Goal: Information Seeking & Learning: Learn about a topic

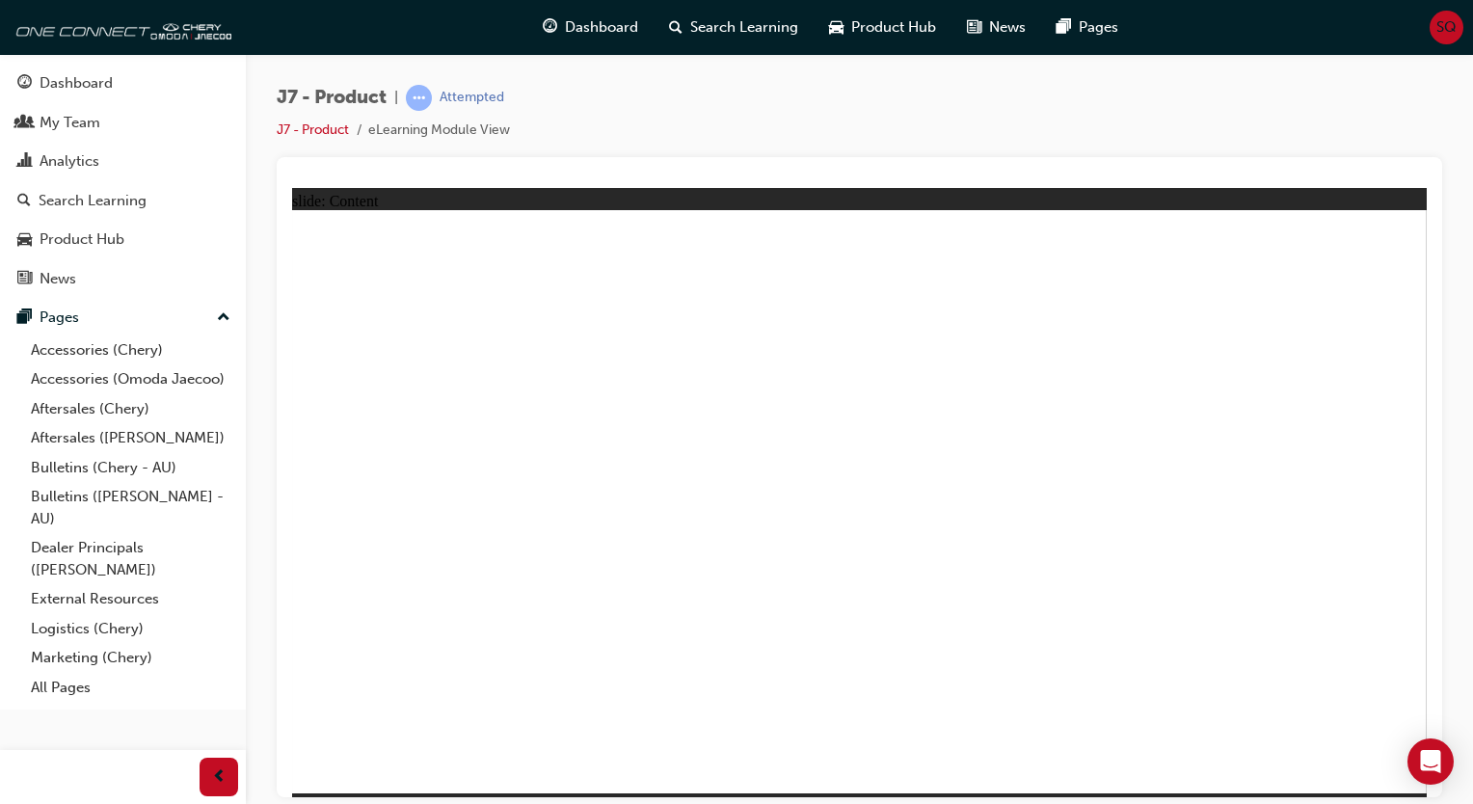
drag, startPoint x: 571, startPoint y: 648, endPoint x: 610, endPoint y: 655, distance: 40.3
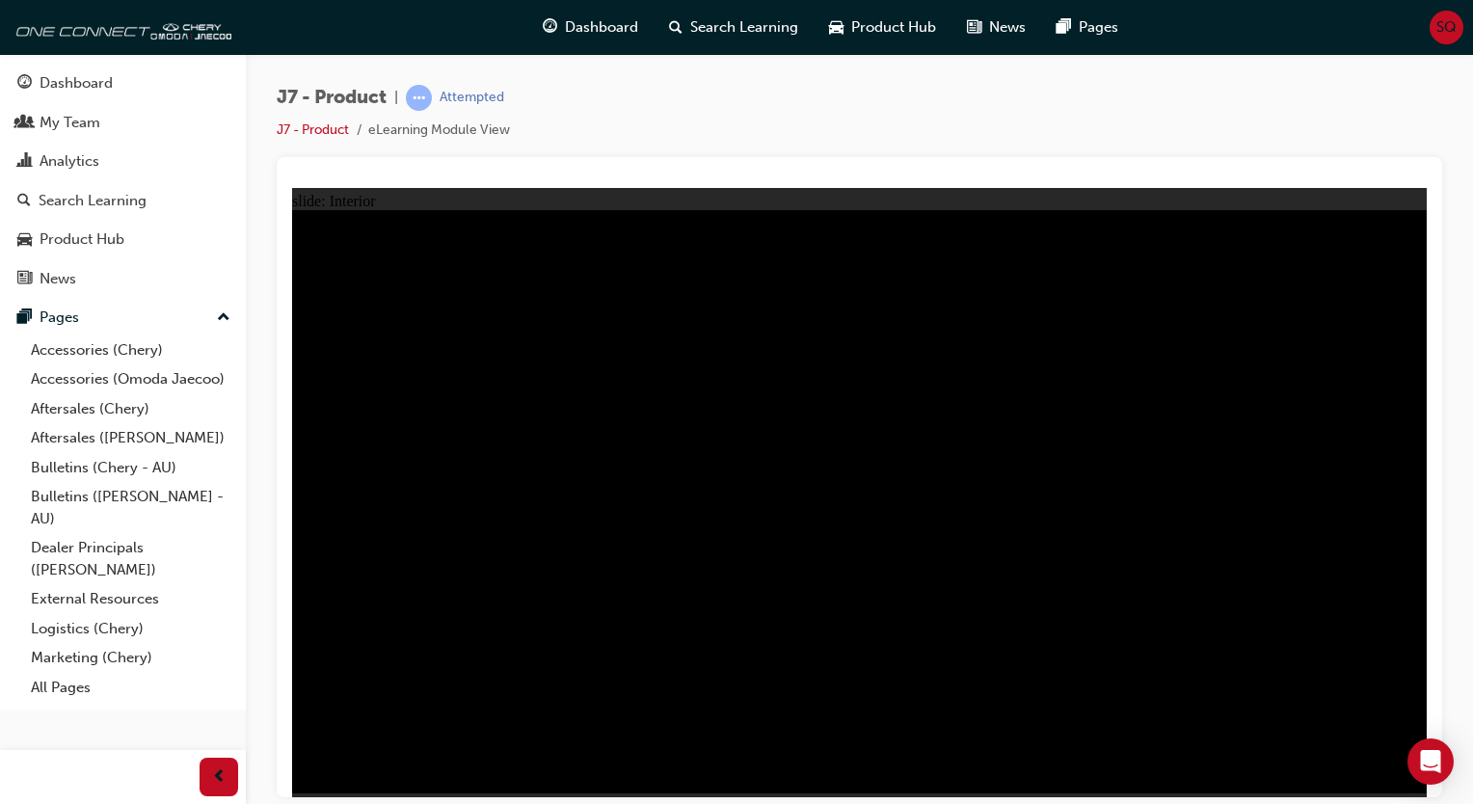
drag, startPoint x: 635, startPoint y: 582, endPoint x: 698, endPoint y: 570, distance: 63.9
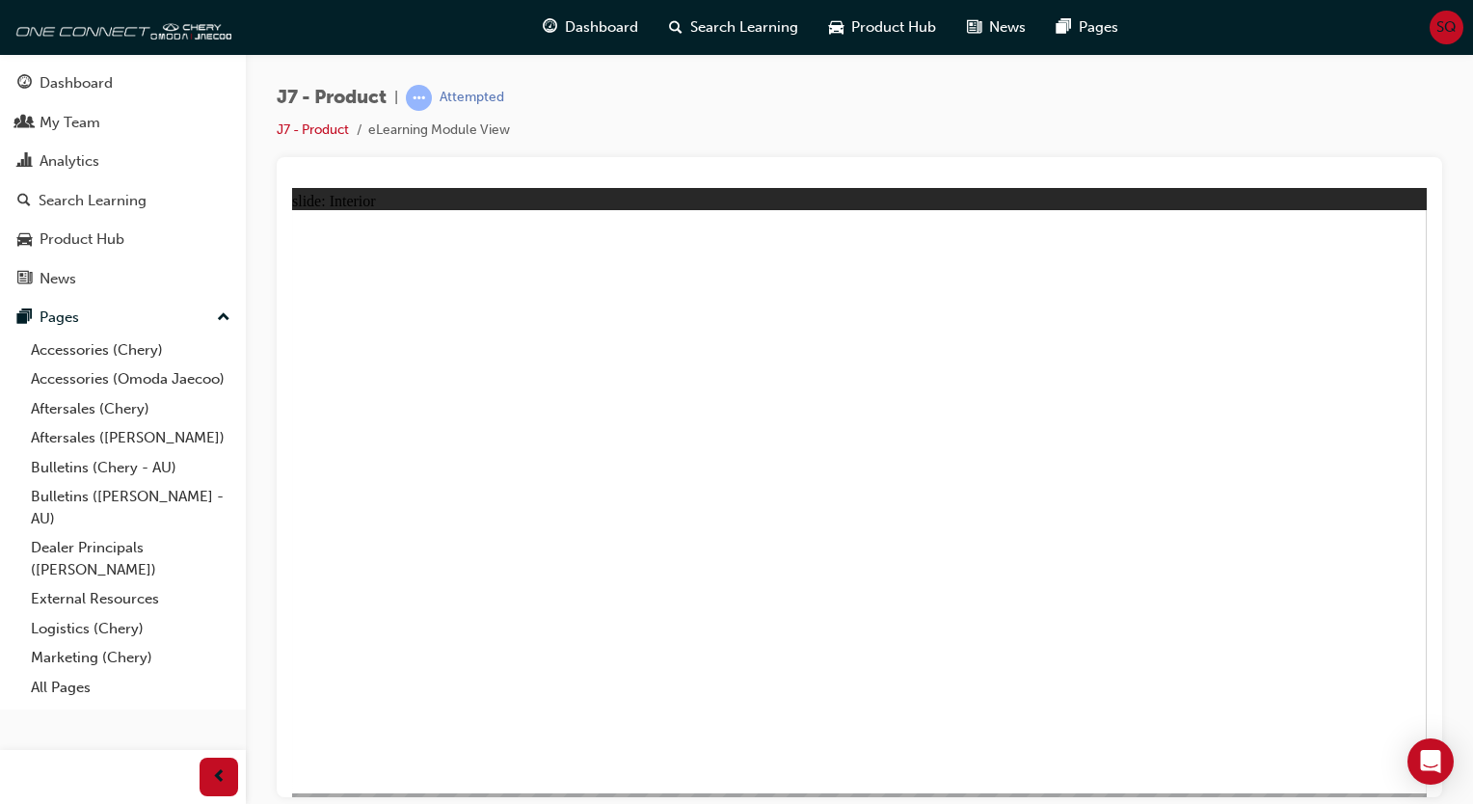
drag, startPoint x: 483, startPoint y: 654, endPoint x: 681, endPoint y: 429, distance: 300.4
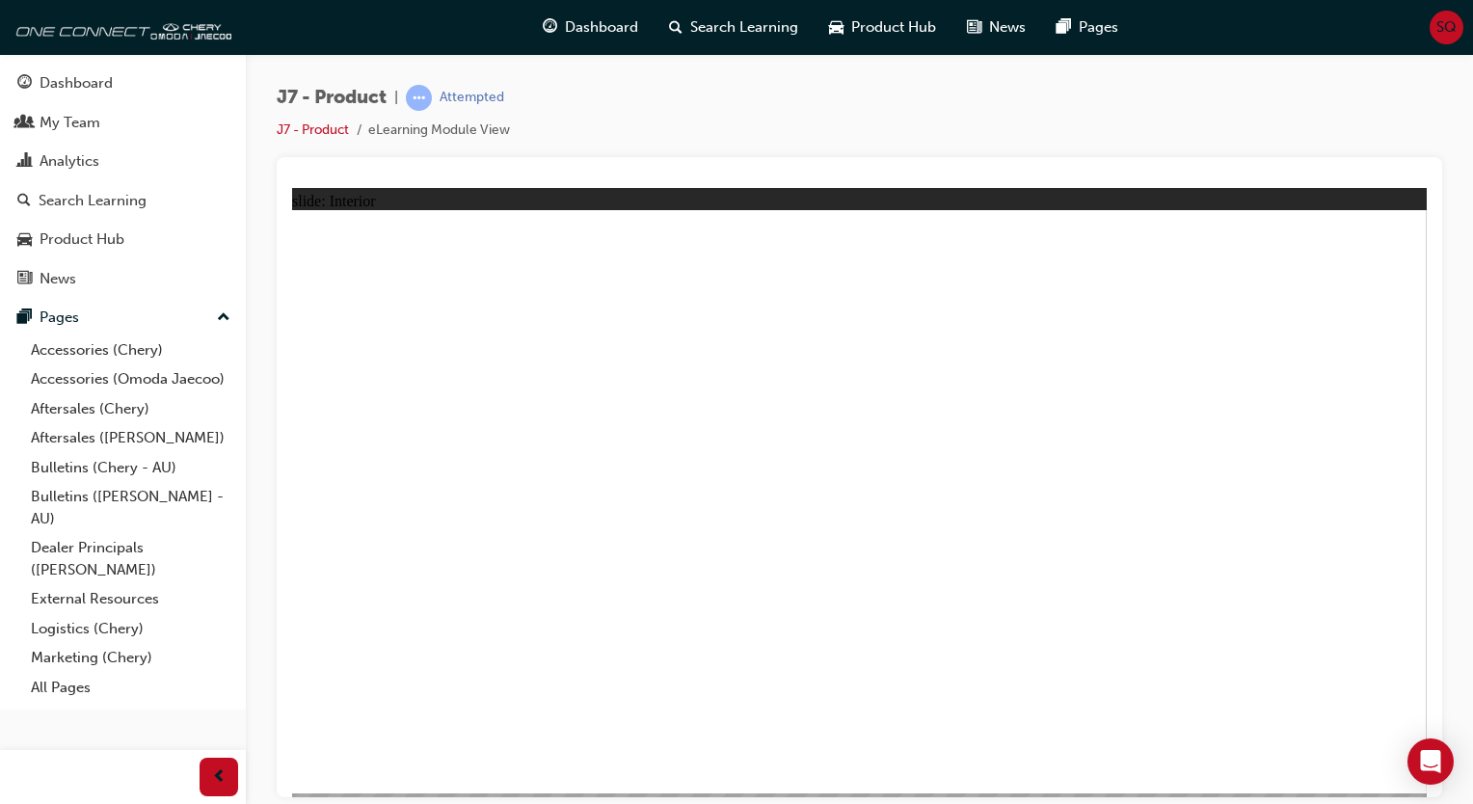
drag, startPoint x: 1226, startPoint y: 439, endPoint x: 772, endPoint y: 529, distance: 462.7
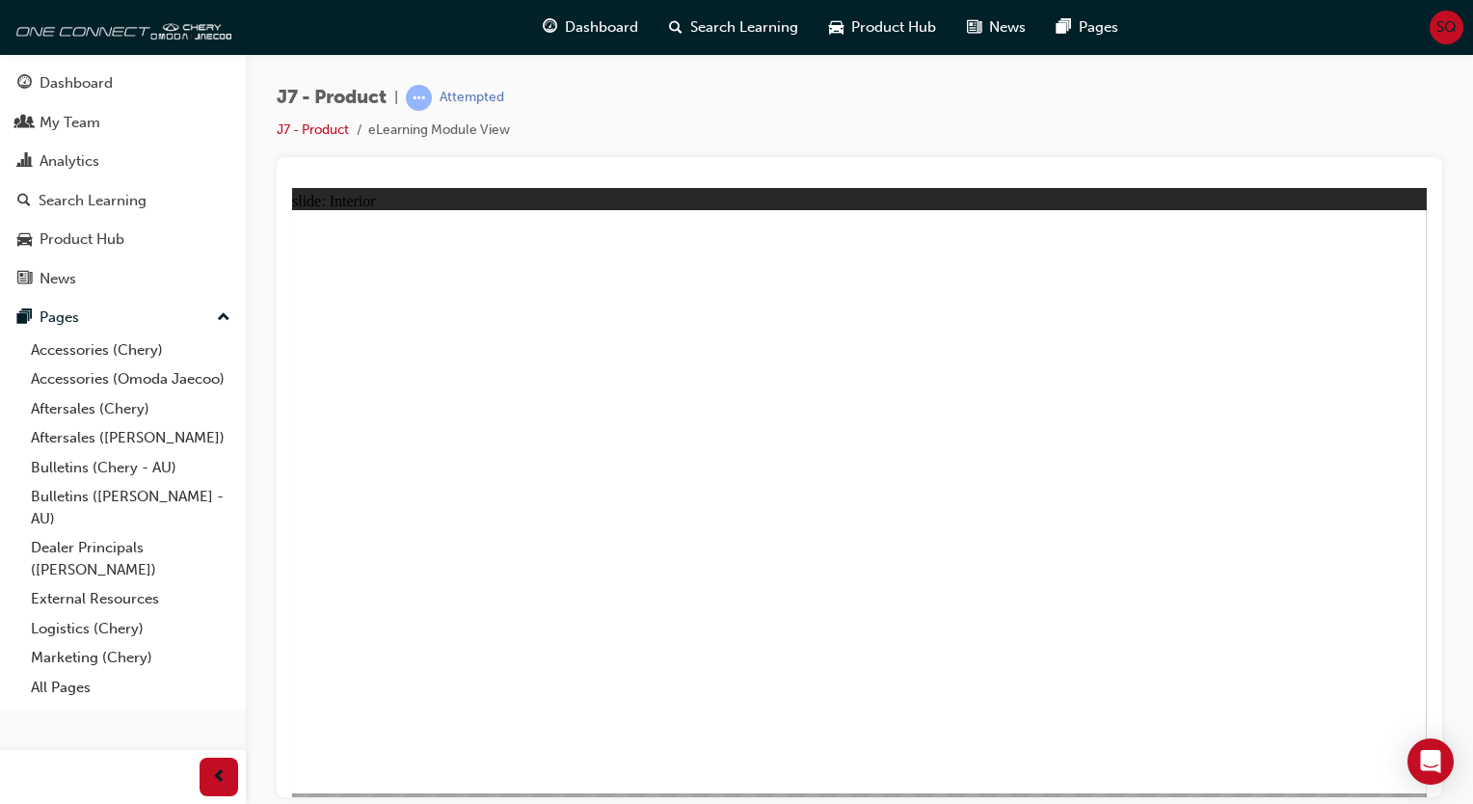
drag, startPoint x: 1235, startPoint y: 370, endPoint x: 1000, endPoint y: 431, distance: 241.9
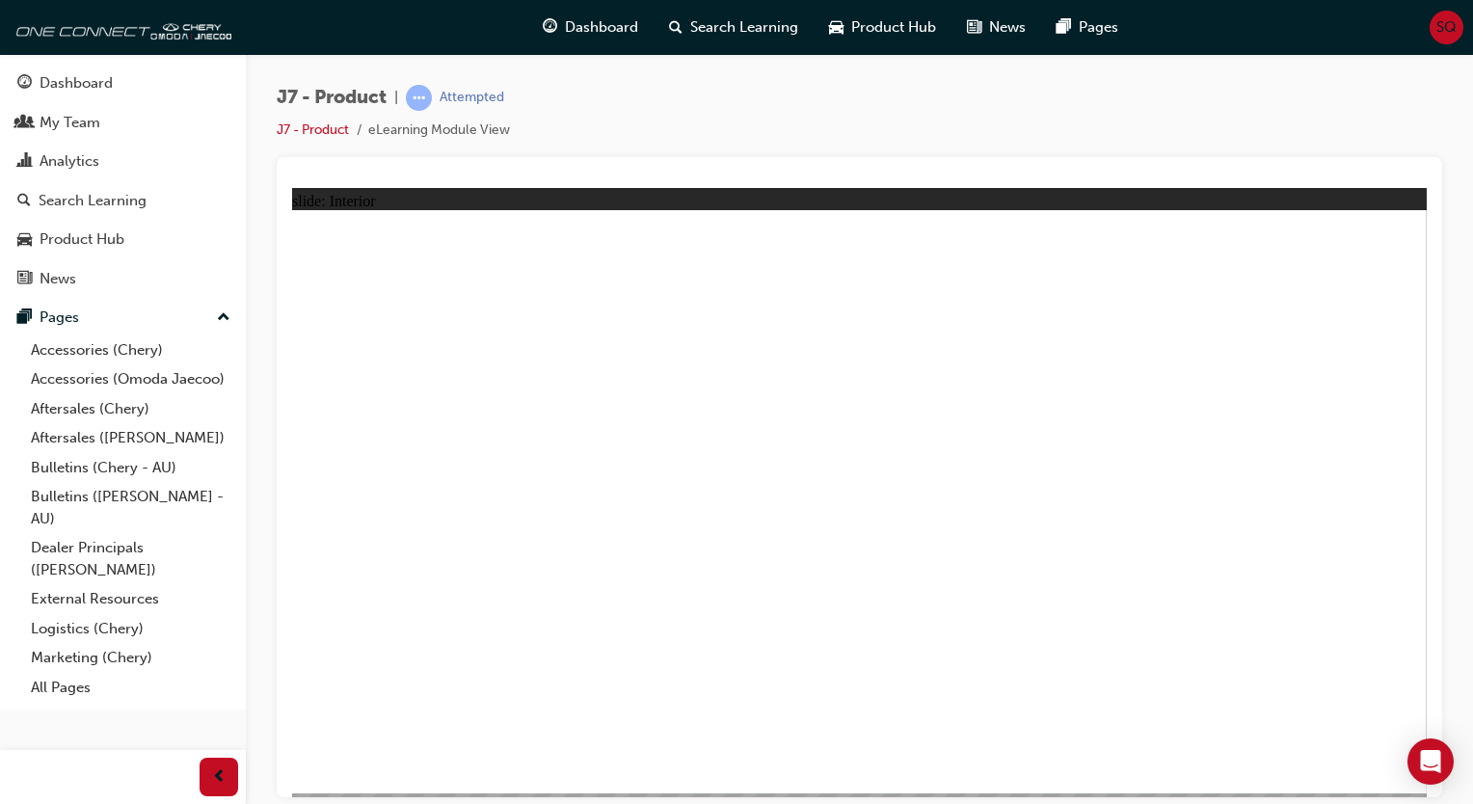
drag, startPoint x: 760, startPoint y: 476, endPoint x: 772, endPoint y: 474, distance: 11.7
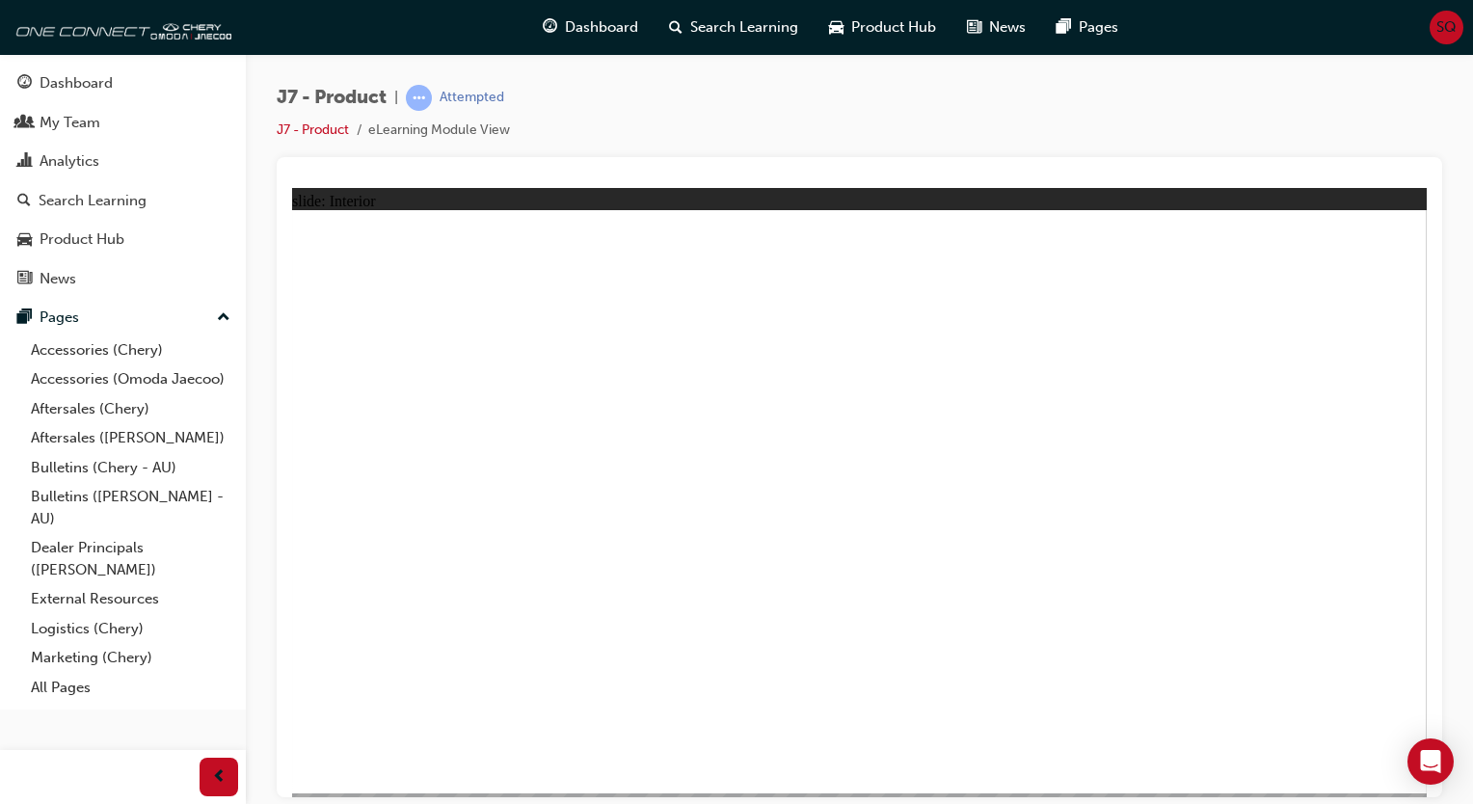
drag, startPoint x: 783, startPoint y: 569, endPoint x: 785, endPoint y: 584, distance: 15.7
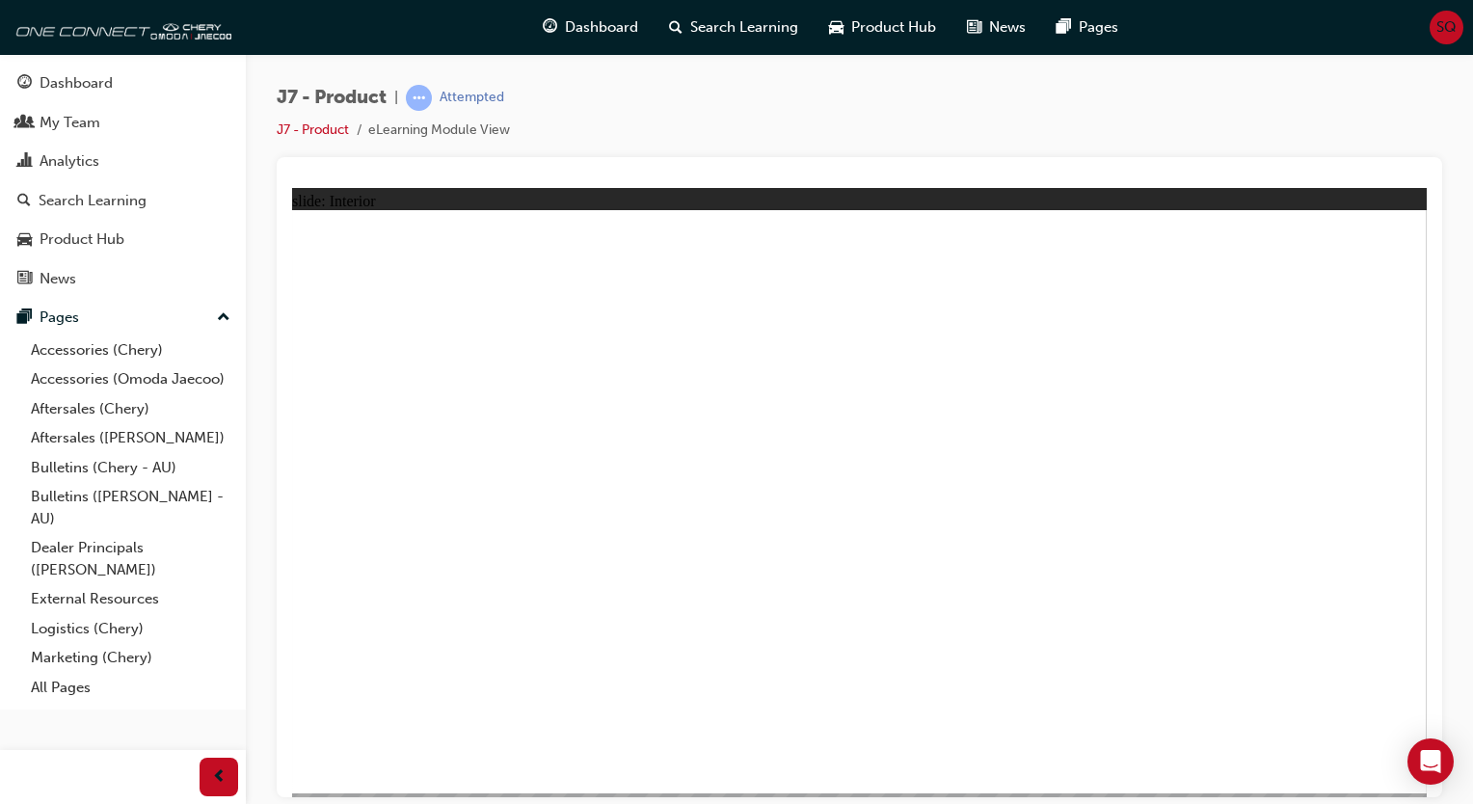
drag, startPoint x: 1153, startPoint y: 339, endPoint x: 1128, endPoint y: 333, distance: 25.7
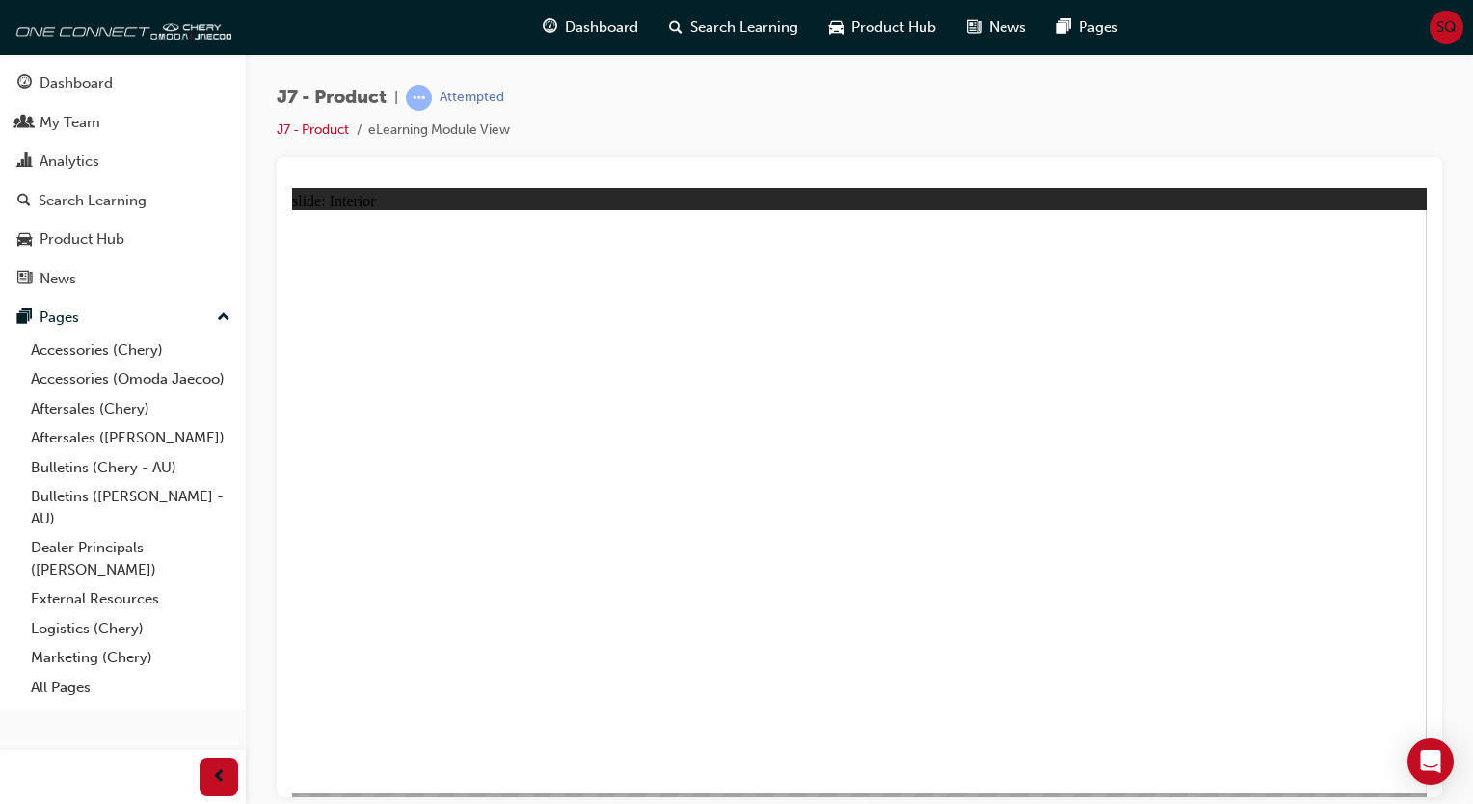
drag, startPoint x: 1046, startPoint y: 409, endPoint x: 1033, endPoint y: 411, distance: 12.7
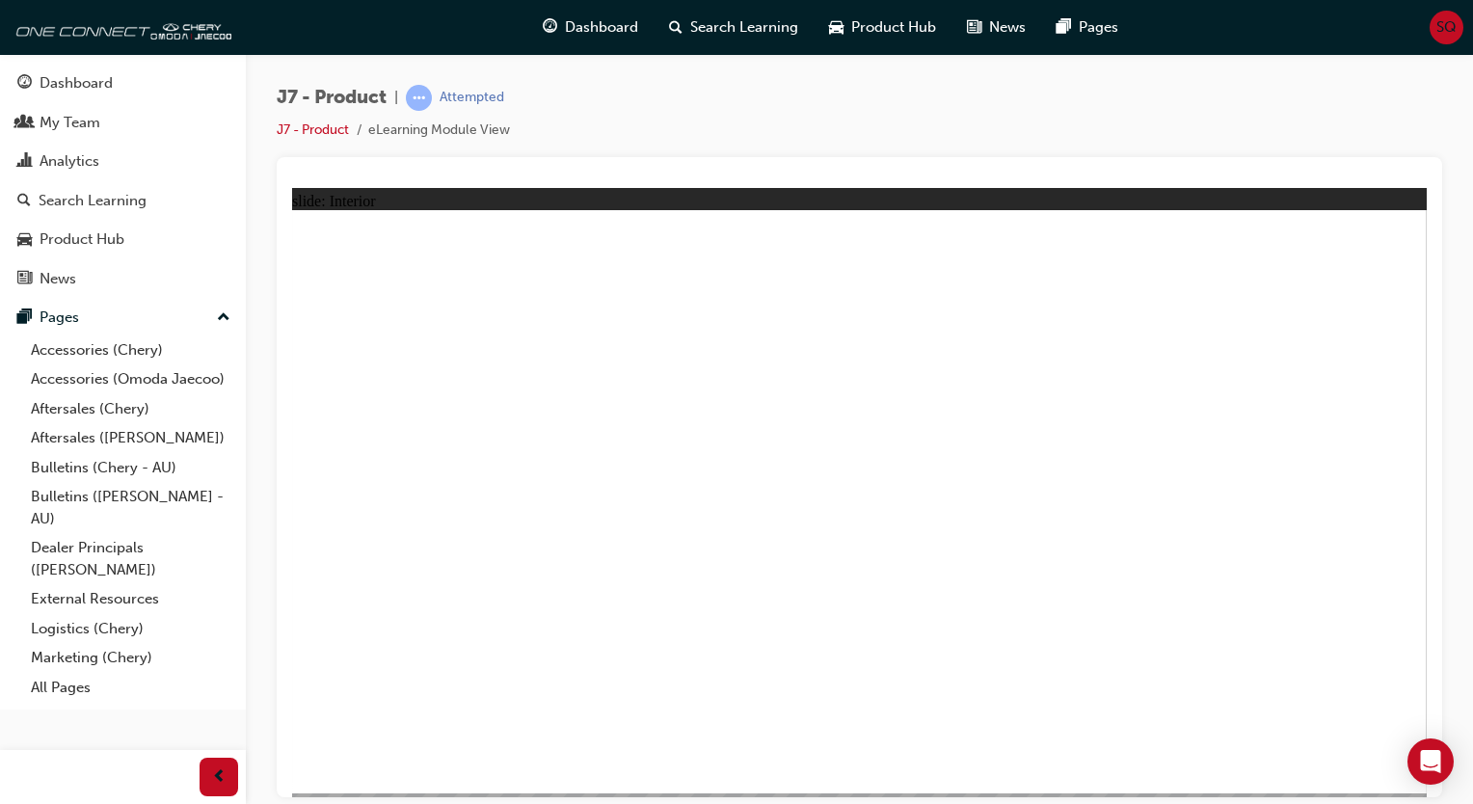
drag, startPoint x: 617, startPoint y: 444, endPoint x: 625, endPoint y: 514, distance: 69.9
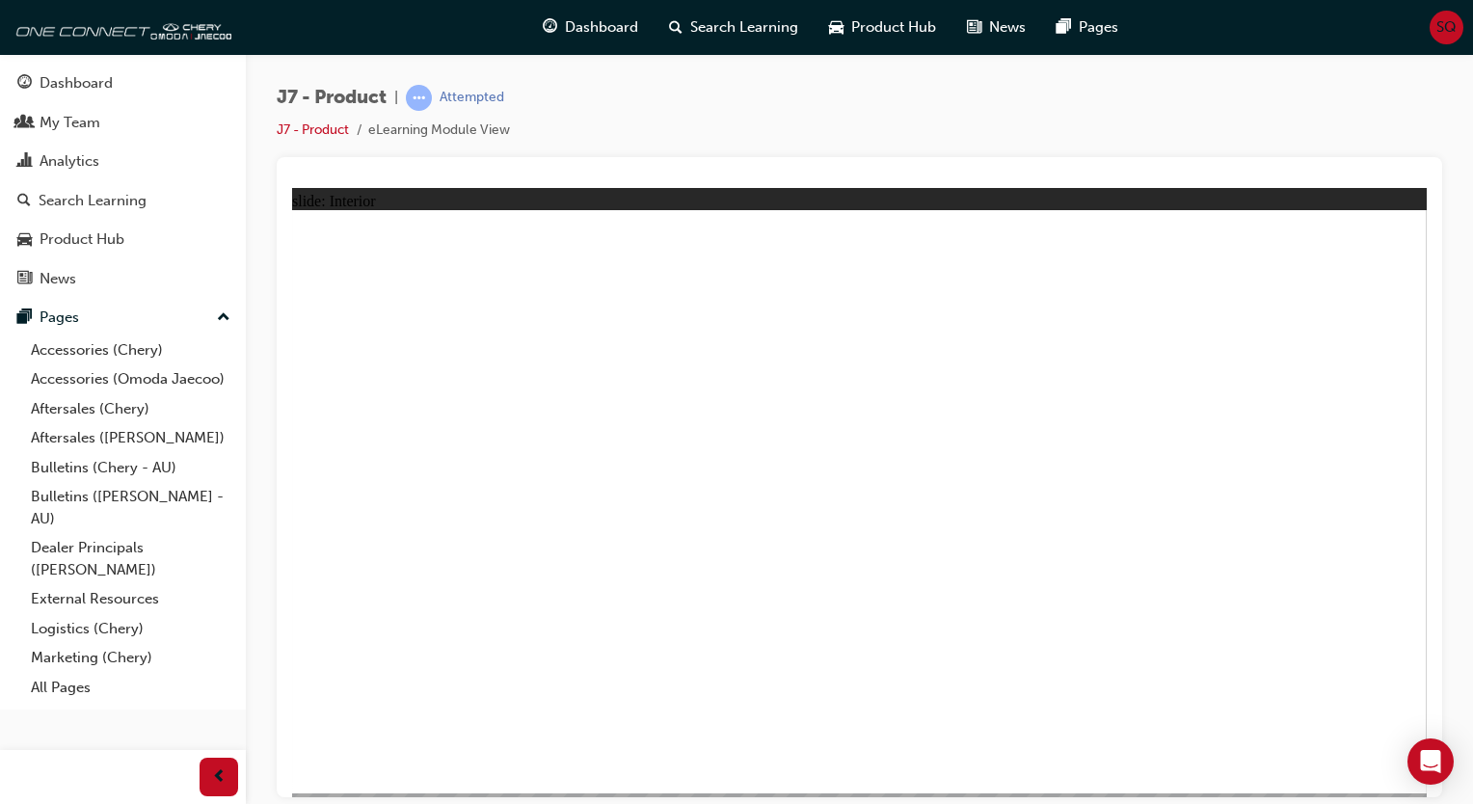
drag, startPoint x: 682, startPoint y: 378, endPoint x: 670, endPoint y: 374, distance: 13.1
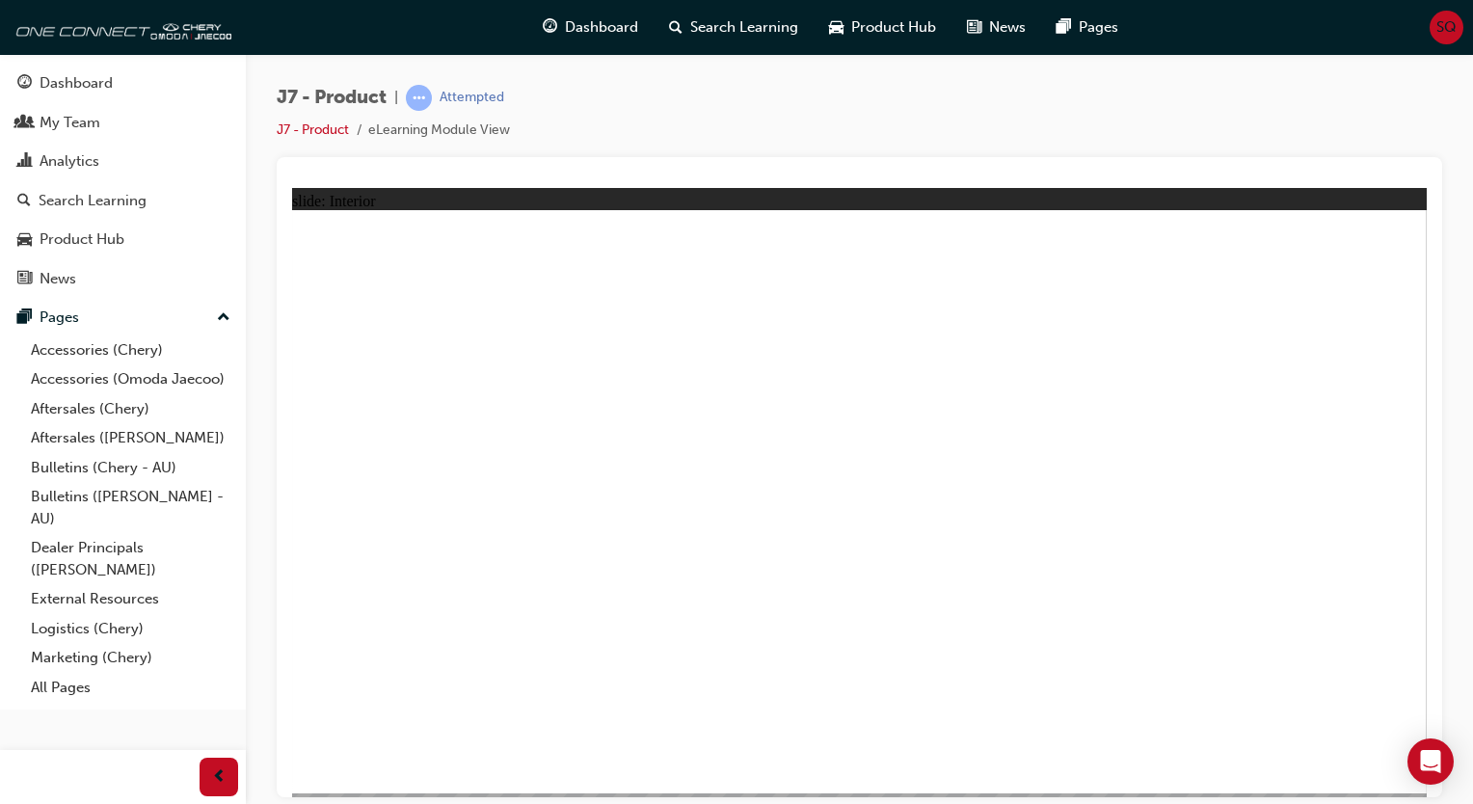
drag, startPoint x: 670, startPoint y: 374, endPoint x: 560, endPoint y: 482, distance: 154.0
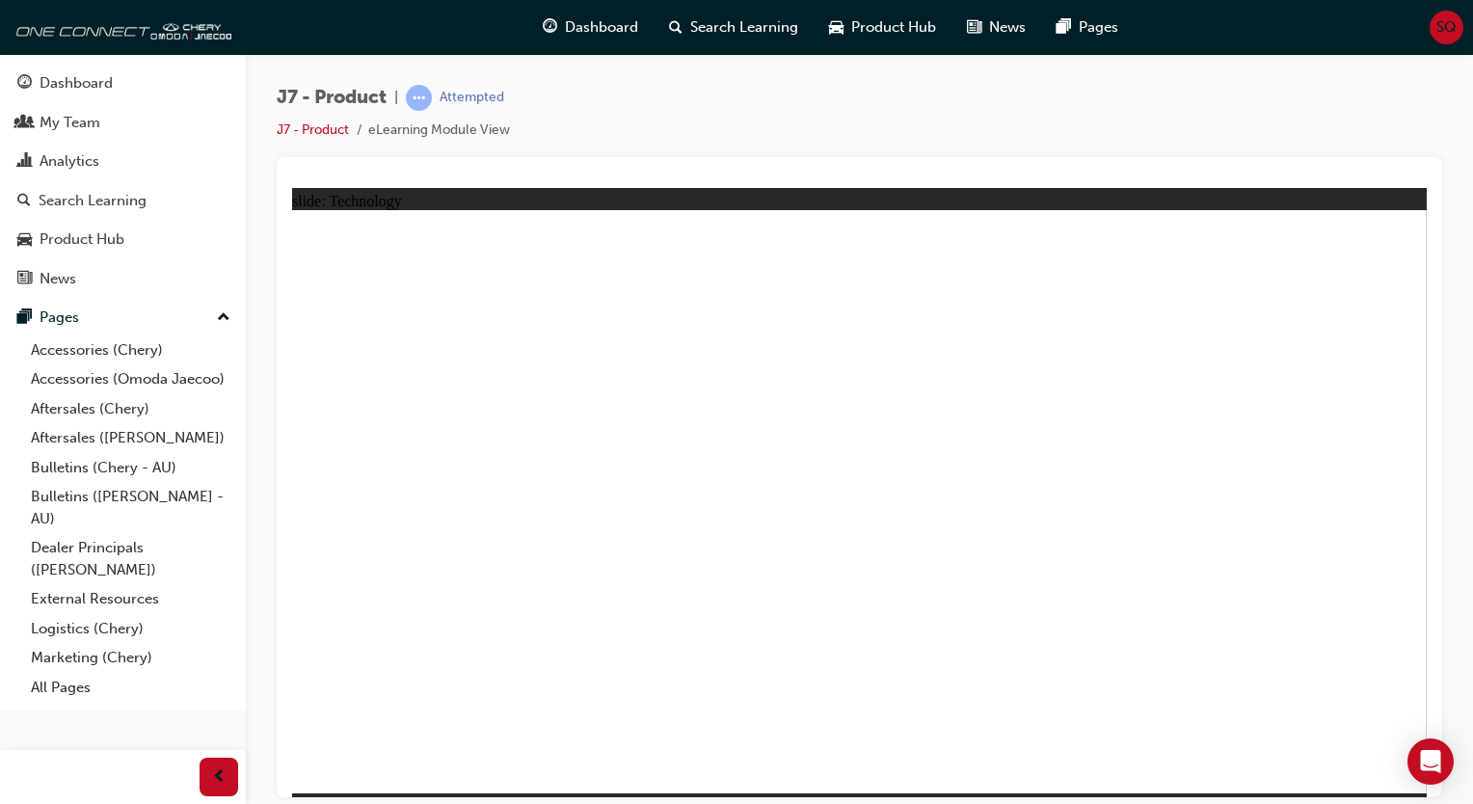
drag, startPoint x: 730, startPoint y: 627, endPoint x: 732, endPoint y: 546, distance: 81.0
drag, startPoint x: 732, startPoint y: 540, endPoint x: 680, endPoint y: 412, distance: 137.4
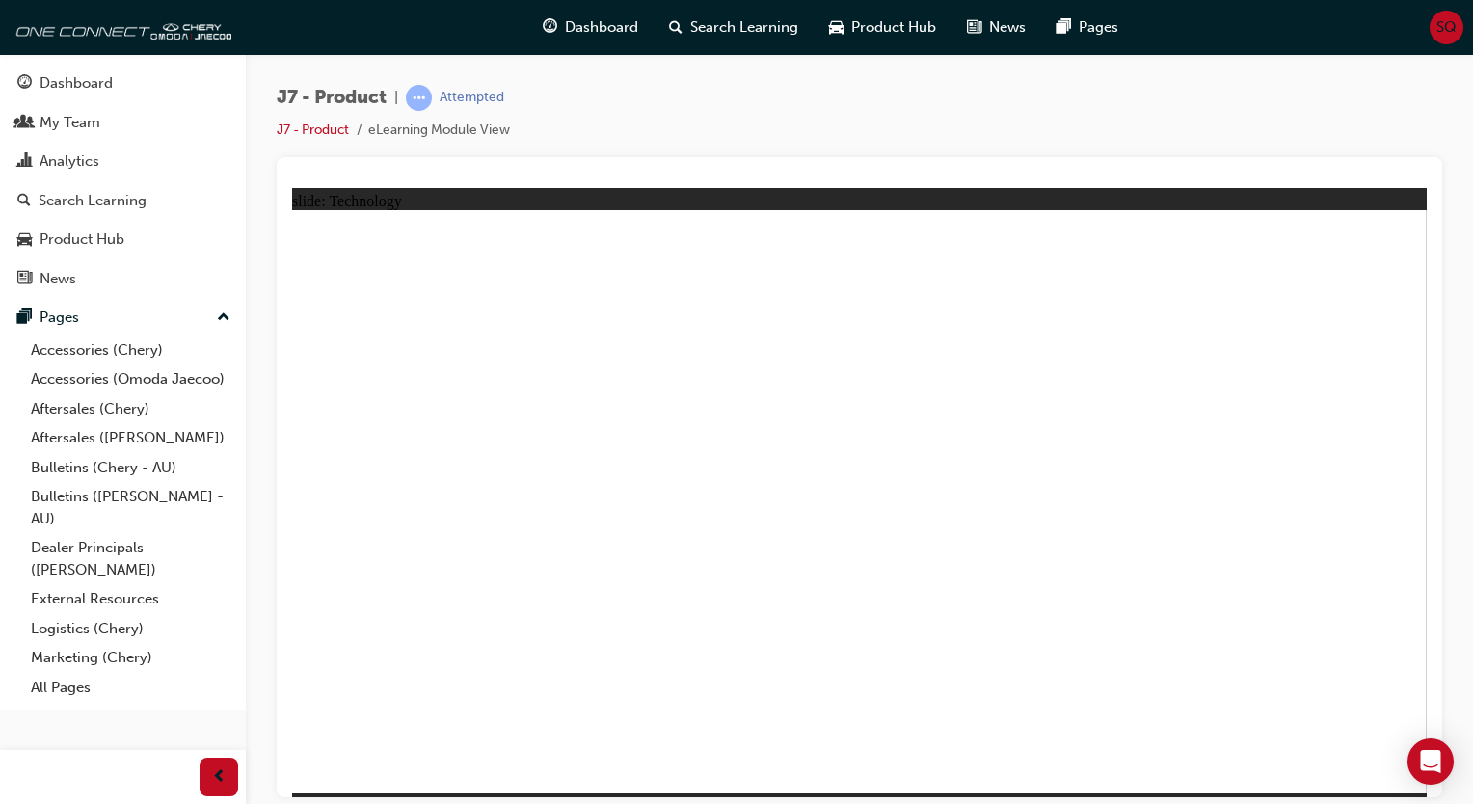
drag, startPoint x: 680, startPoint y: 412, endPoint x: 607, endPoint y: 738, distance: 333.9
click at [609, 779] on div "slide: Technology Rectangle 1 close.png UserHelp: UserHelp application offers a…" at bounding box center [859, 492] width 1134 height 610
drag, startPoint x: 595, startPoint y: 793, endPoint x: 606, endPoint y: 747, distance: 47.7
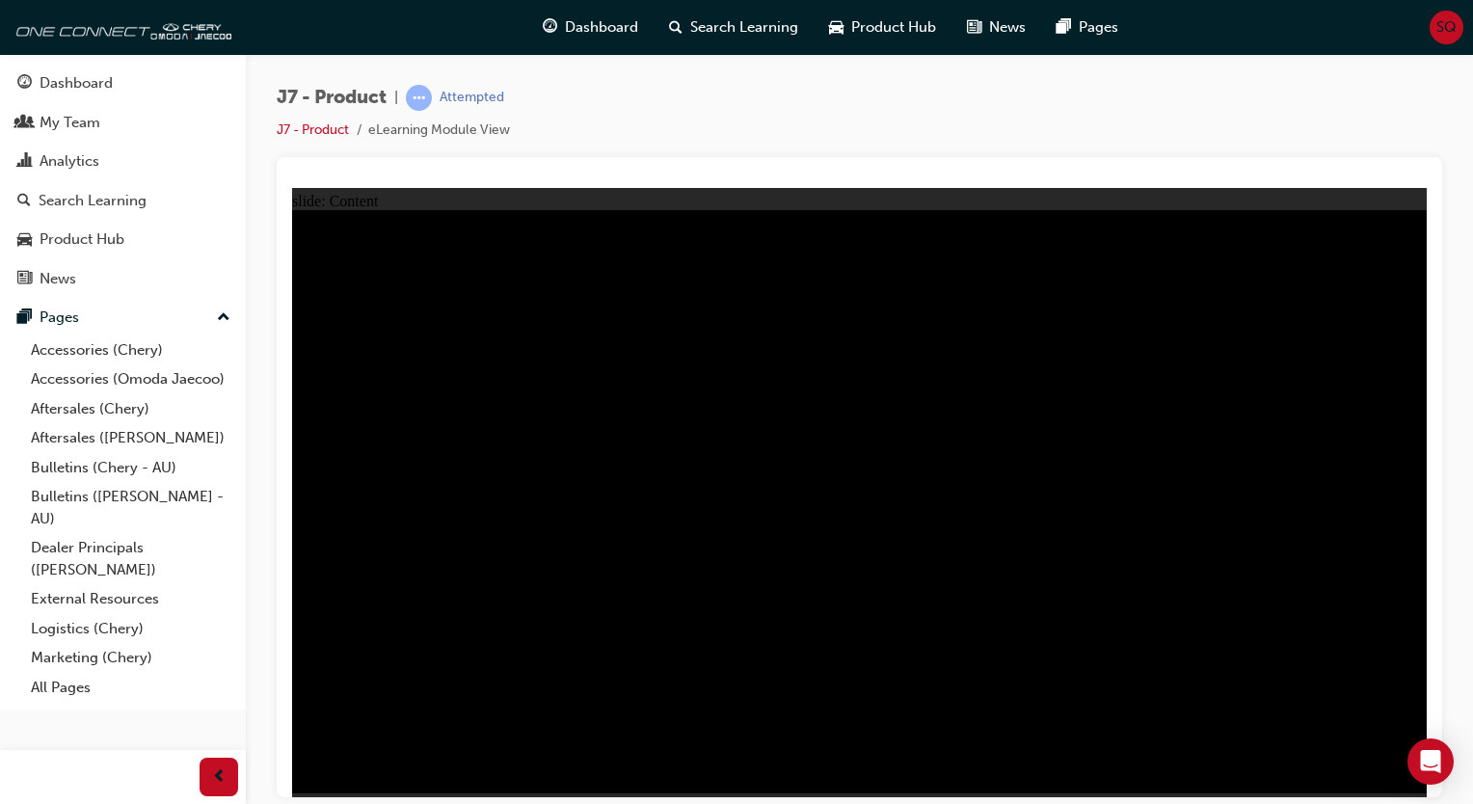
drag, startPoint x: 1240, startPoint y: 370, endPoint x: 1235, endPoint y: 416, distance: 46.5
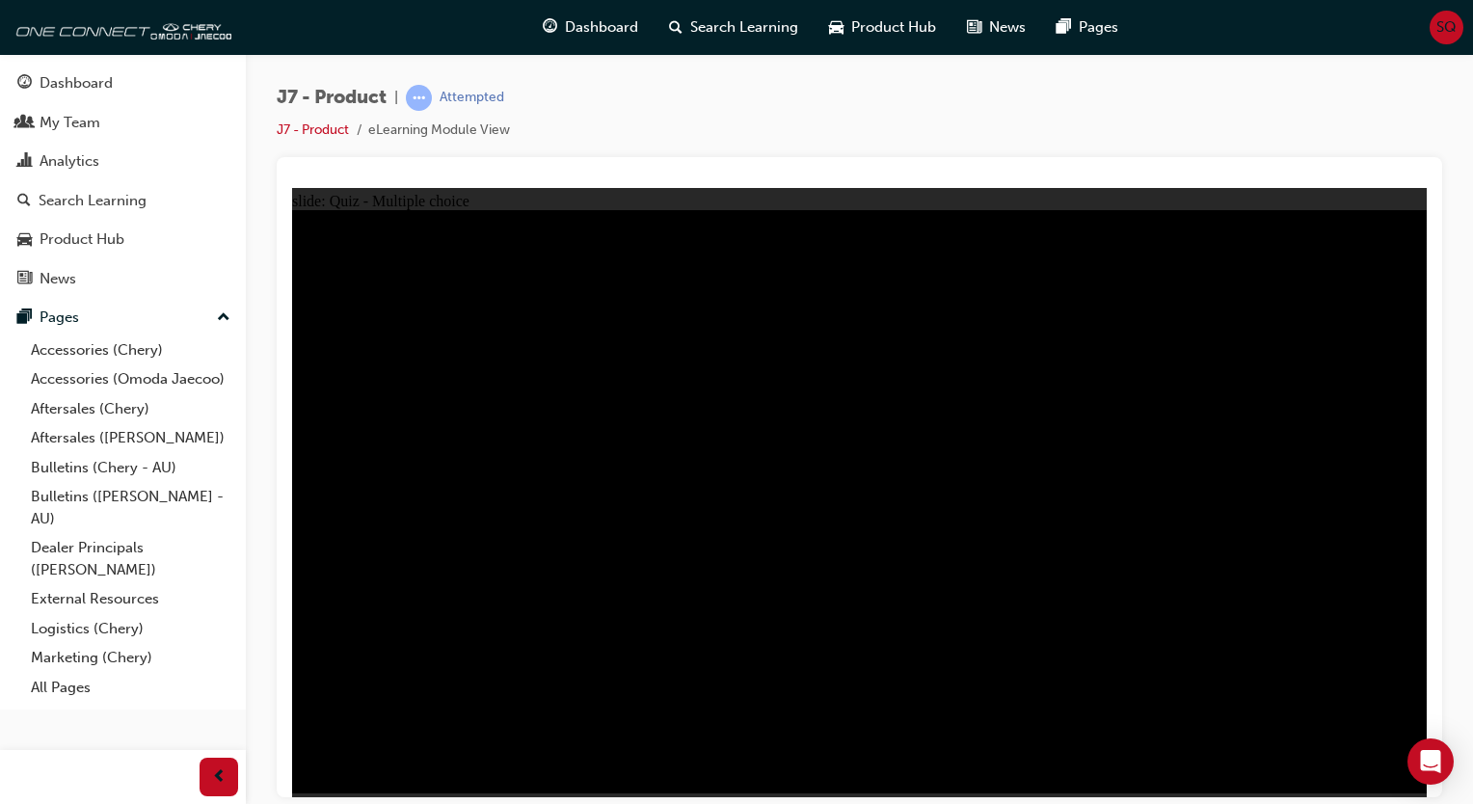
radio input "true"
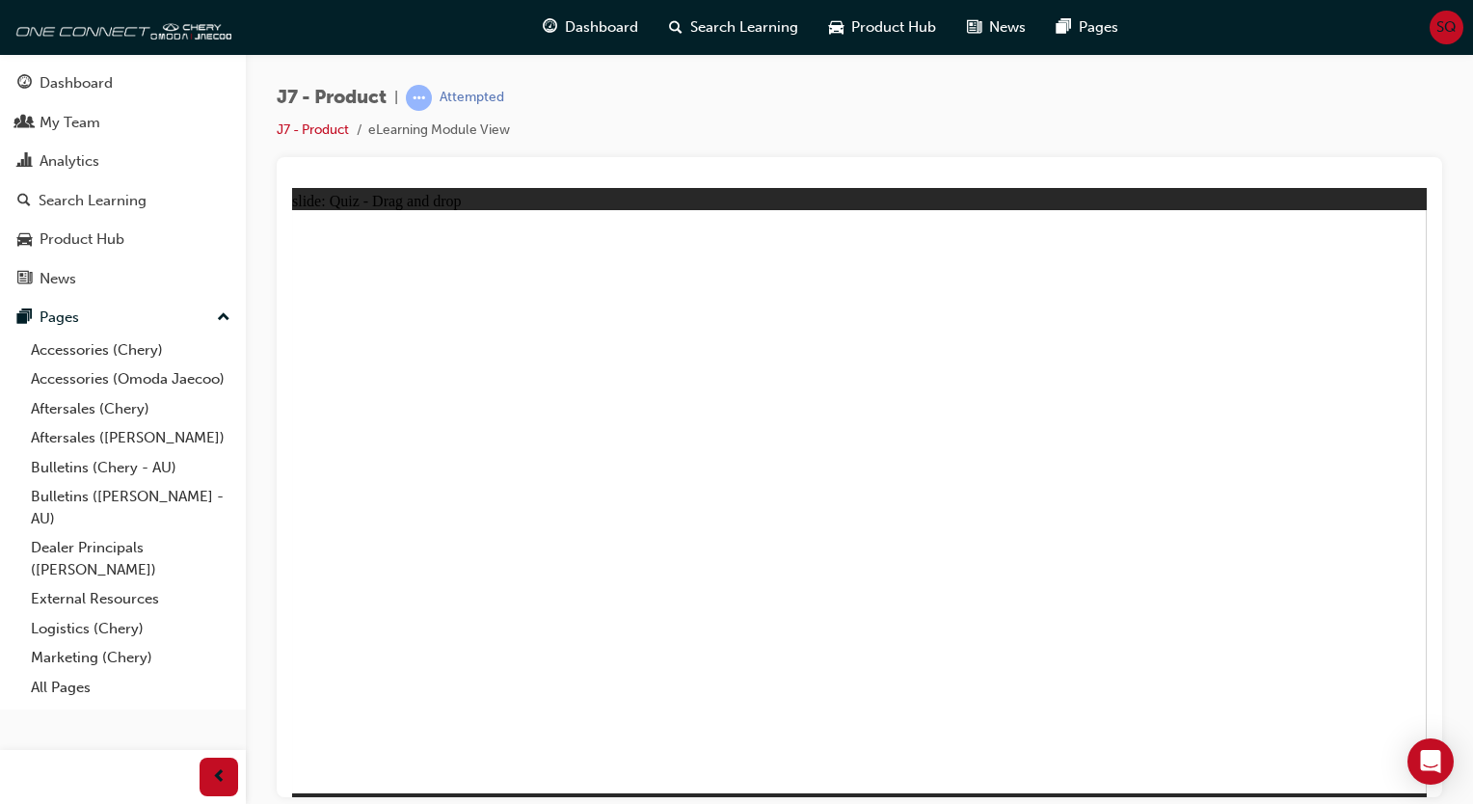
drag, startPoint x: 928, startPoint y: 405, endPoint x: 889, endPoint y: 551, distance: 151.7
drag, startPoint x: 1067, startPoint y: 290, endPoint x: 694, endPoint y: 576, distance: 470.1
drag, startPoint x: 837, startPoint y: 315, endPoint x: 480, endPoint y: 625, distance: 473.4
drag, startPoint x: 1178, startPoint y: 425, endPoint x: 1279, endPoint y: 547, distance: 158.8
drag, startPoint x: 1283, startPoint y: 274, endPoint x: 1082, endPoint y: 572, distance: 359.8
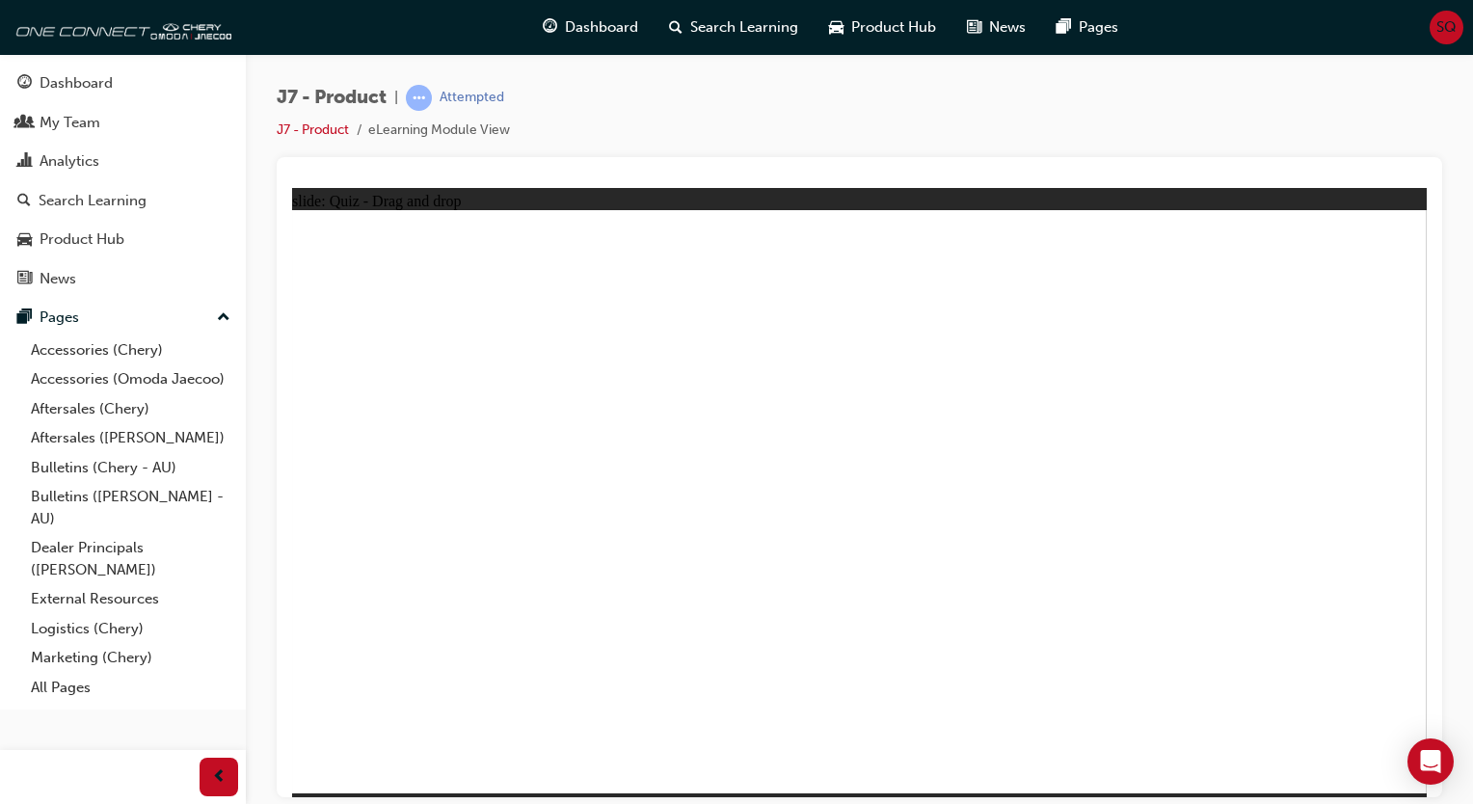
drag, startPoint x: 1075, startPoint y: 265, endPoint x: 521, endPoint y: 541, distance: 618.0
drag, startPoint x: 939, startPoint y: 407, endPoint x: 821, endPoint y: 548, distance: 184.1
drag, startPoint x: 1150, startPoint y: 385, endPoint x: 1049, endPoint y: 551, distance: 194.2
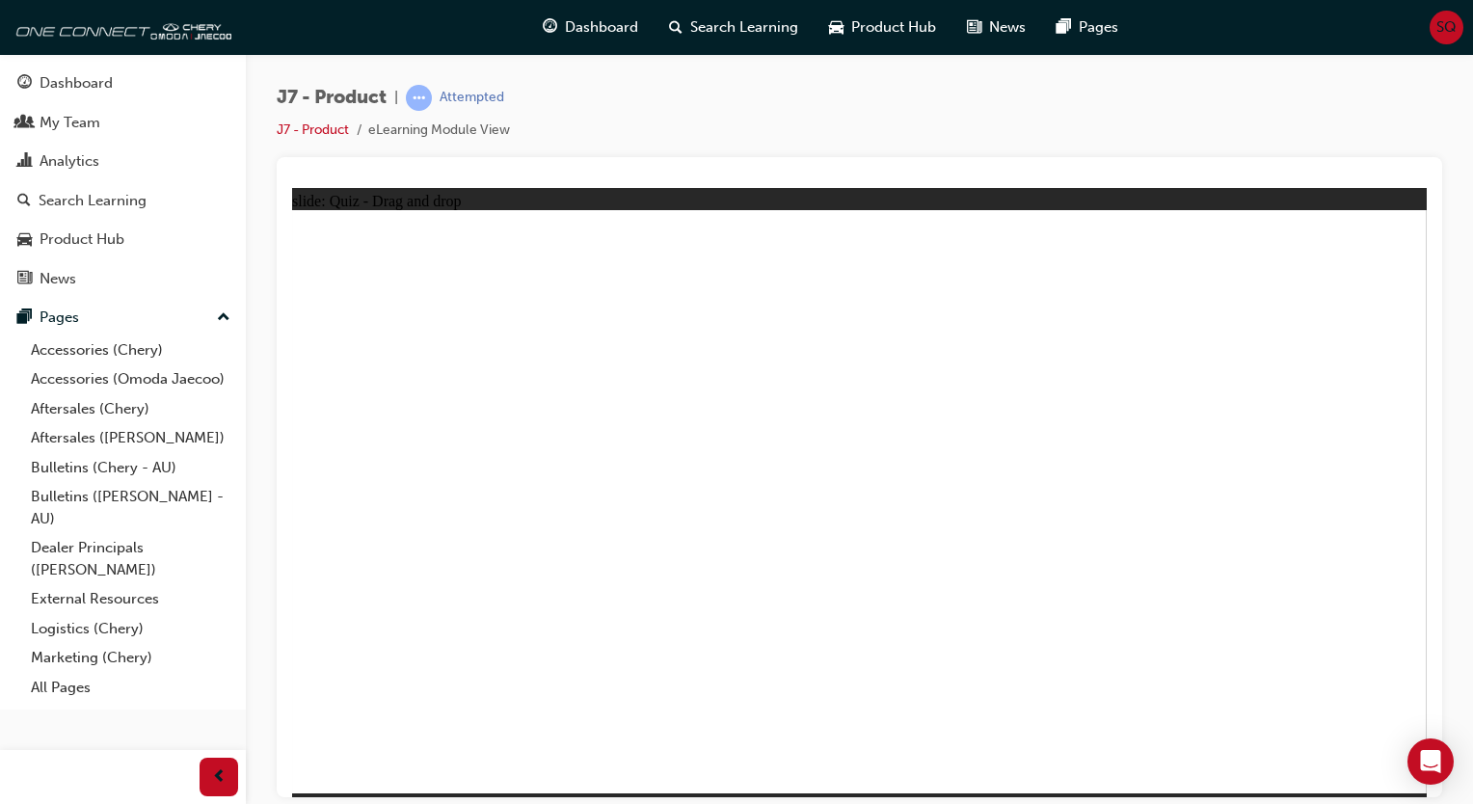
drag, startPoint x: 1284, startPoint y: 271, endPoint x: 690, endPoint y: 563, distance: 661.6
drag, startPoint x: 840, startPoint y: 284, endPoint x: 1299, endPoint y: 547, distance: 528.8
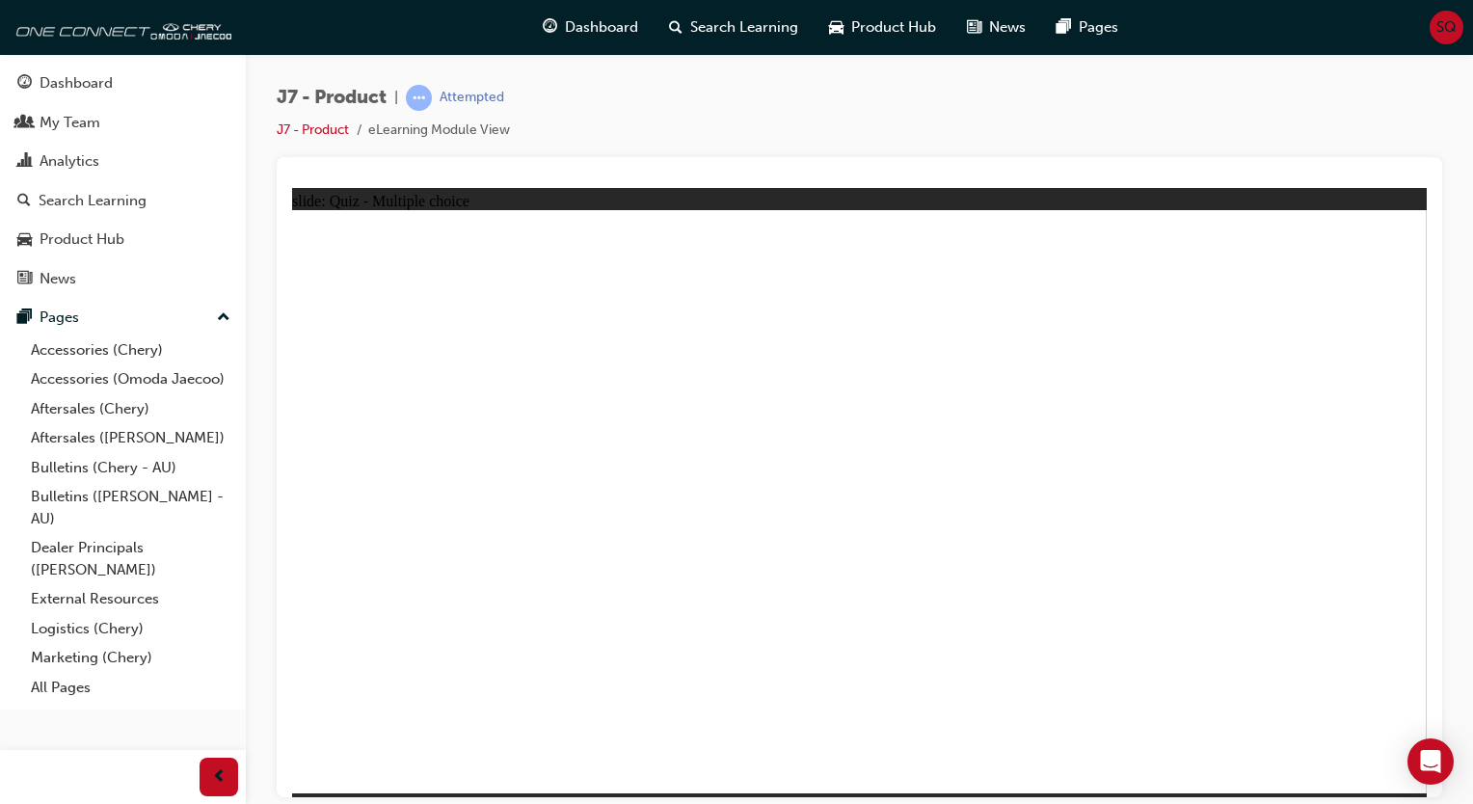
radio input "true"
drag, startPoint x: 856, startPoint y: 280, endPoint x: 624, endPoint y: 642, distance: 429.1
drag, startPoint x: 876, startPoint y: 277, endPoint x: 969, endPoint y: 609, distance: 345.1
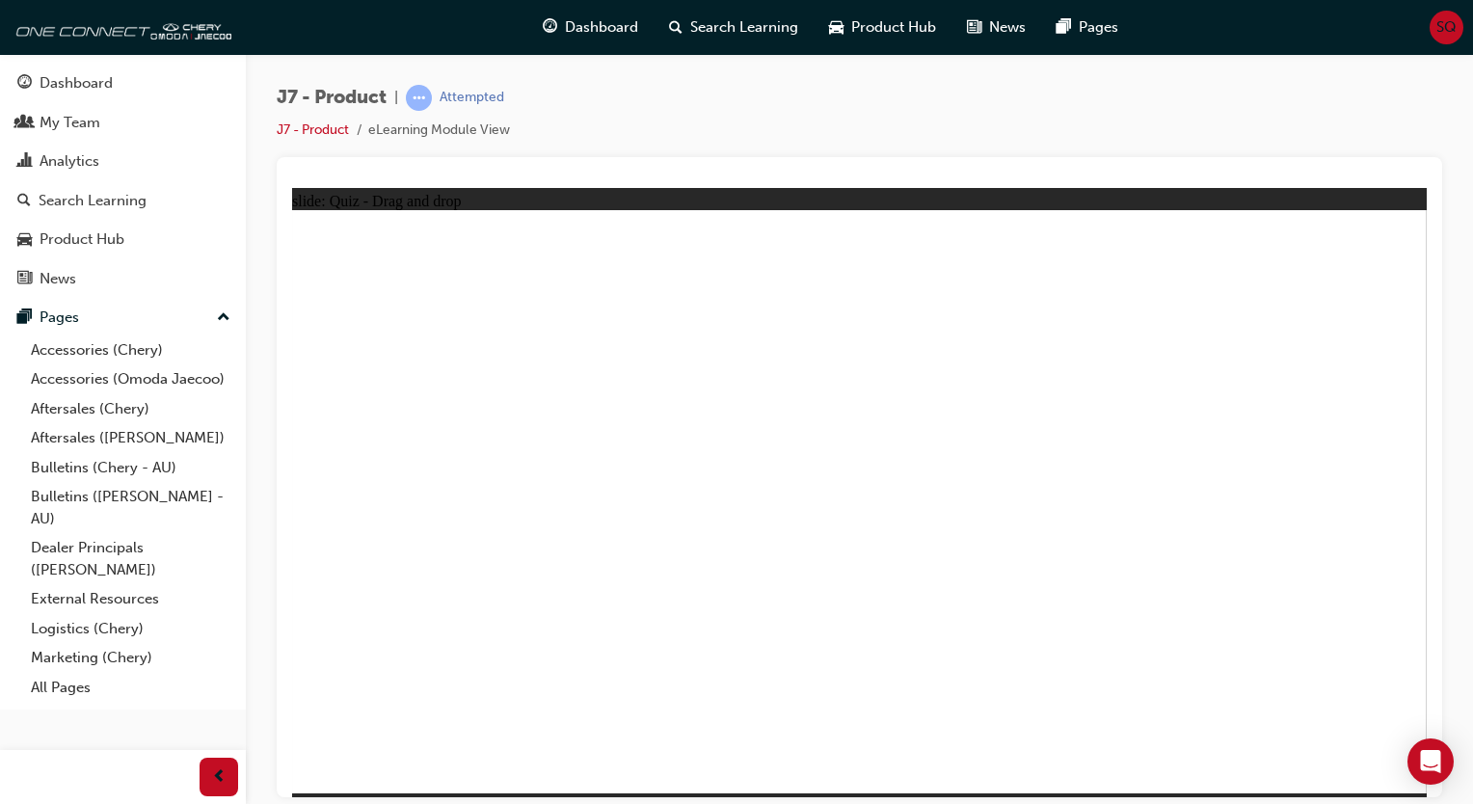
drag, startPoint x: 1060, startPoint y: 284, endPoint x: 571, endPoint y: 648, distance: 608.9
drag, startPoint x: 1070, startPoint y: 281, endPoint x: 988, endPoint y: 624, distance: 352.7
drag, startPoint x: 967, startPoint y: 370, endPoint x: 610, endPoint y: 625, distance: 438.6
drag, startPoint x: 979, startPoint y: 377, endPoint x: 890, endPoint y: 647, distance: 284.0
drag, startPoint x: 861, startPoint y: 319, endPoint x: 899, endPoint y: 629, distance: 312.7
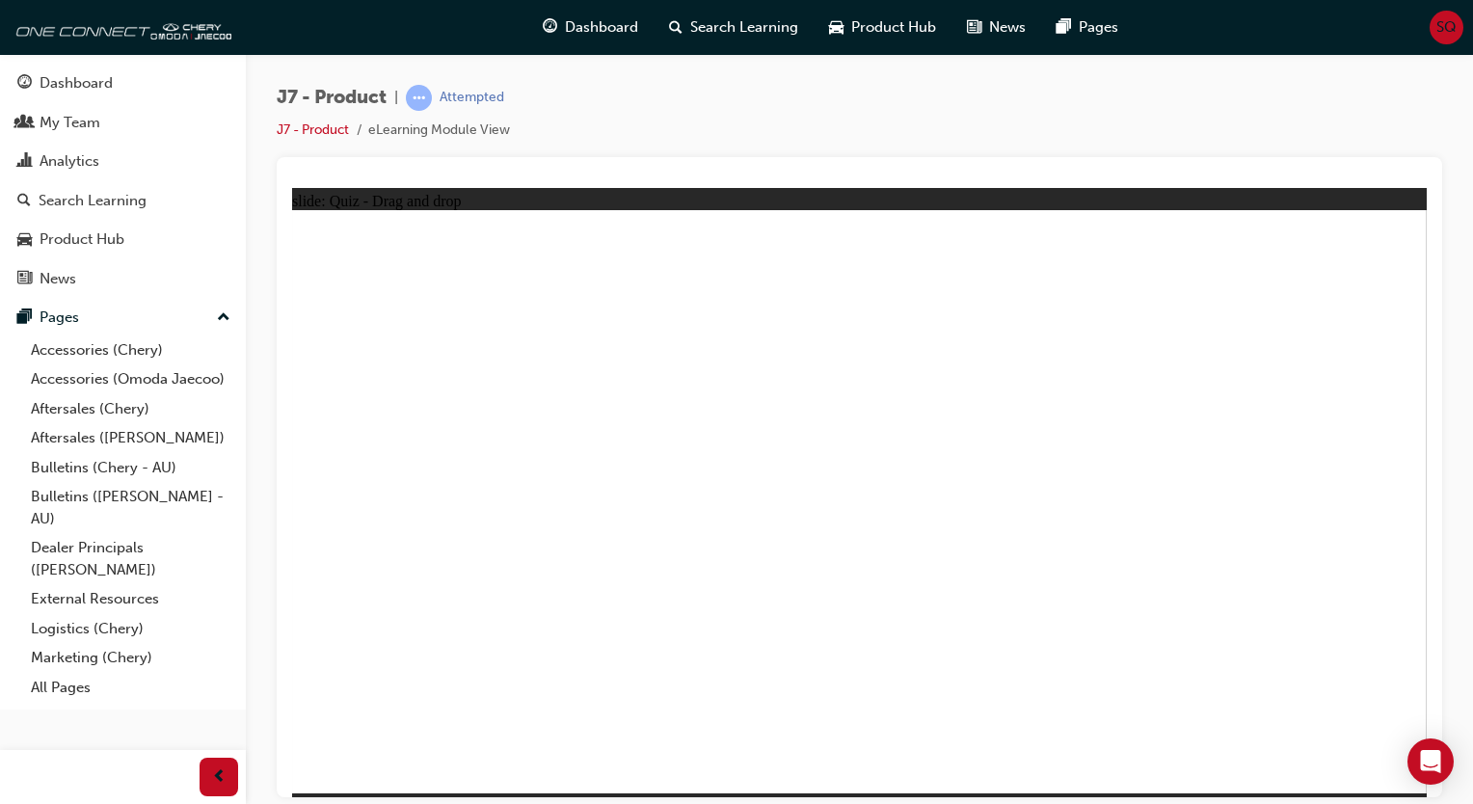
drag, startPoint x: 1074, startPoint y: 319, endPoint x: 660, endPoint y: 601, distance: 500.7
drag, startPoint x: 1035, startPoint y: 326, endPoint x: 419, endPoint y: 565, distance: 660.6
drag, startPoint x: 1039, startPoint y: 320, endPoint x: 939, endPoint y: 636, distance: 331.6
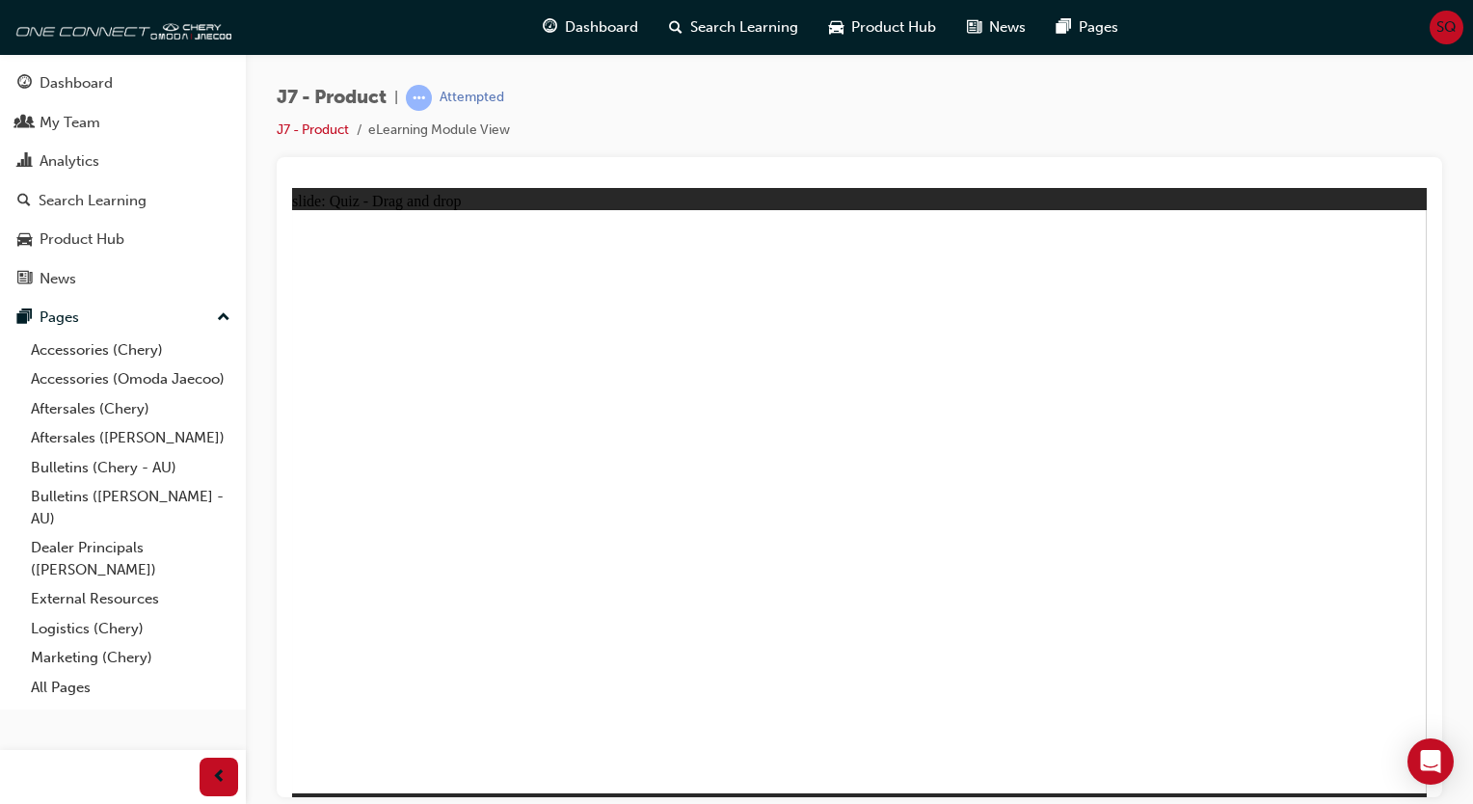
drag, startPoint x: 919, startPoint y: 297, endPoint x: 877, endPoint y: 592, distance: 297.9
drag, startPoint x: 1119, startPoint y: 312, endPoint x: 557, endPoint y: 636, distance: 648.5
drag, startPoint x: 843, startPoint y: 351, endPoint x: 678, endPoint y: 487, distance: 213.6
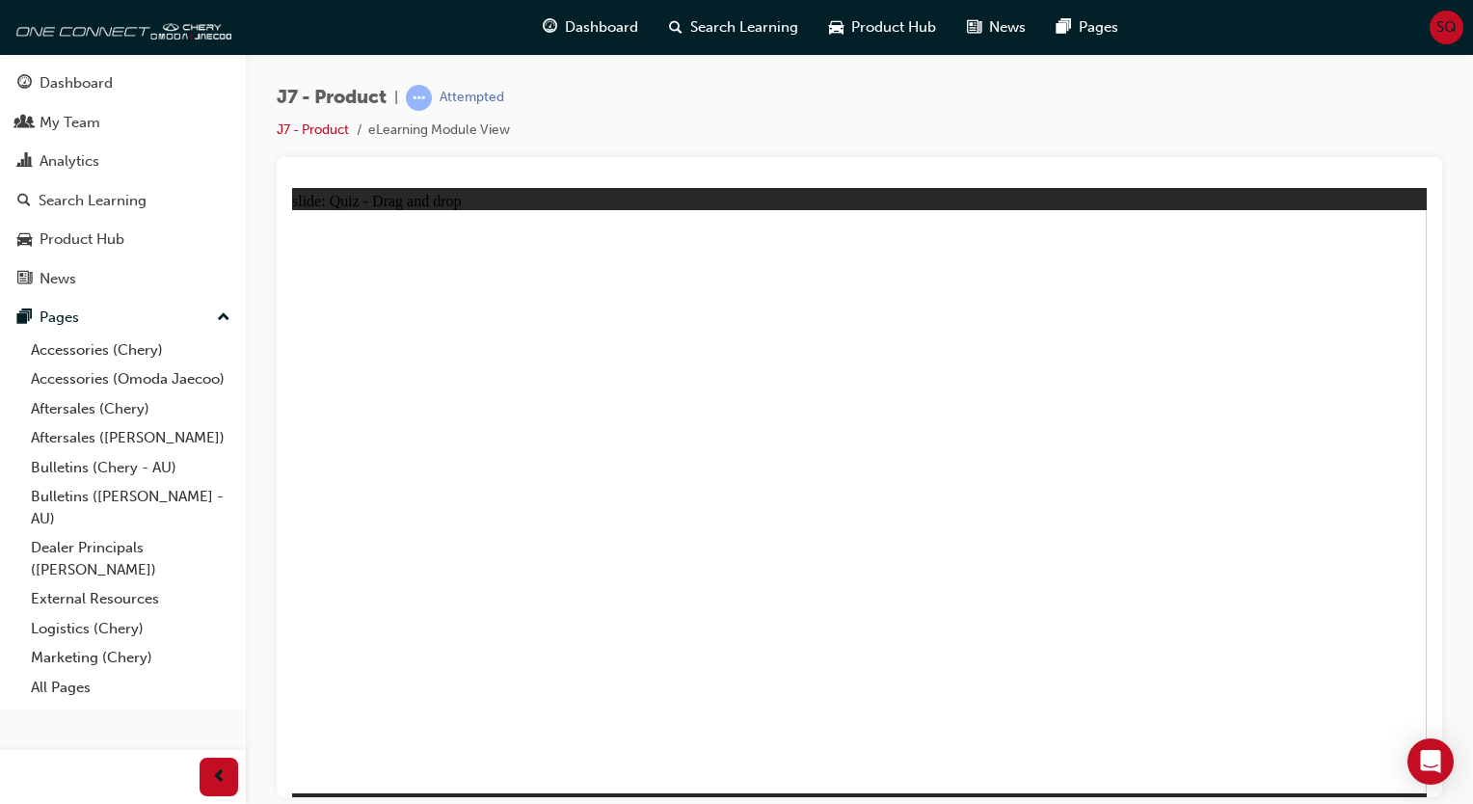
drag, startPoint x: 872, startPoint y: 273, endPoint x: 584, endPoint y: 666, distance: 487.5
drag, startPoint x: 1068, startPoint y: 283, endPoint x: 632, endPoint y: 635, distance: 559.9
drag, startPoint x: 1245, startPoint y: 268, endPoint x: 589, endPoint y: 613, distance: 741.4
drag, startPoint x: 532, startPoint y: 590, endPoint x: 1045, endPoint y: 560, distance: 513.6
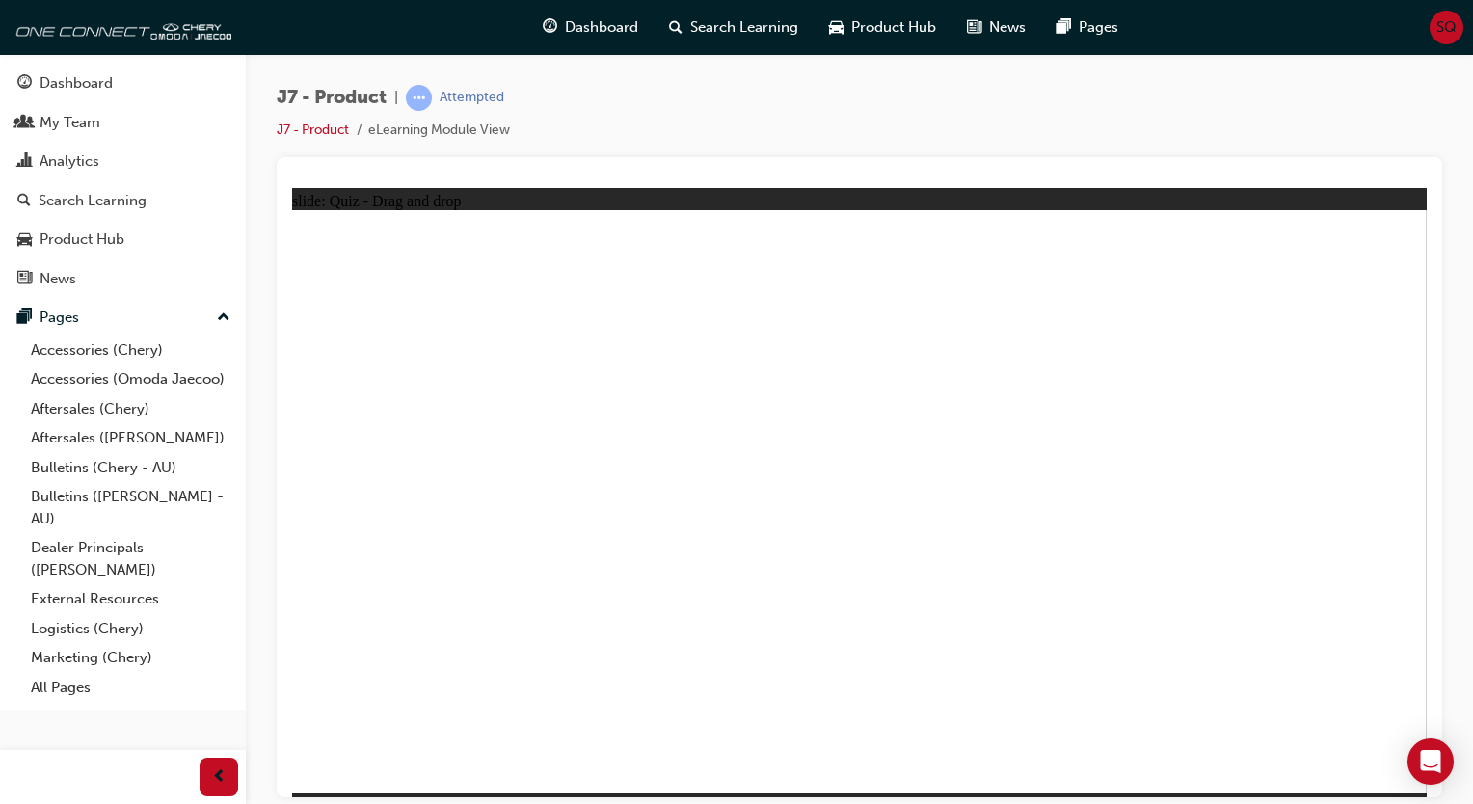
click at [316, 133] on link "J7 - Product" at bounding box center [313, 129] width 72 height 16
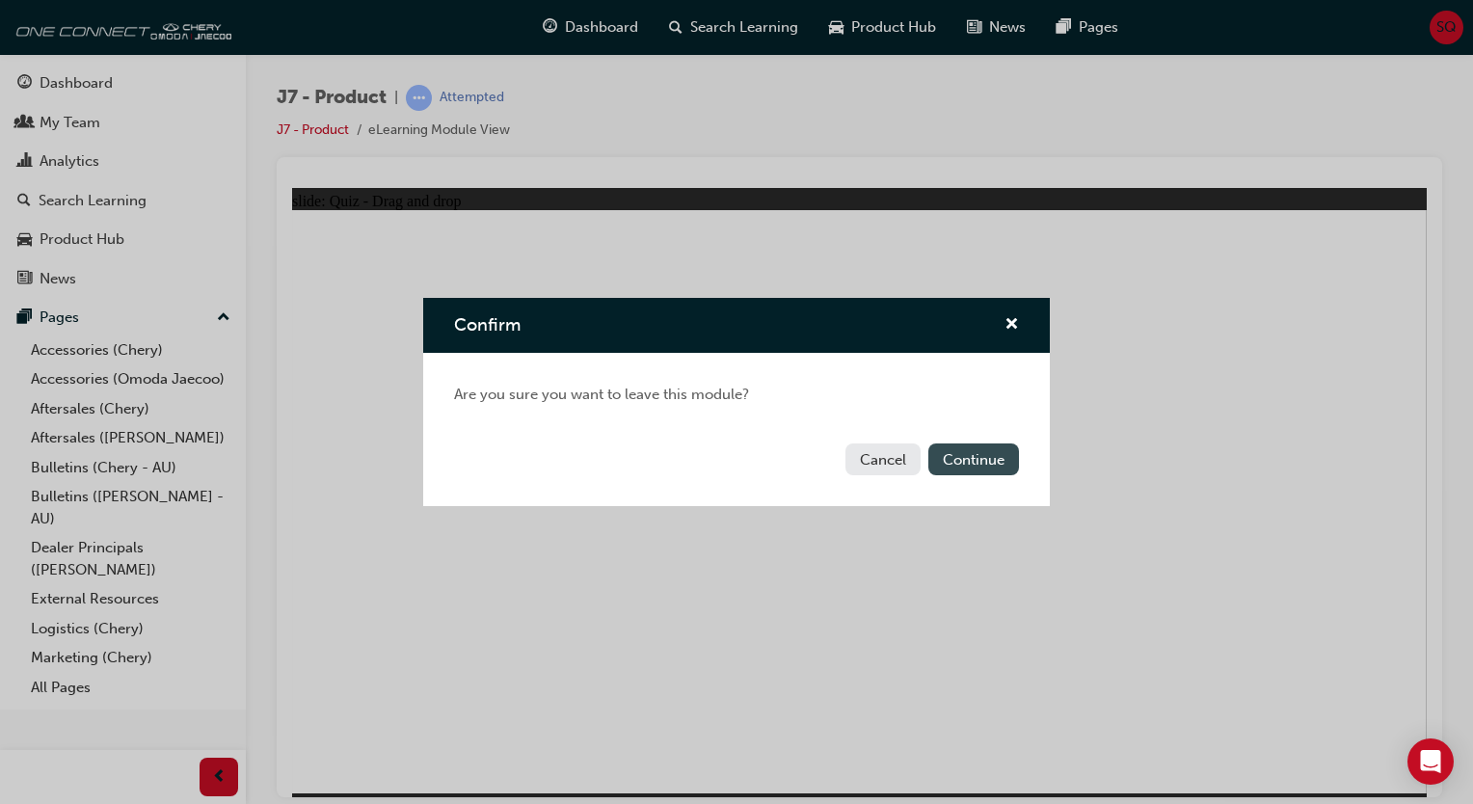
click at [968, 457] on button "Continue" at bounding box center [973, 459] width 91 height 32
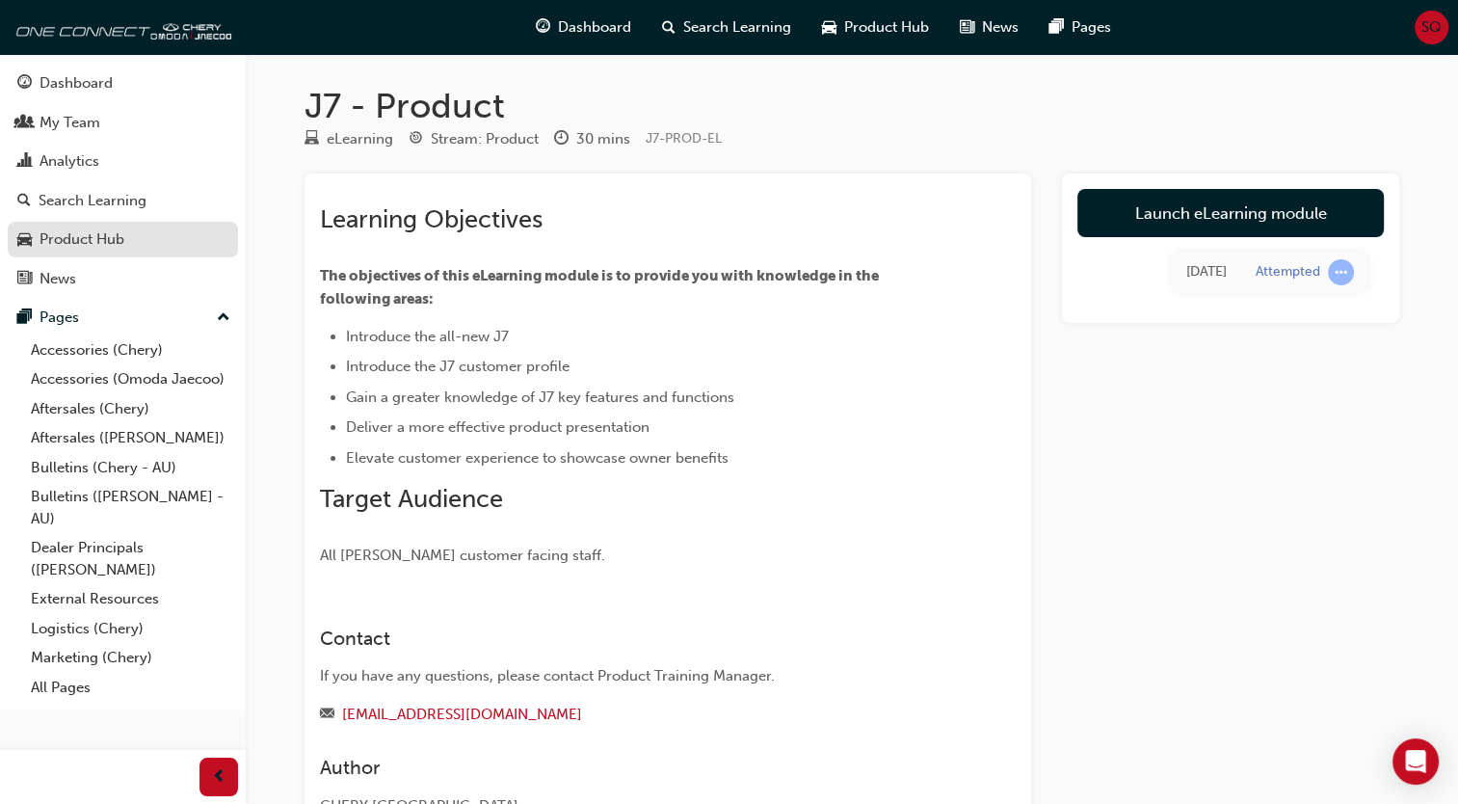
click at [102, 254] on link "Product Hub" at bounding box center [123, 240] width 230 height 36
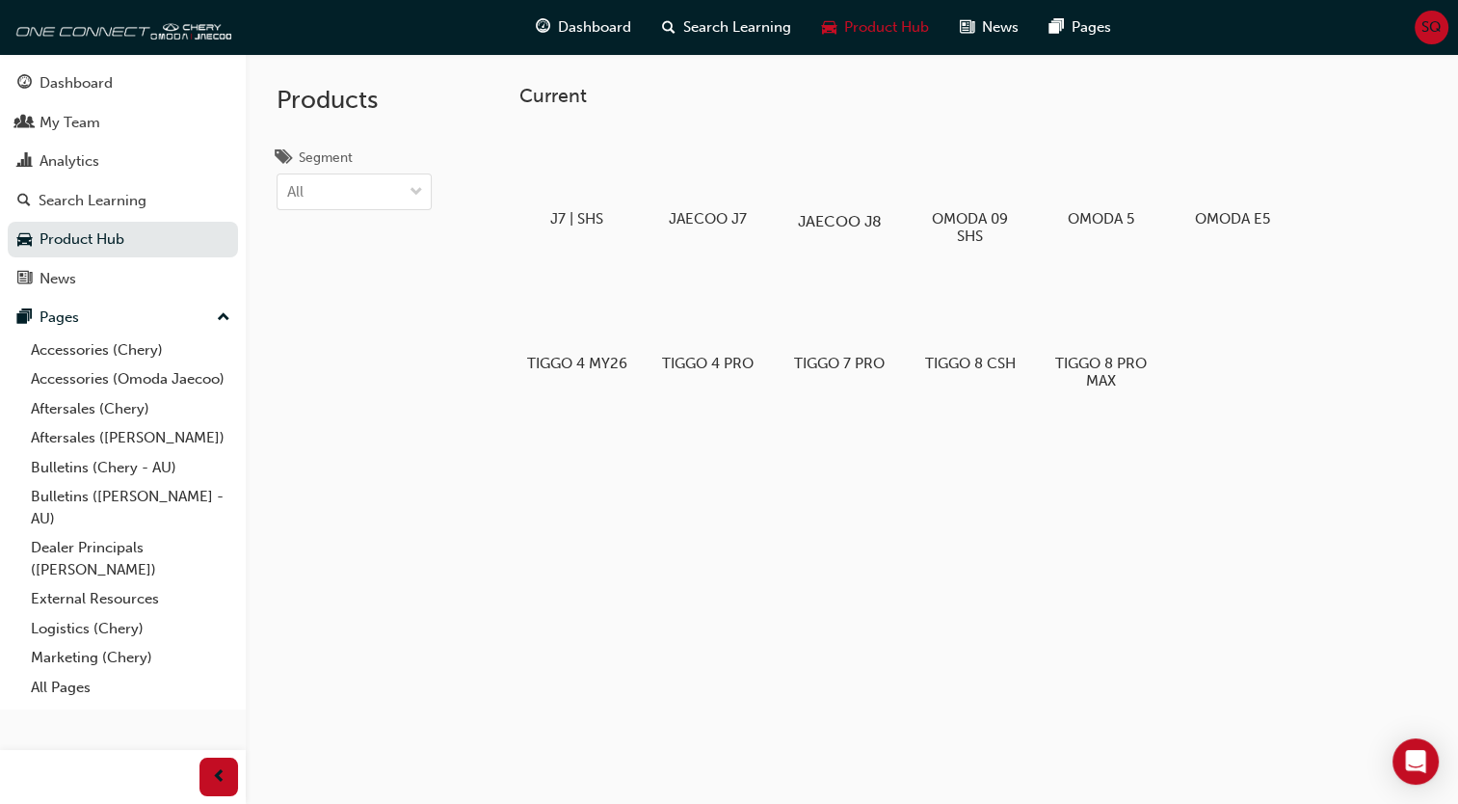
click at [863, 168] on div at bounding box center [838, 165] width 107 height 77
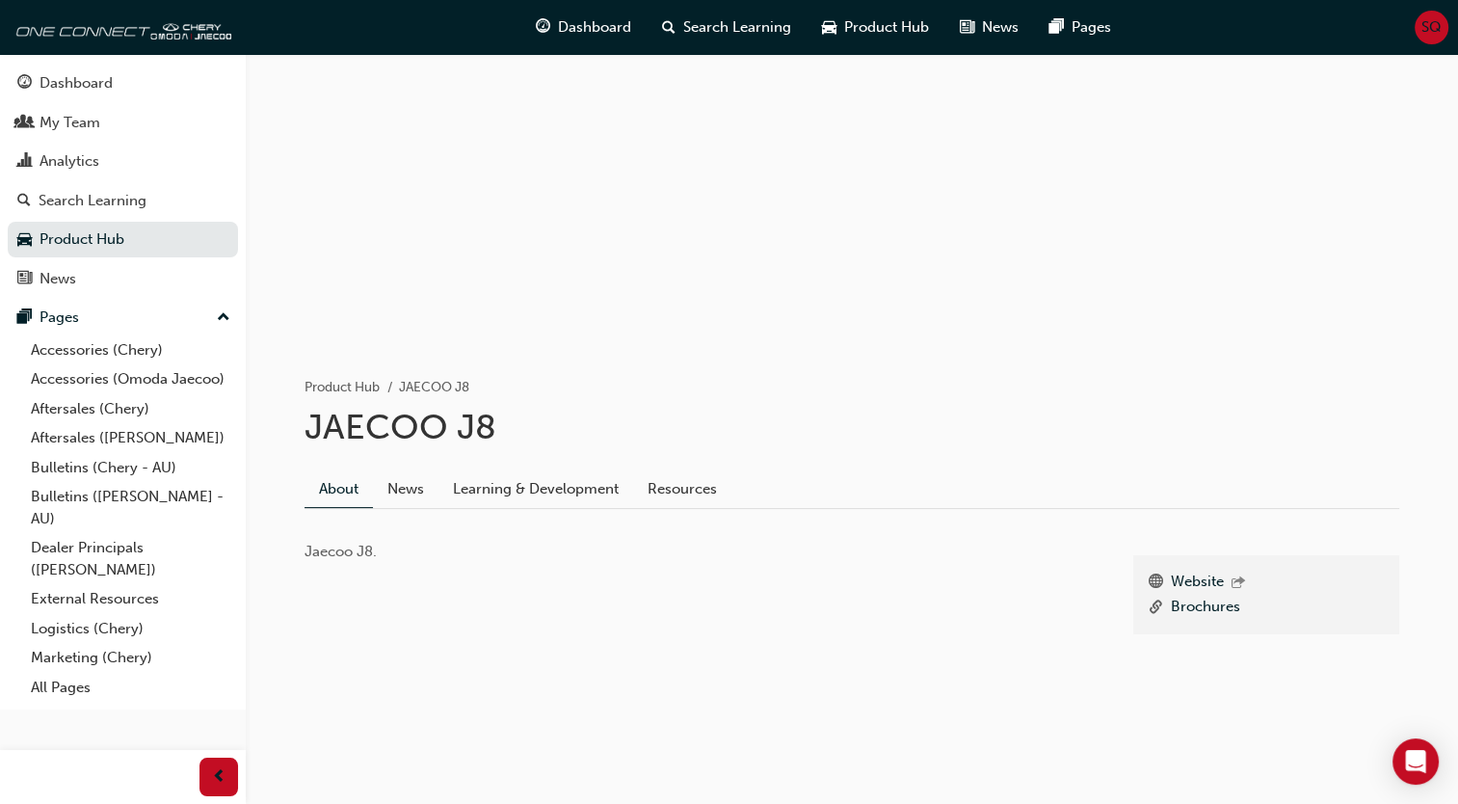
scroll to position [17, 0]
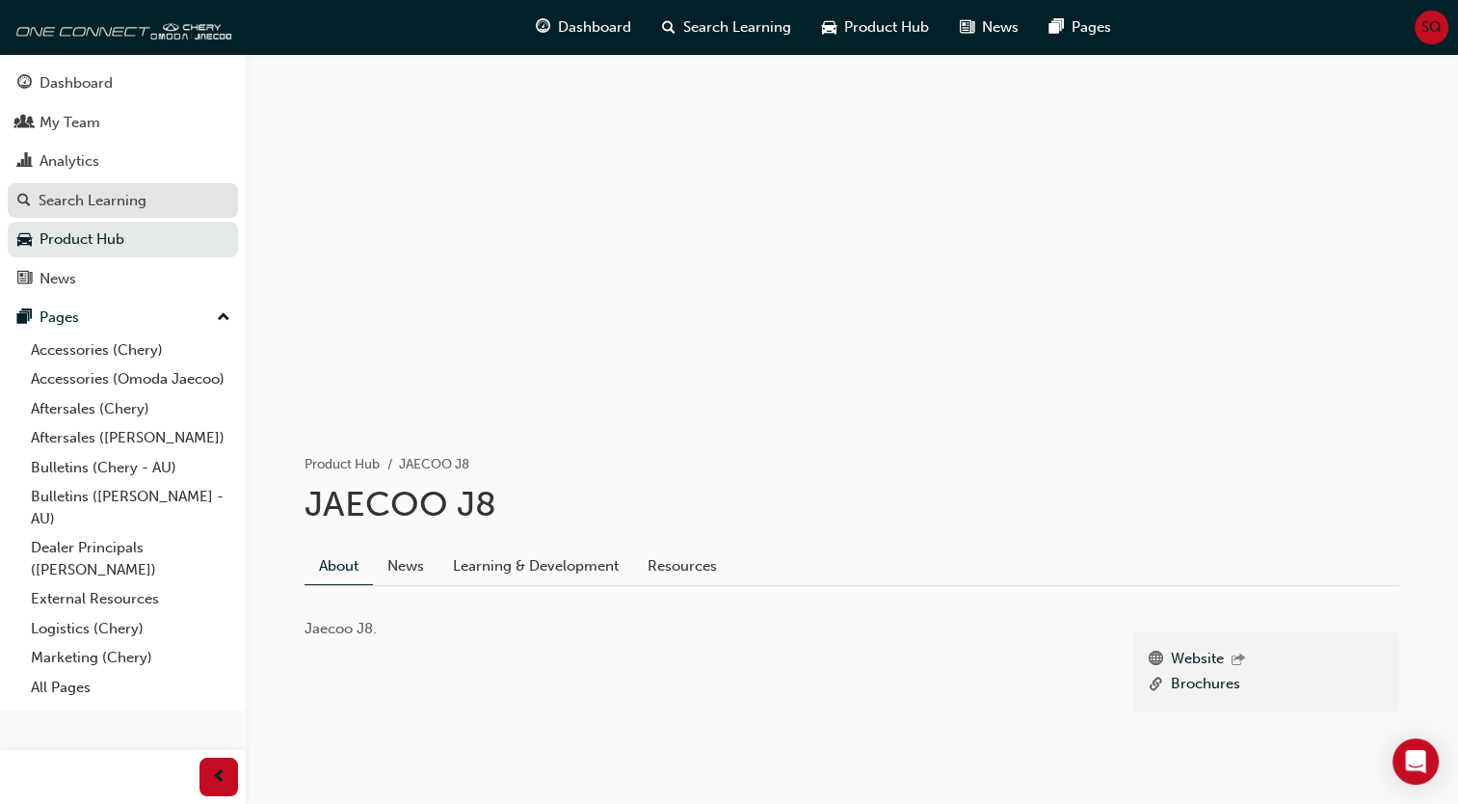
click at [116, 197] on div "Search Learning" at bounding box center [93, 201] width 108 height 22
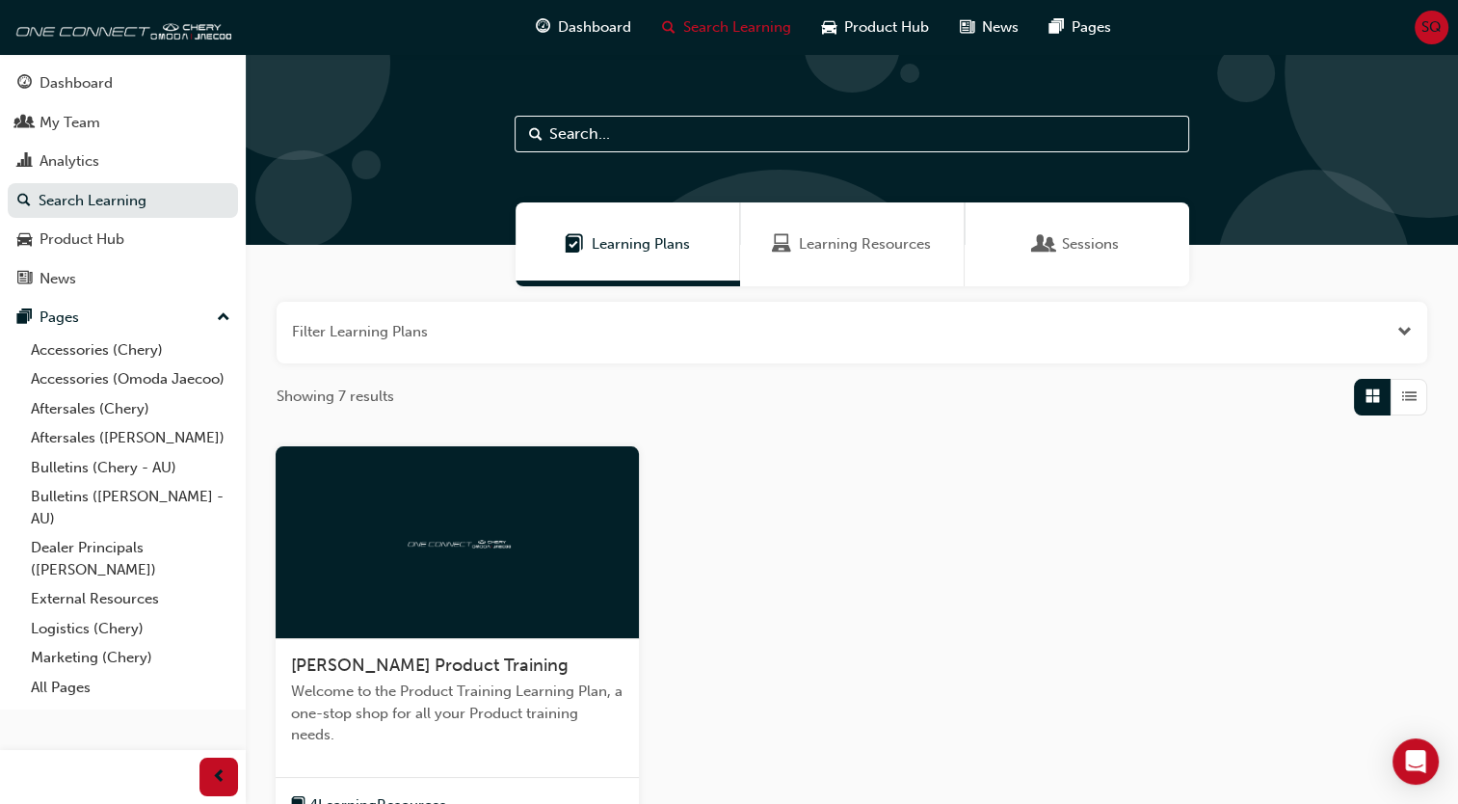
scroll to position [263, 0]
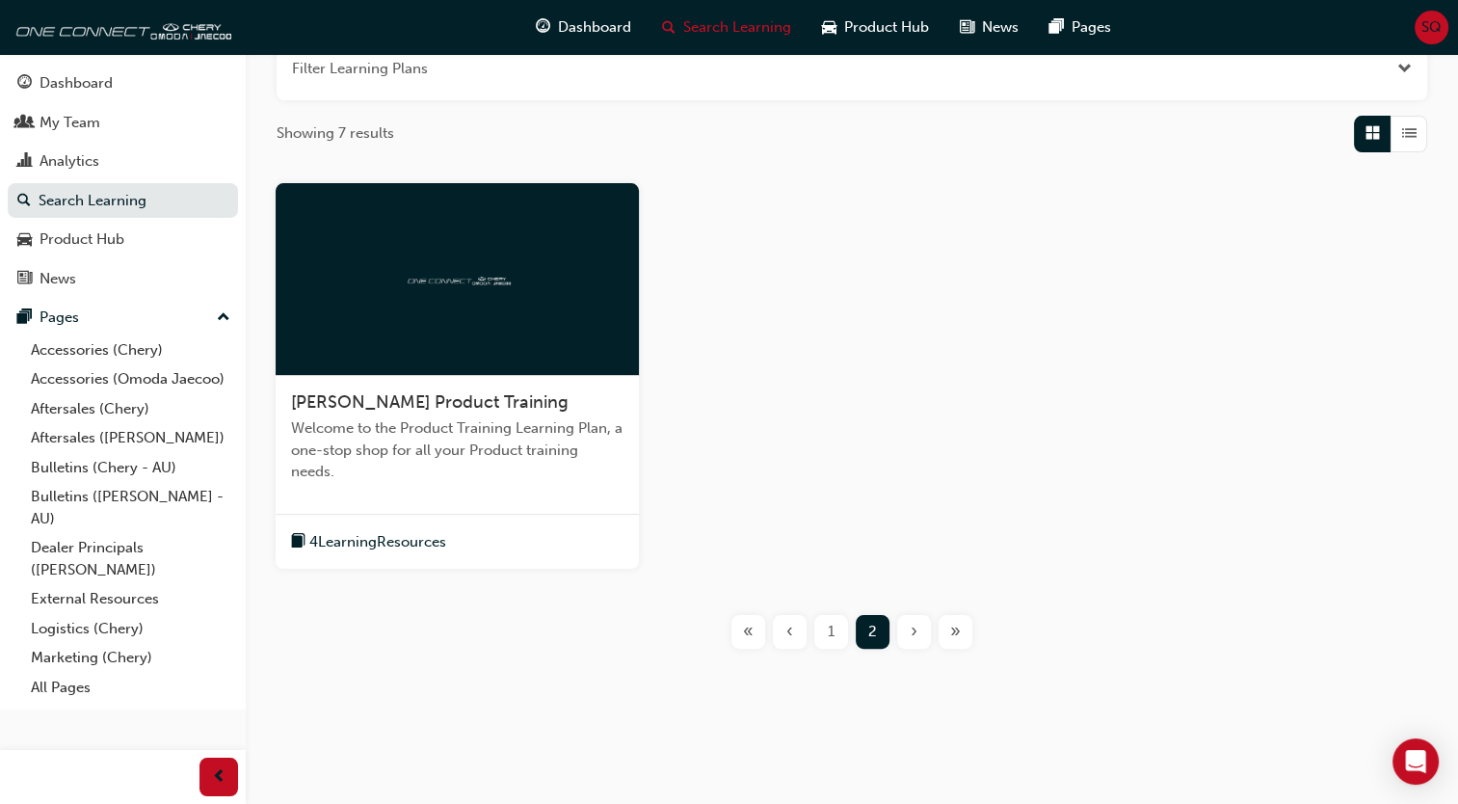
click at [829, 628] on span "1" at bounding box center [831, 632] width 7 height 22
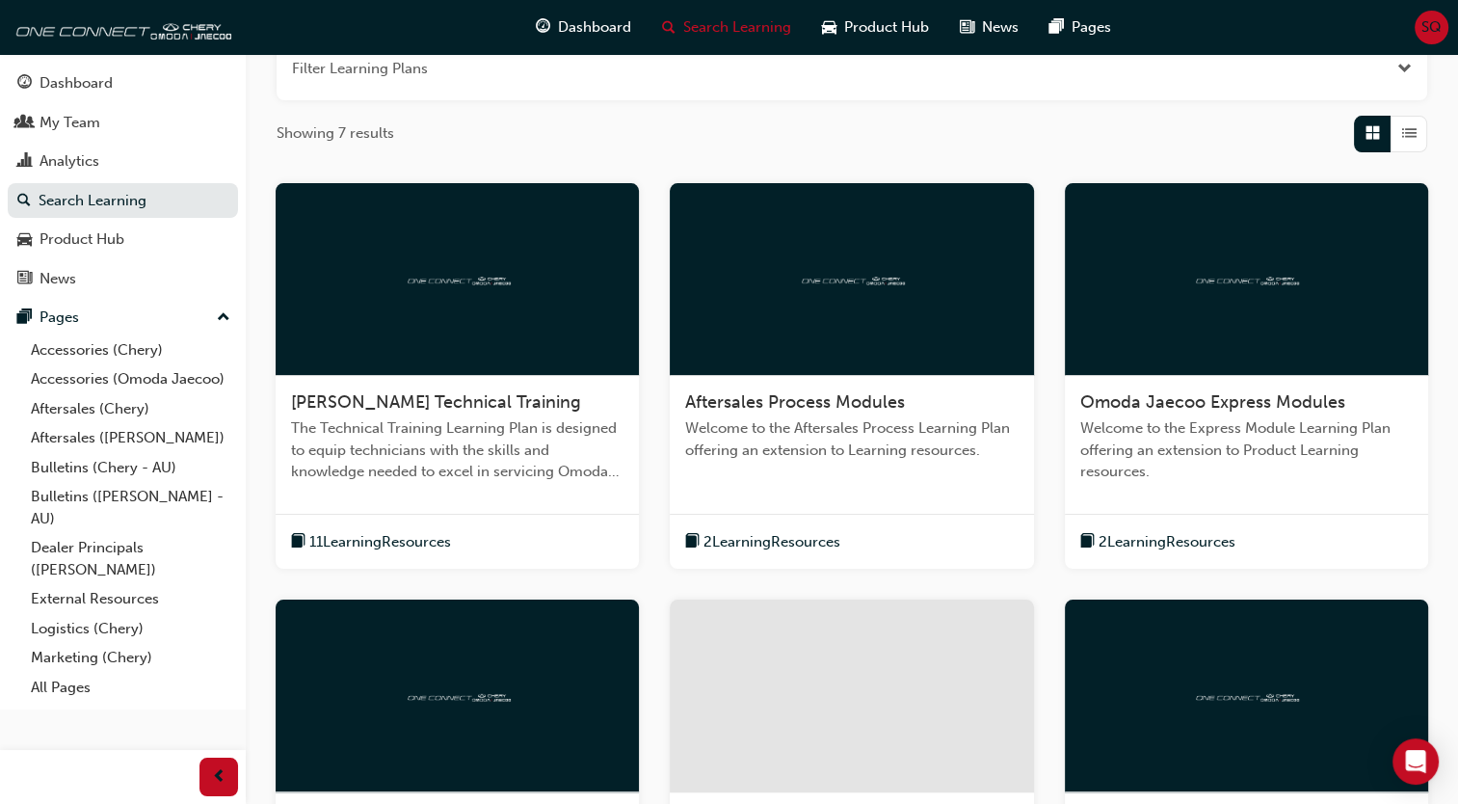
click at [546, 314] on div at bounding box center [457, 279] width 363 height 193
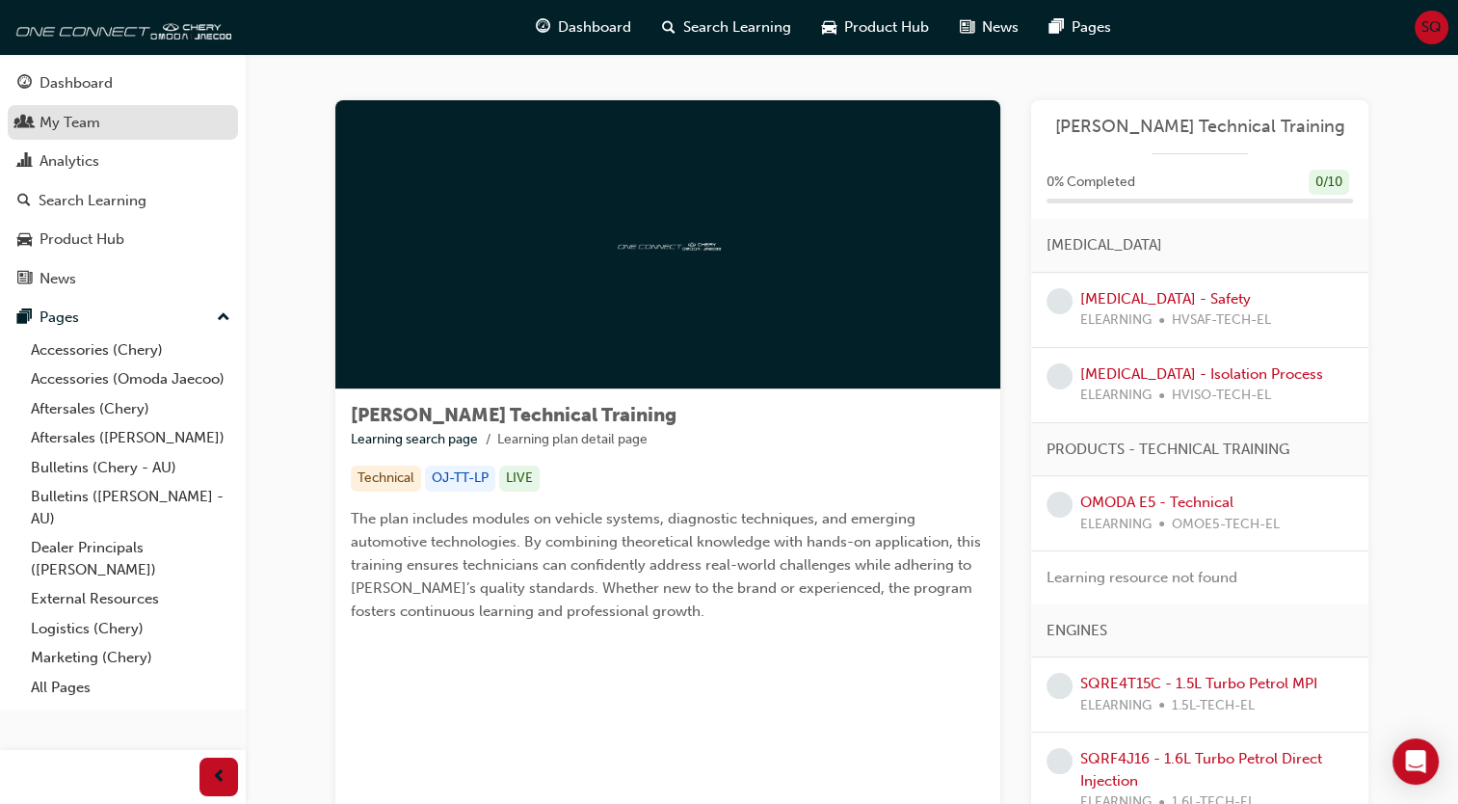
click at [55, 134] on div "My Team" at bounding box center [122, 123] width 211 height 24
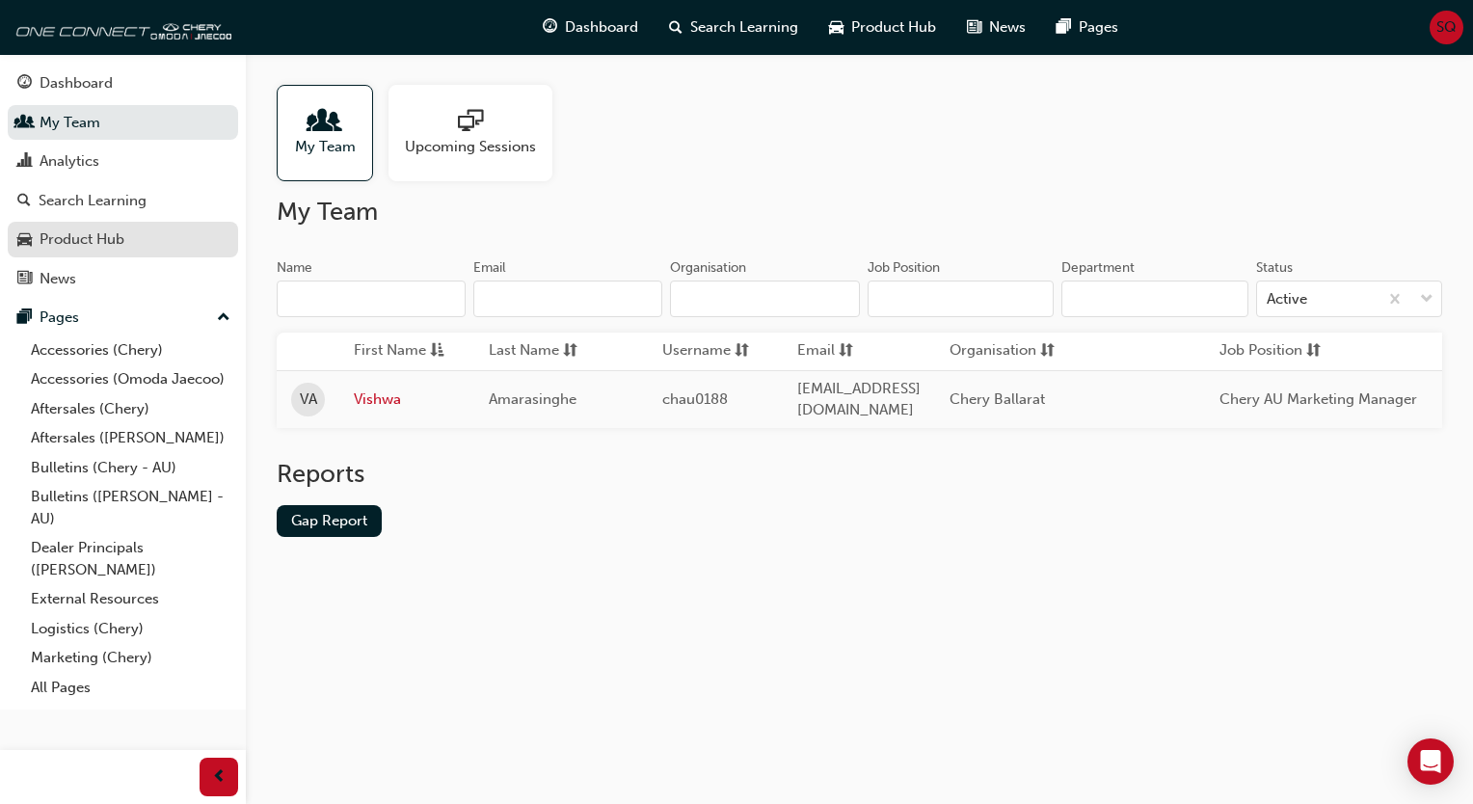
click at [108, 237] on div "Product Hub" at bounding box center [82, 239] width 85 height 22
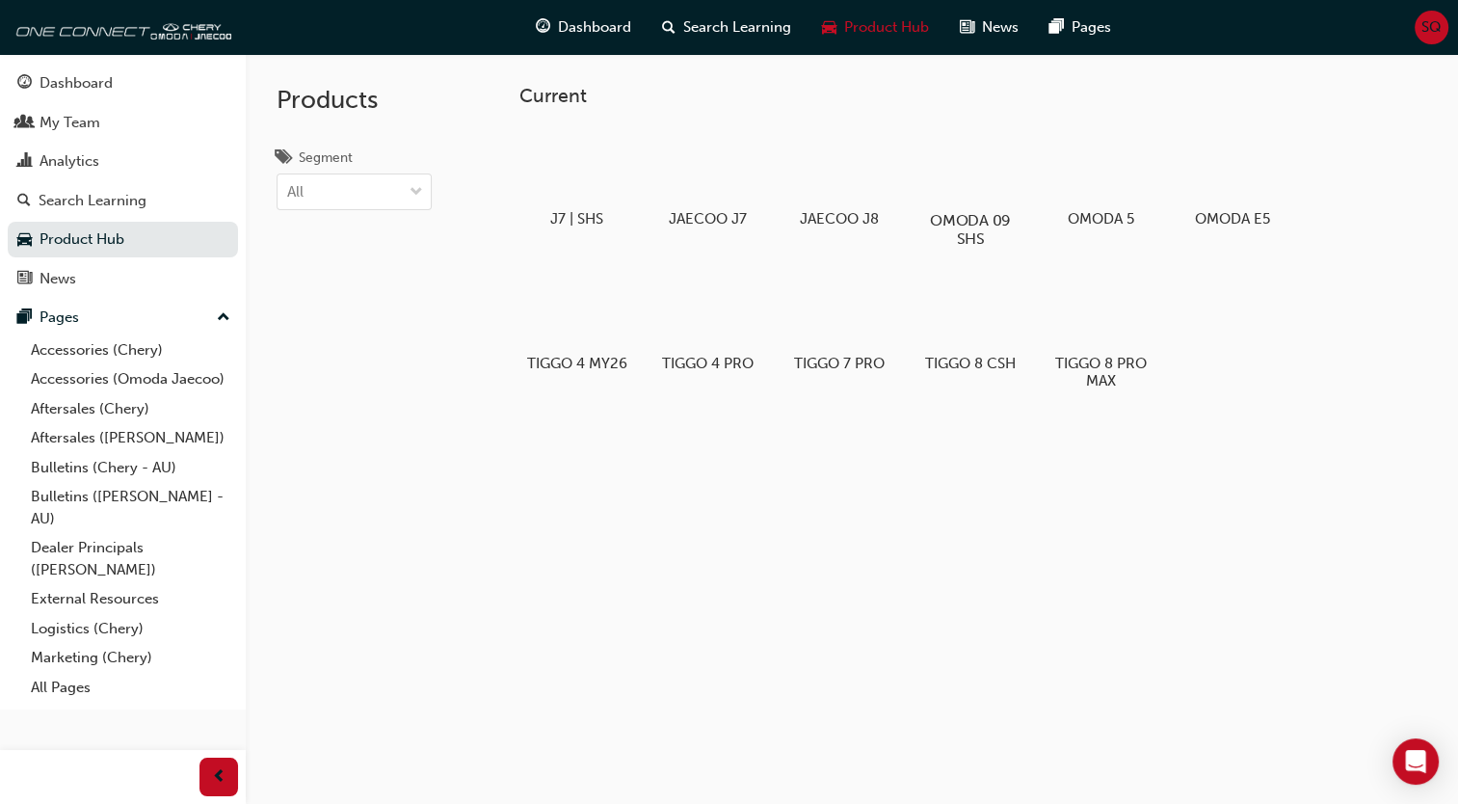
click at [986, 198] on div at bounding box center [969, 164] width 107 height 76
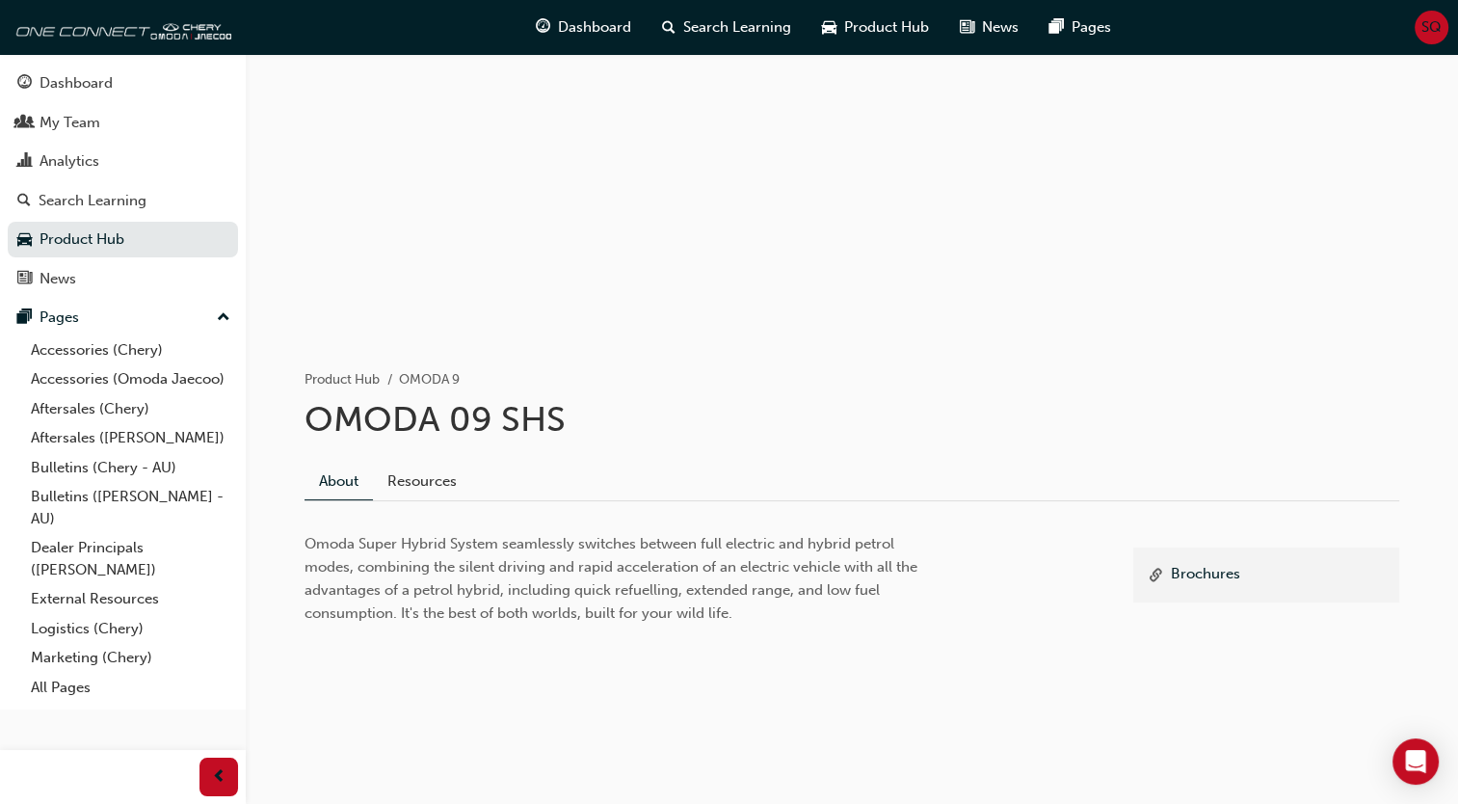
scroll to position [89, 0]
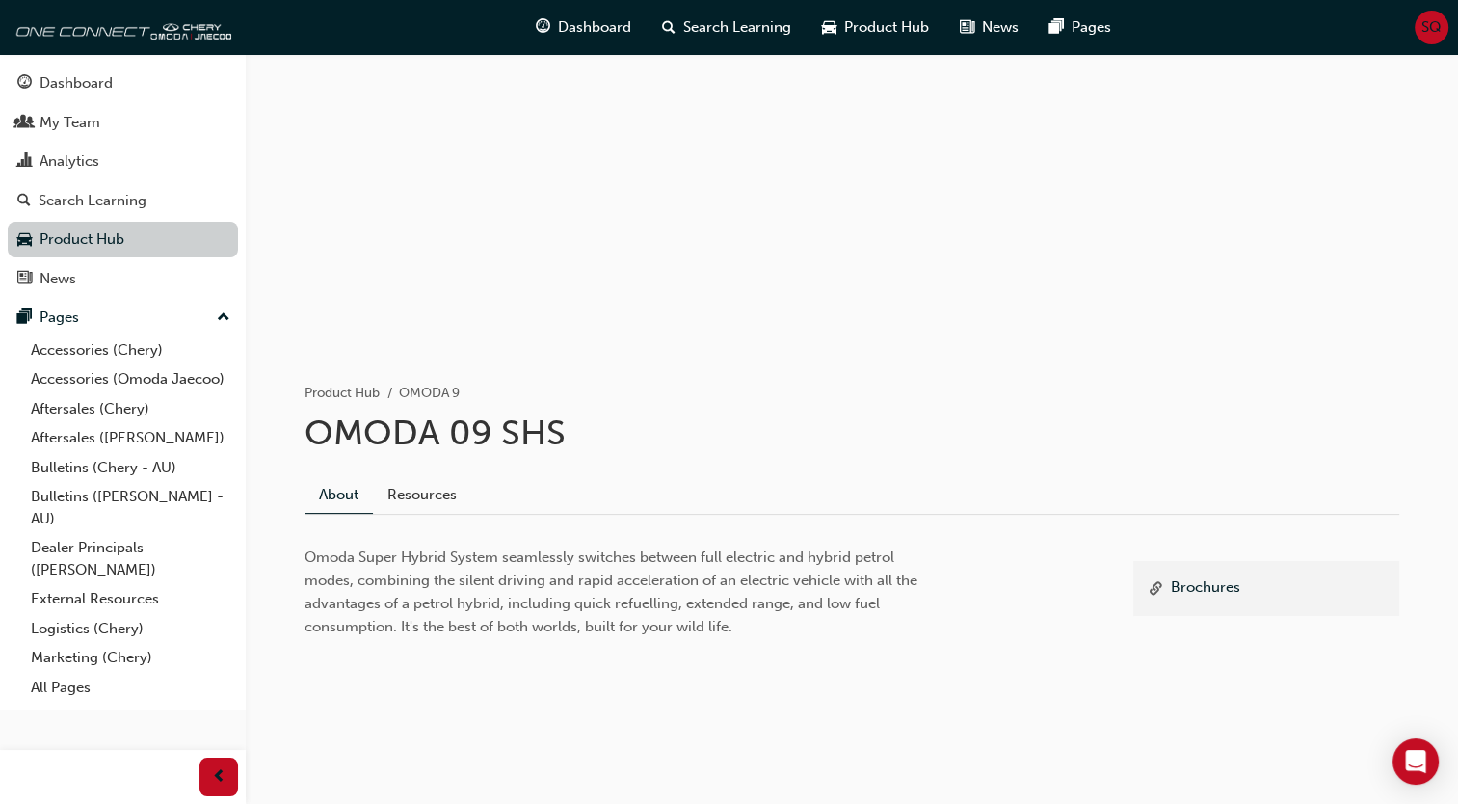
click at [110, 247] on link "Product Hub" at bounding box center [123, 240] width 230 height 36
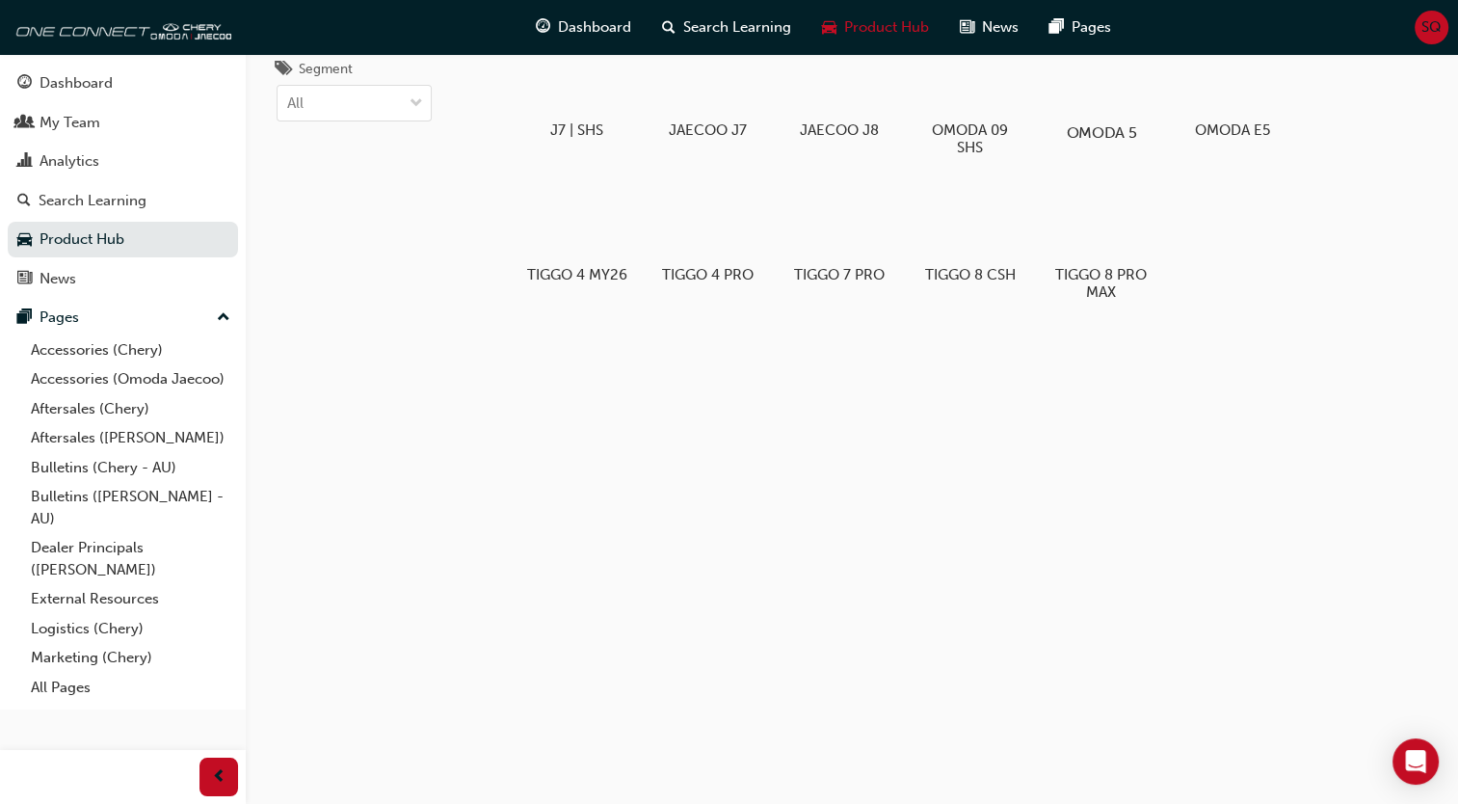
click at [1087, 102] on div at bounding box center [1101, 77] width 107 height 77
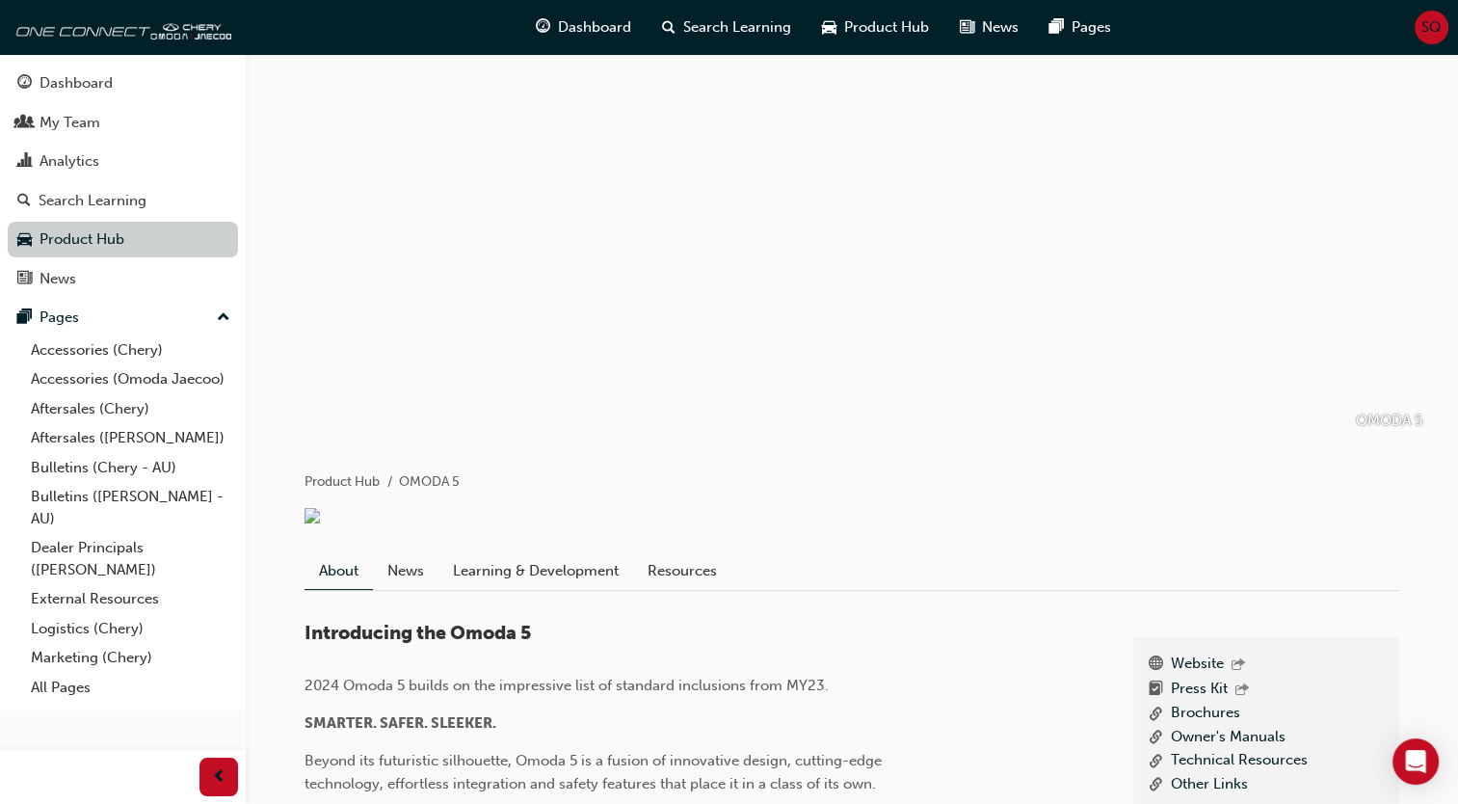
click at [127, 248] on link "Product Hub" at bounding box center [123, 240] width 230 height 36
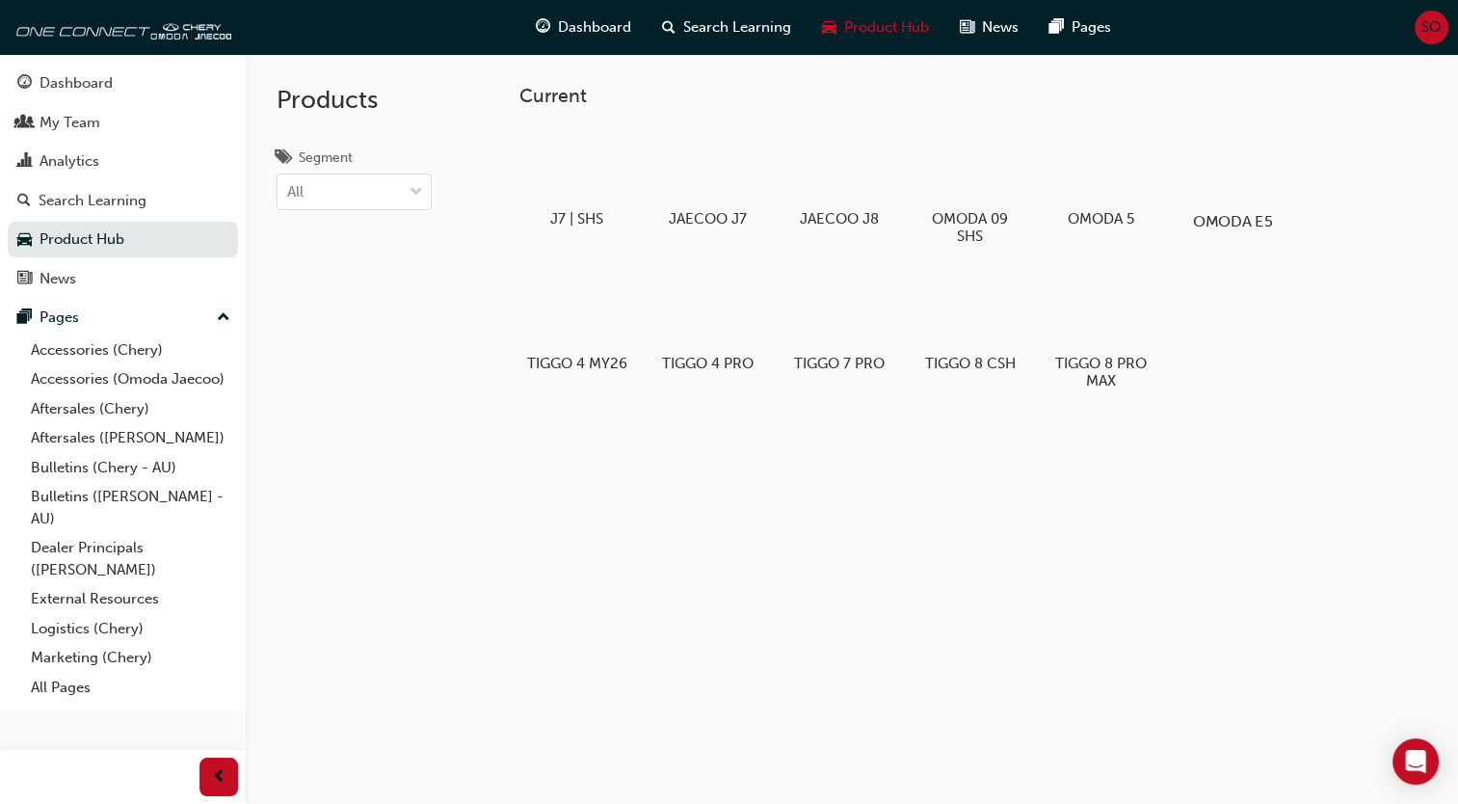
click at [1238, 179] on div at bounding box center [1232, 165] width 107 height 77
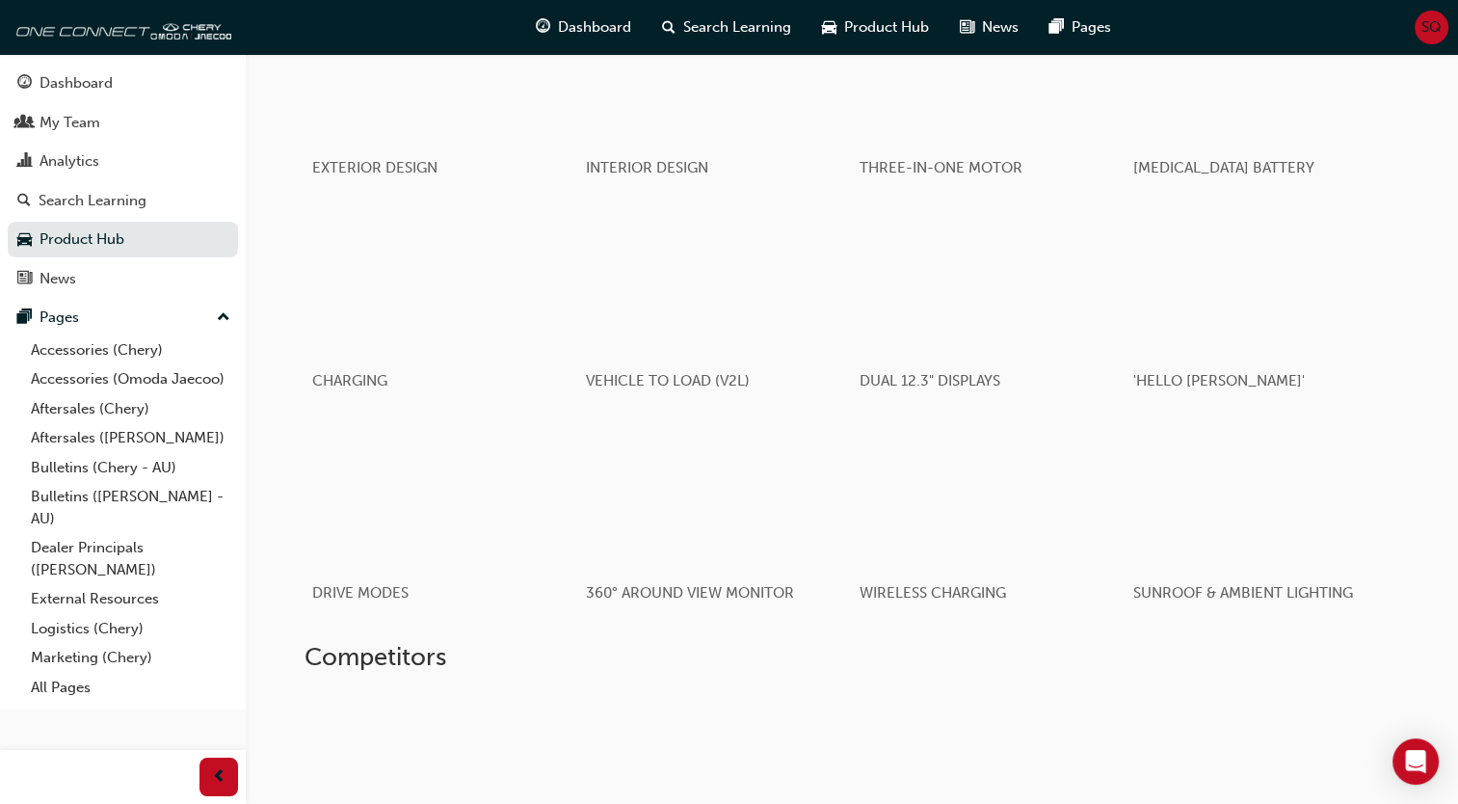
scroll to position [257, 0]
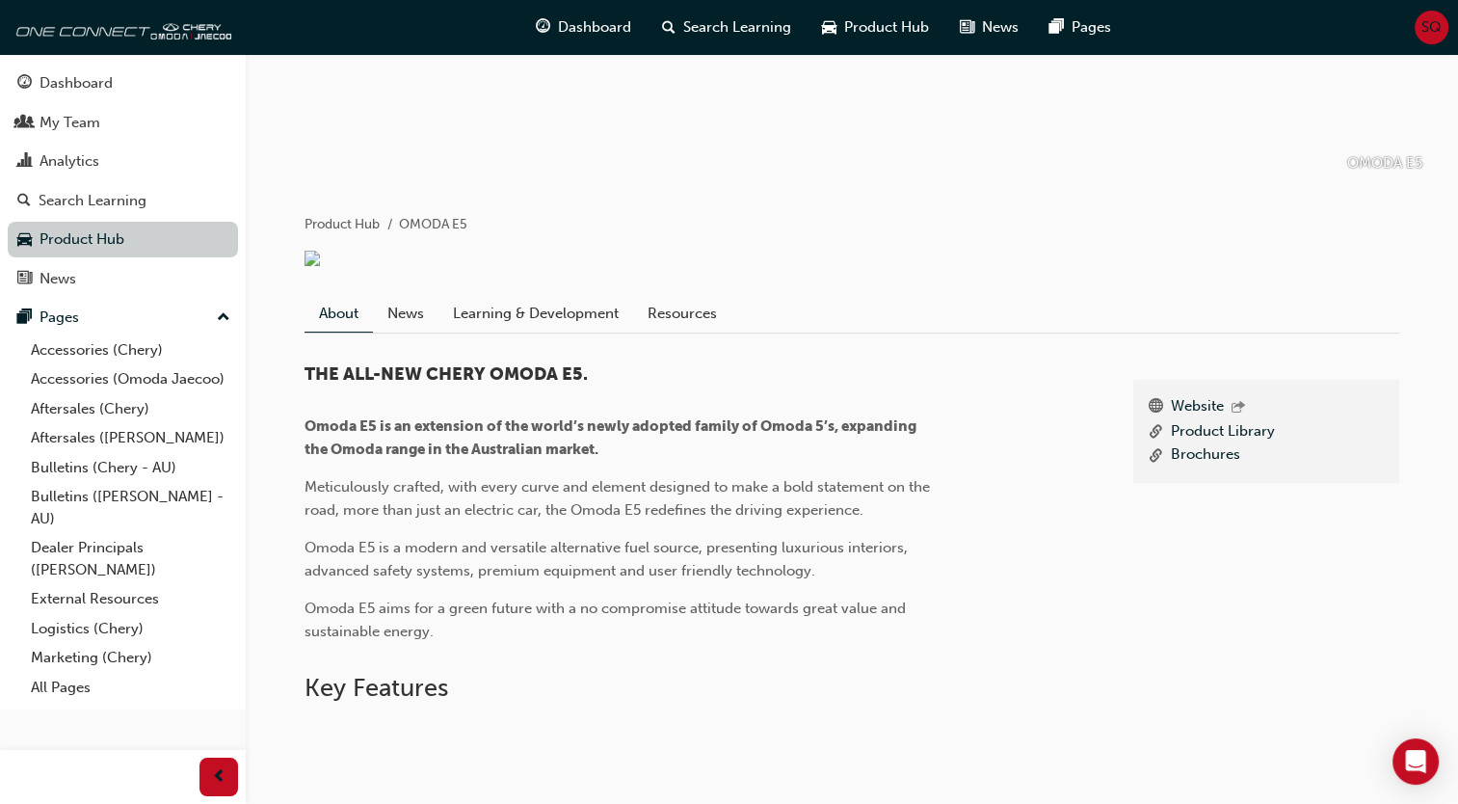
click at [119, 248] on link "Product Hub" at bounding box center [123, 240] width 230 height 36
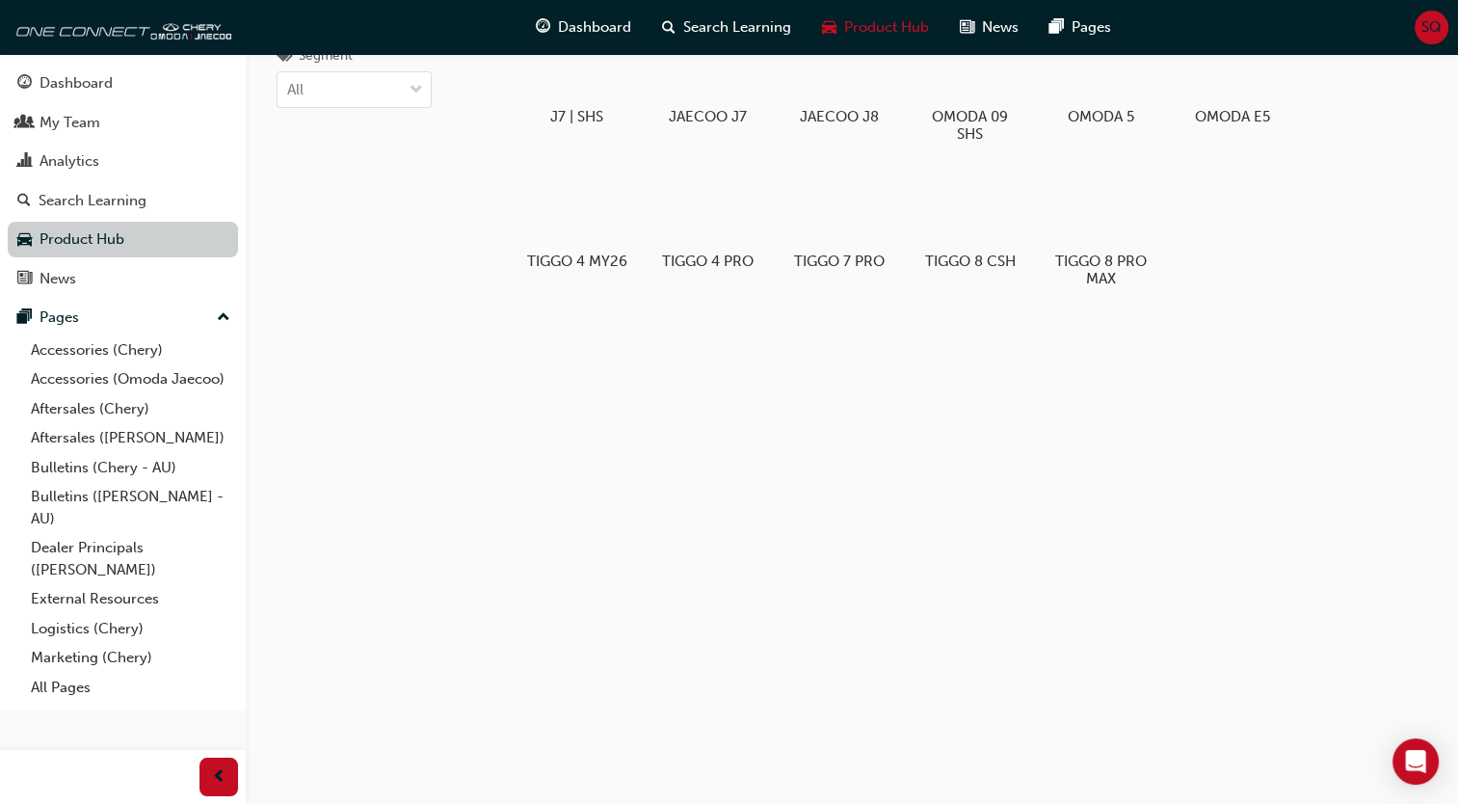
scroll to position [102, 0]
click at [569, 244] on div at bounding box center [576, 208] width 107 height 77
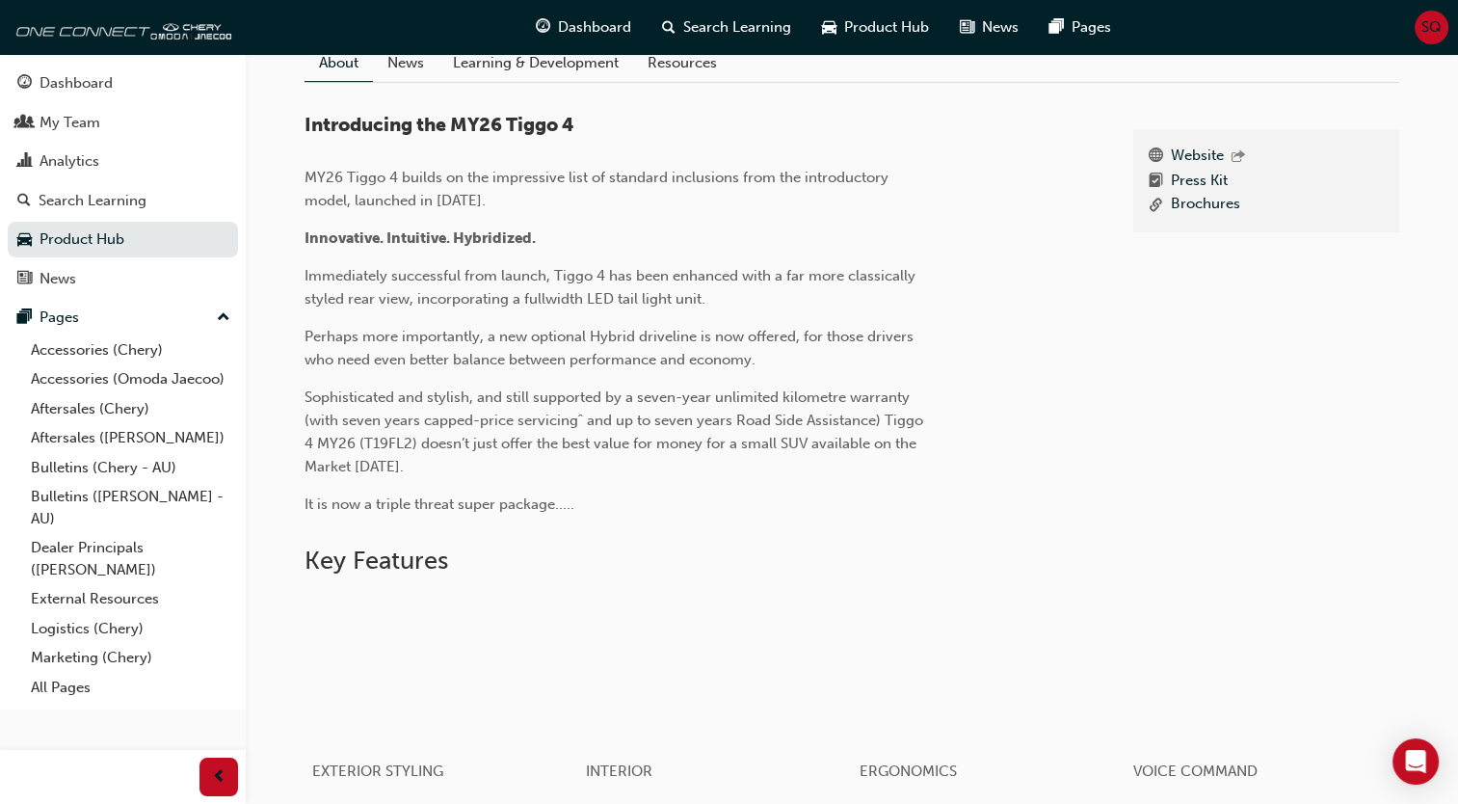
scroll to position [454, 0]
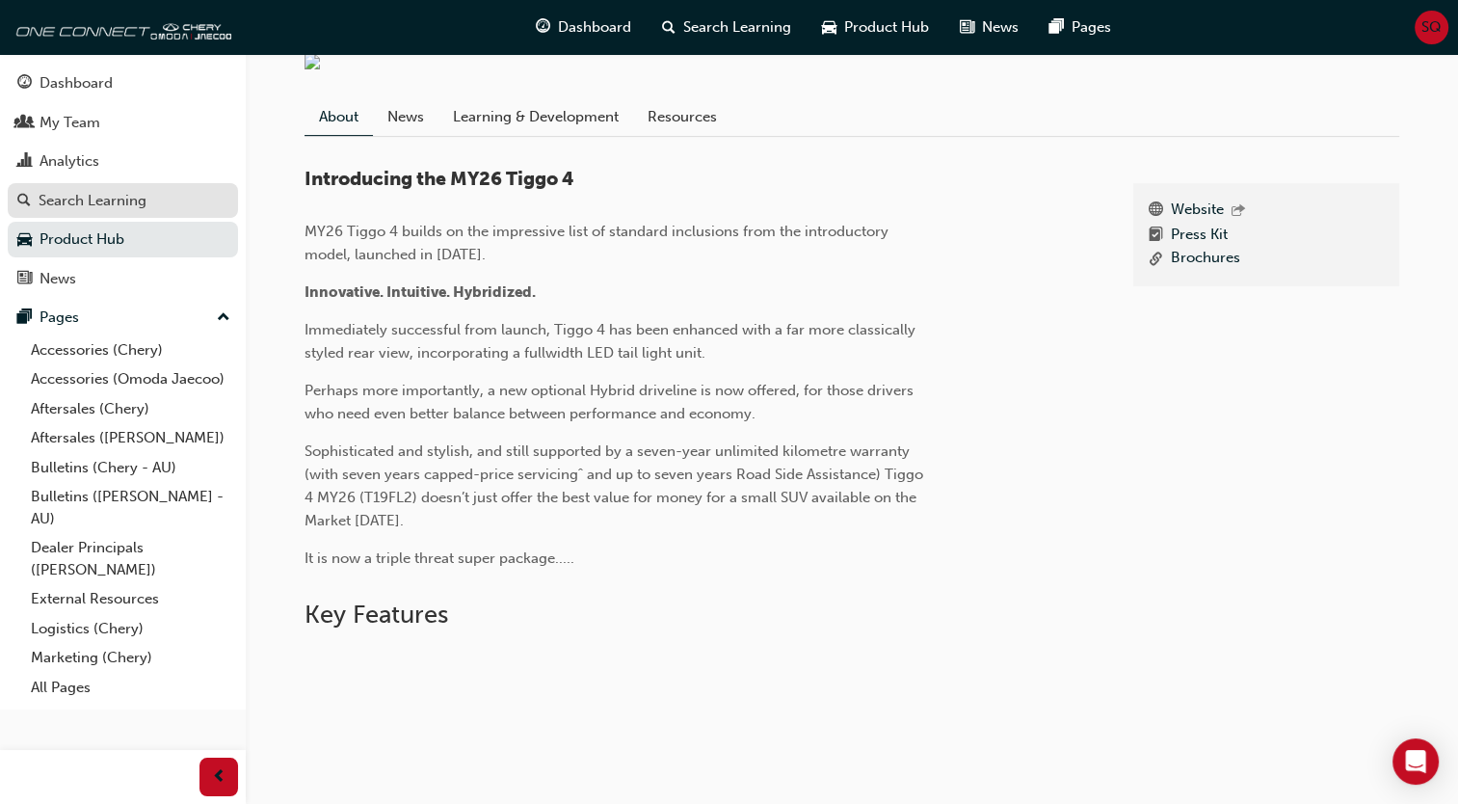
click at [146, 212] on div "Search Learning" at bounding box center [122, 201] width 211 height 24
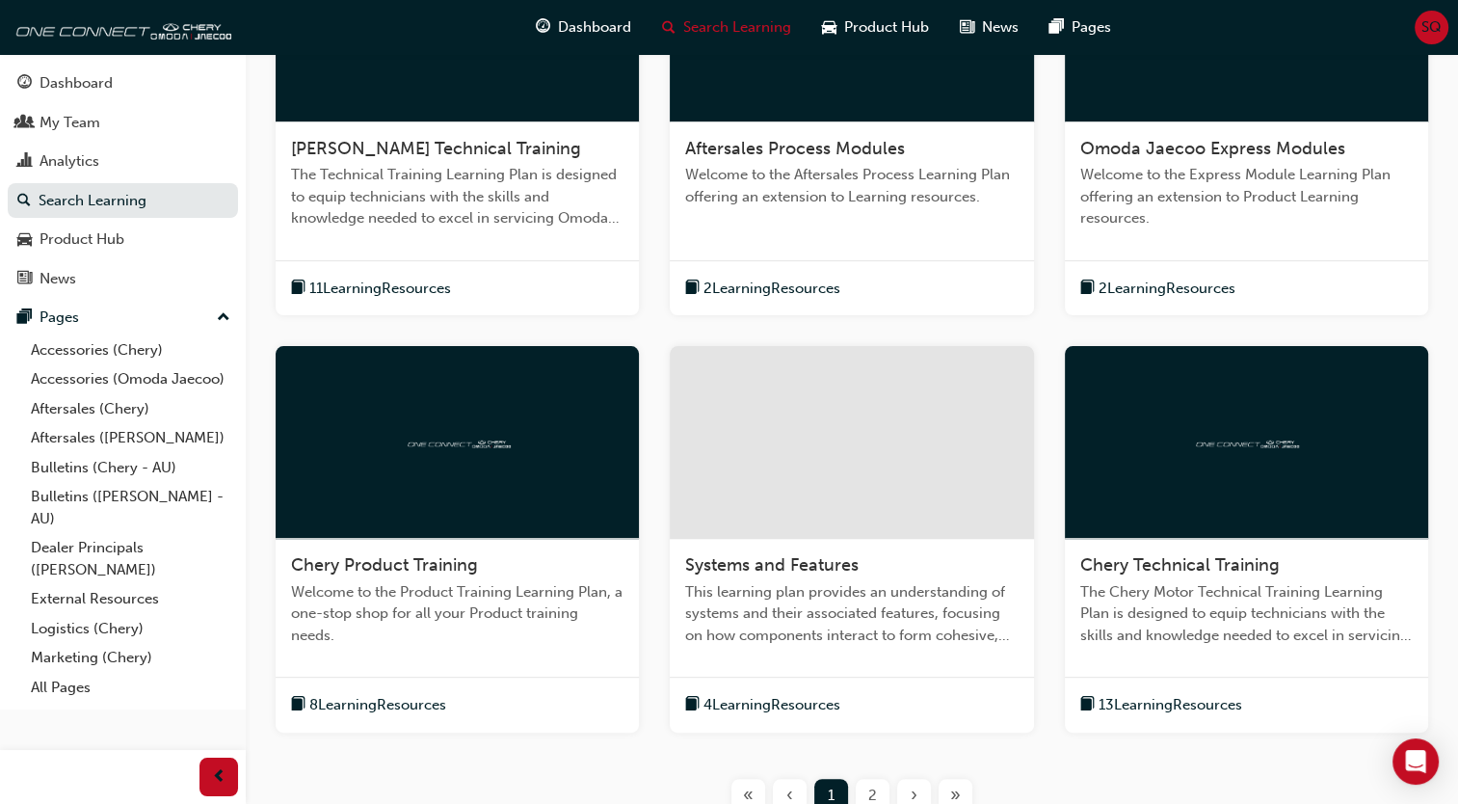
scroll to position [529, 0]
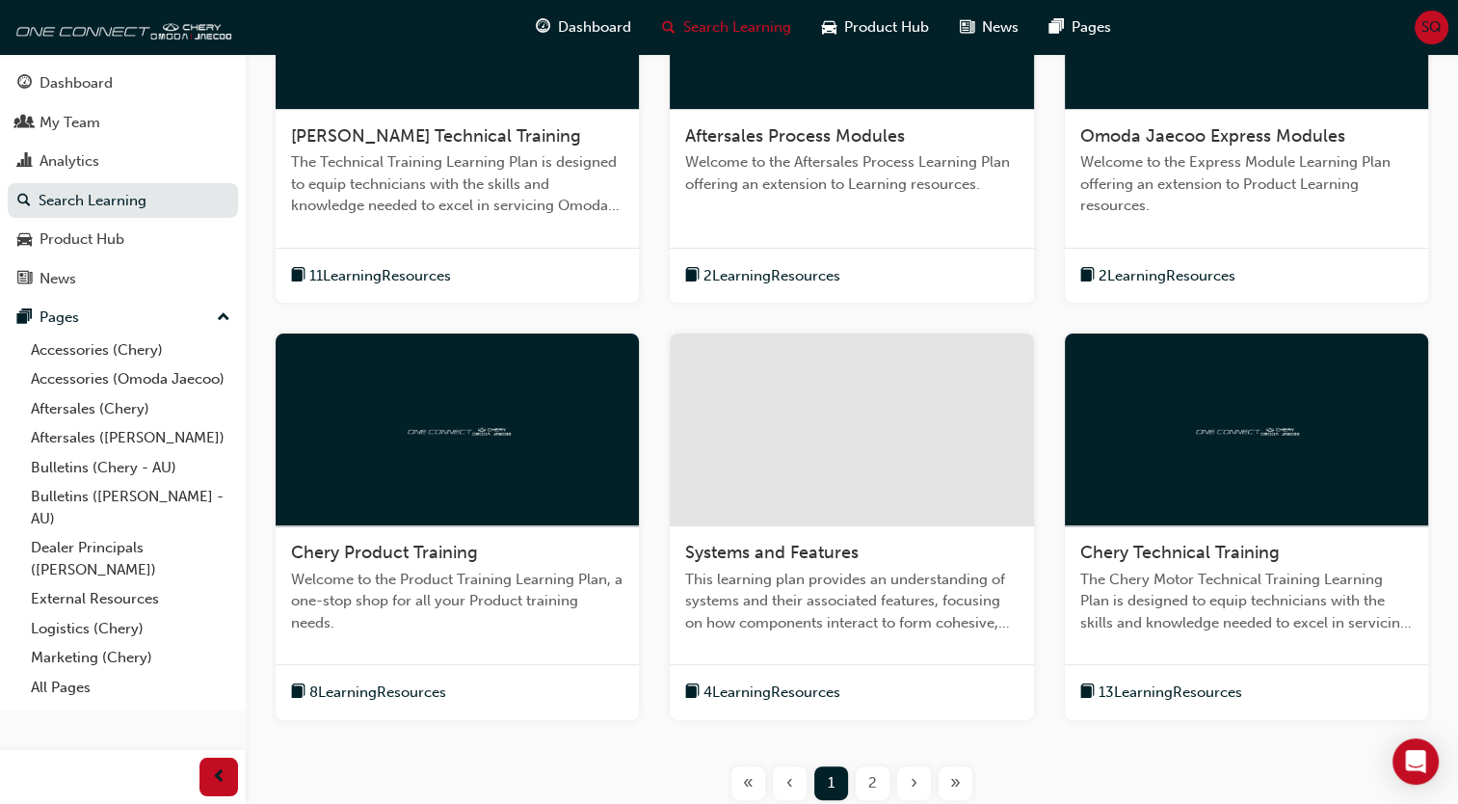
click at [1160, 211] on span "Welcome to the Express Module Learning Plan offering an extension to Product Le…" at bounding box center [1246, 184] width 332 height 66
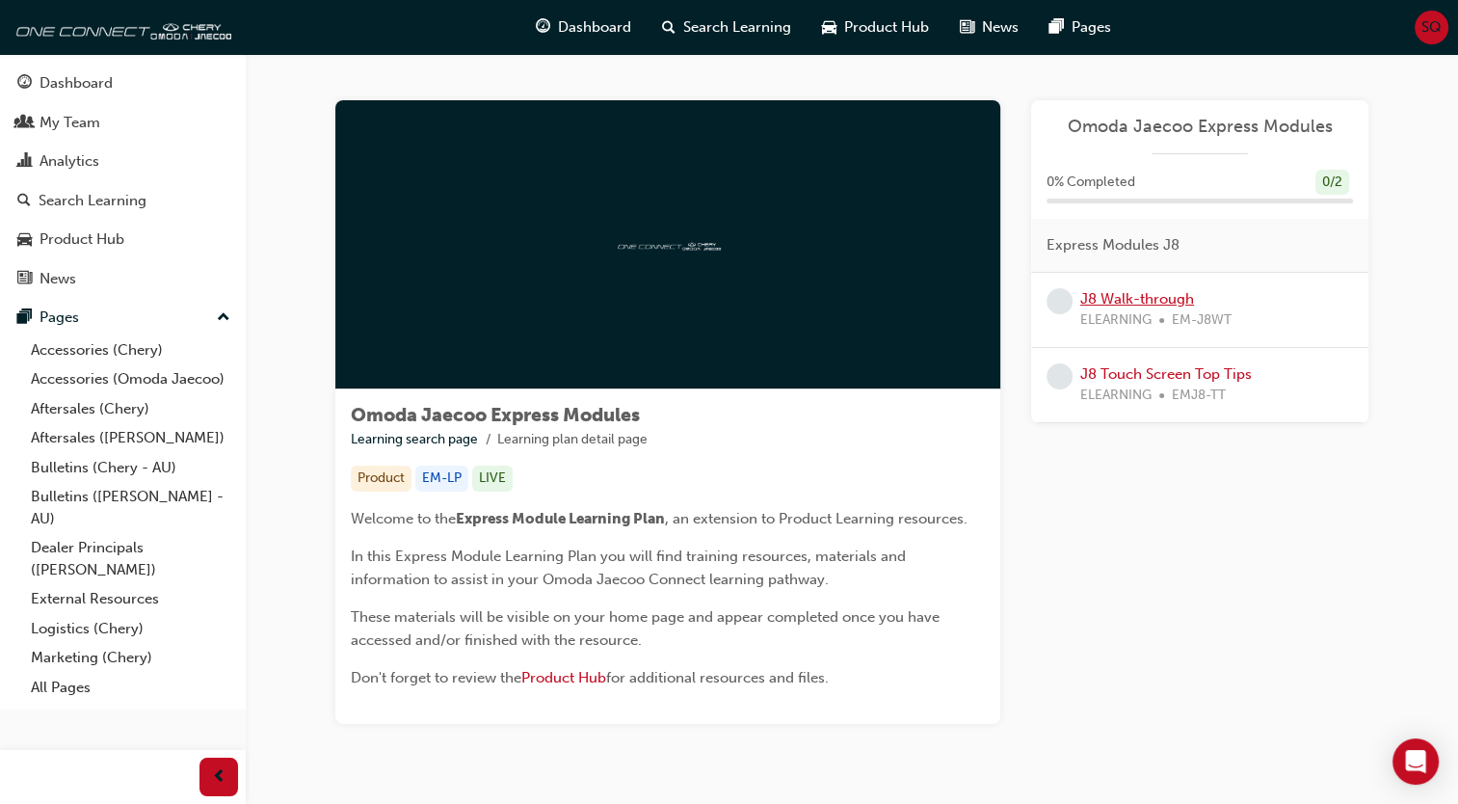
click at [1182, 303] on link "J8 Walk-through" at bounding box center [1137, 298] width 114 height 17
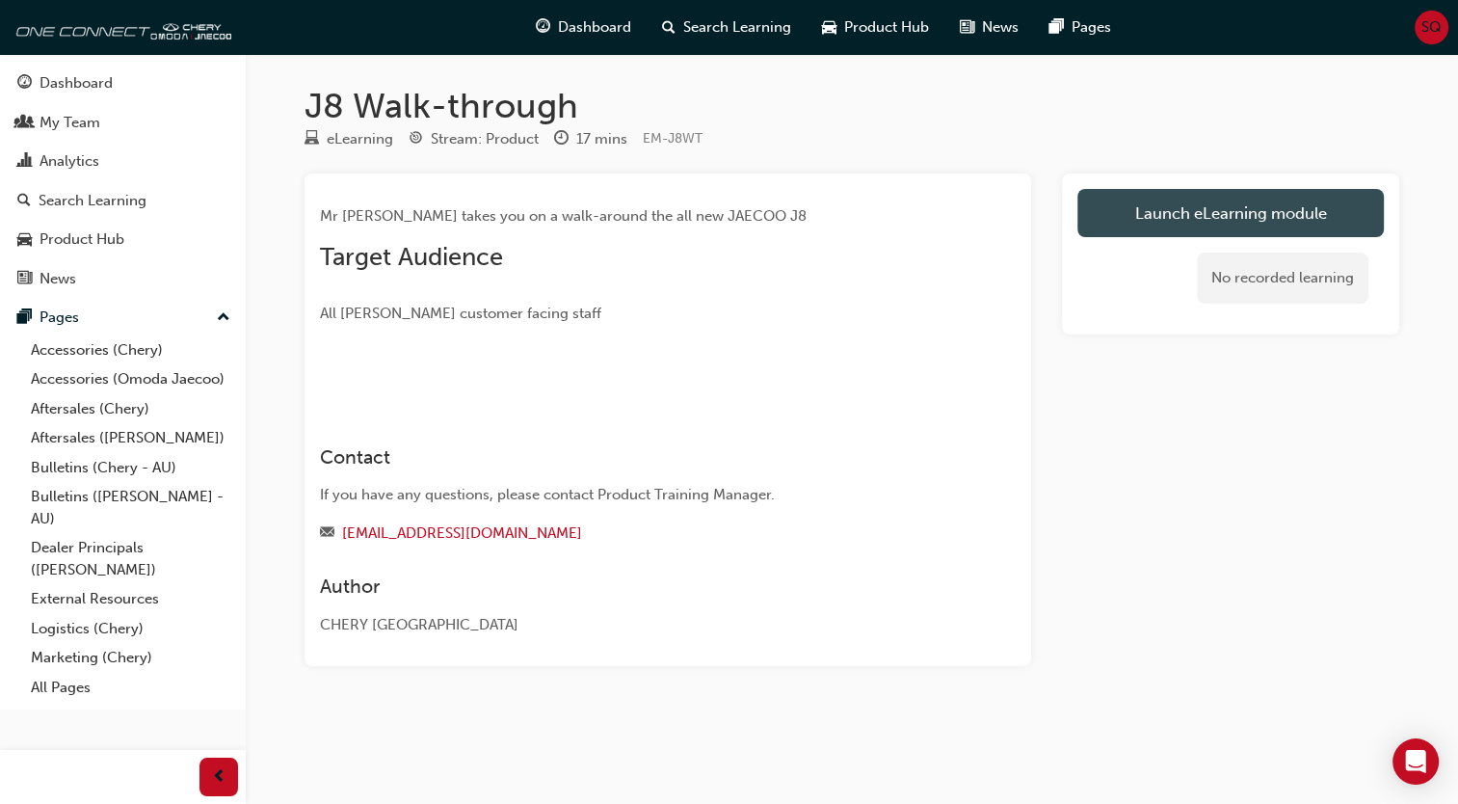
click at [1232, 213] on link "Launch eLearning module" at bounding box center [1230, 213] width 306 height 48
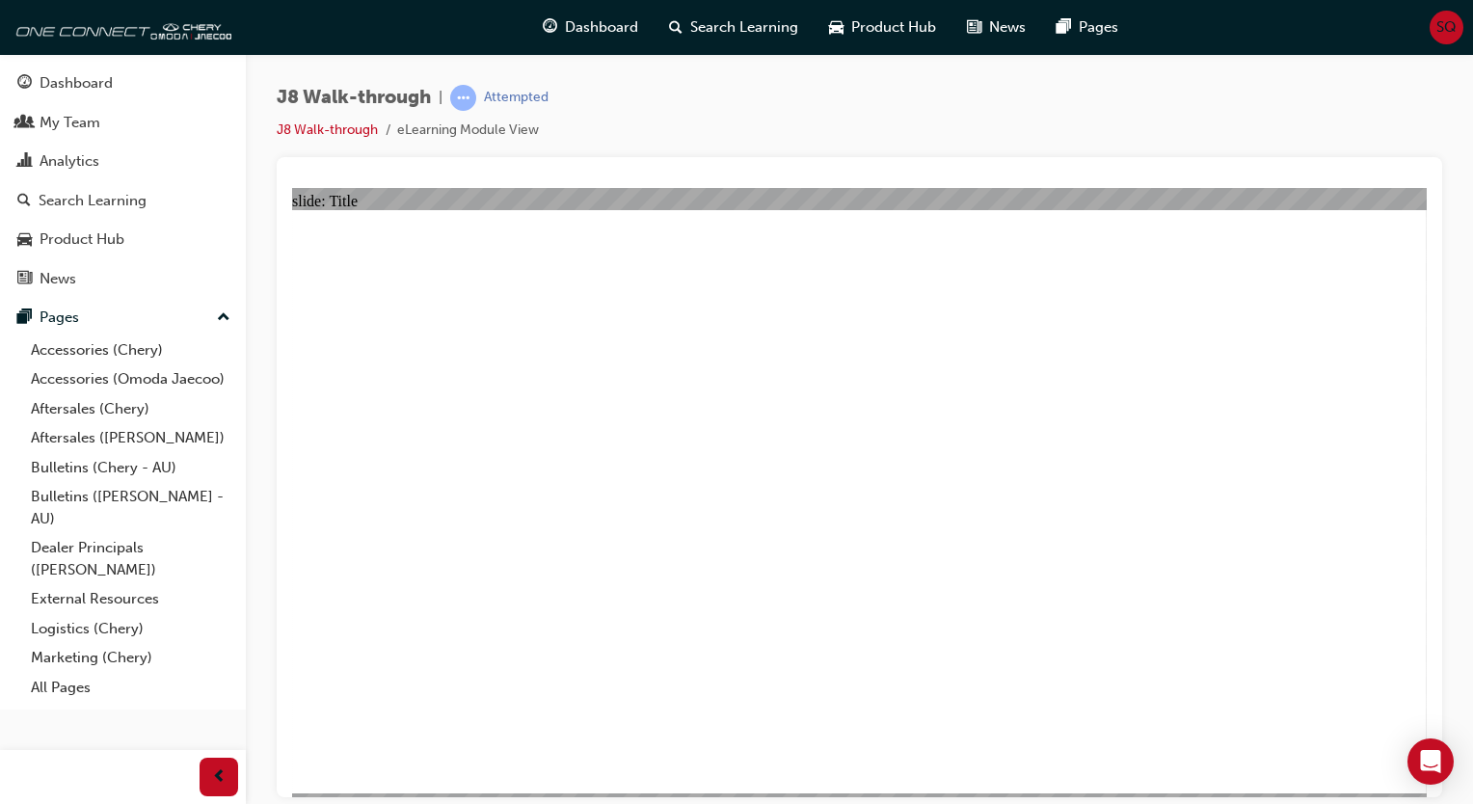
drag, startPoint x: 508, startPoint y: 125, endPoint x: 509, endPoint y: 152, distance: 27.0
click at [509, 152] on div "J8 Walk-through | Attempted J8 Walk-through eLearning Module View" at bounding box center [859, 121] width 1165 height 72
drag, startPoint x: 801, startPoint y: 339, endPoint x: 533, endPoint y: 241, distance: 285.4
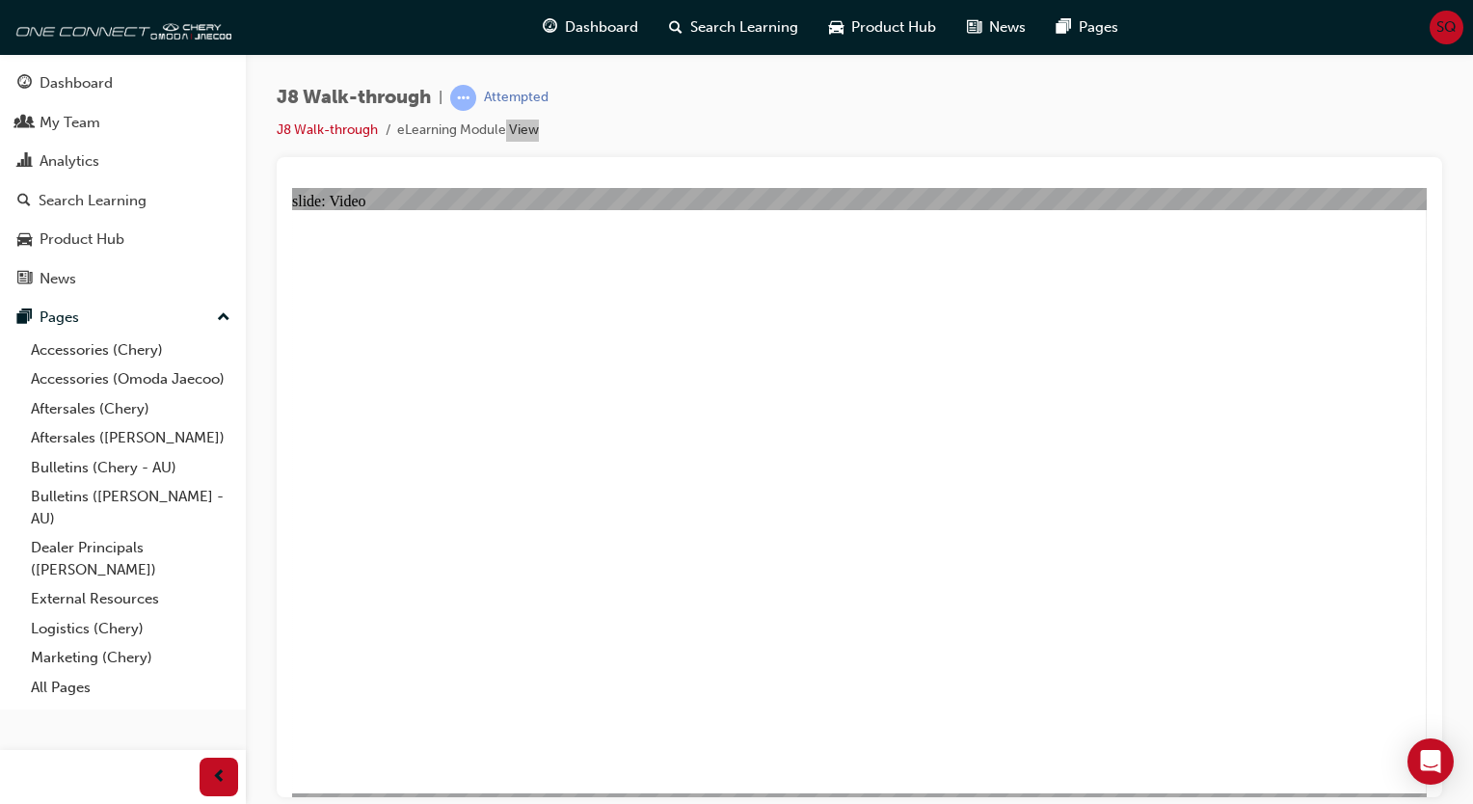
click at [503, 99] on div "Attempted" at bounding box center [516, 98] width 65 height 18
click at [345, 133] on link "J8 Walk-through" at bounding box center [327, 129] width 101 height 16
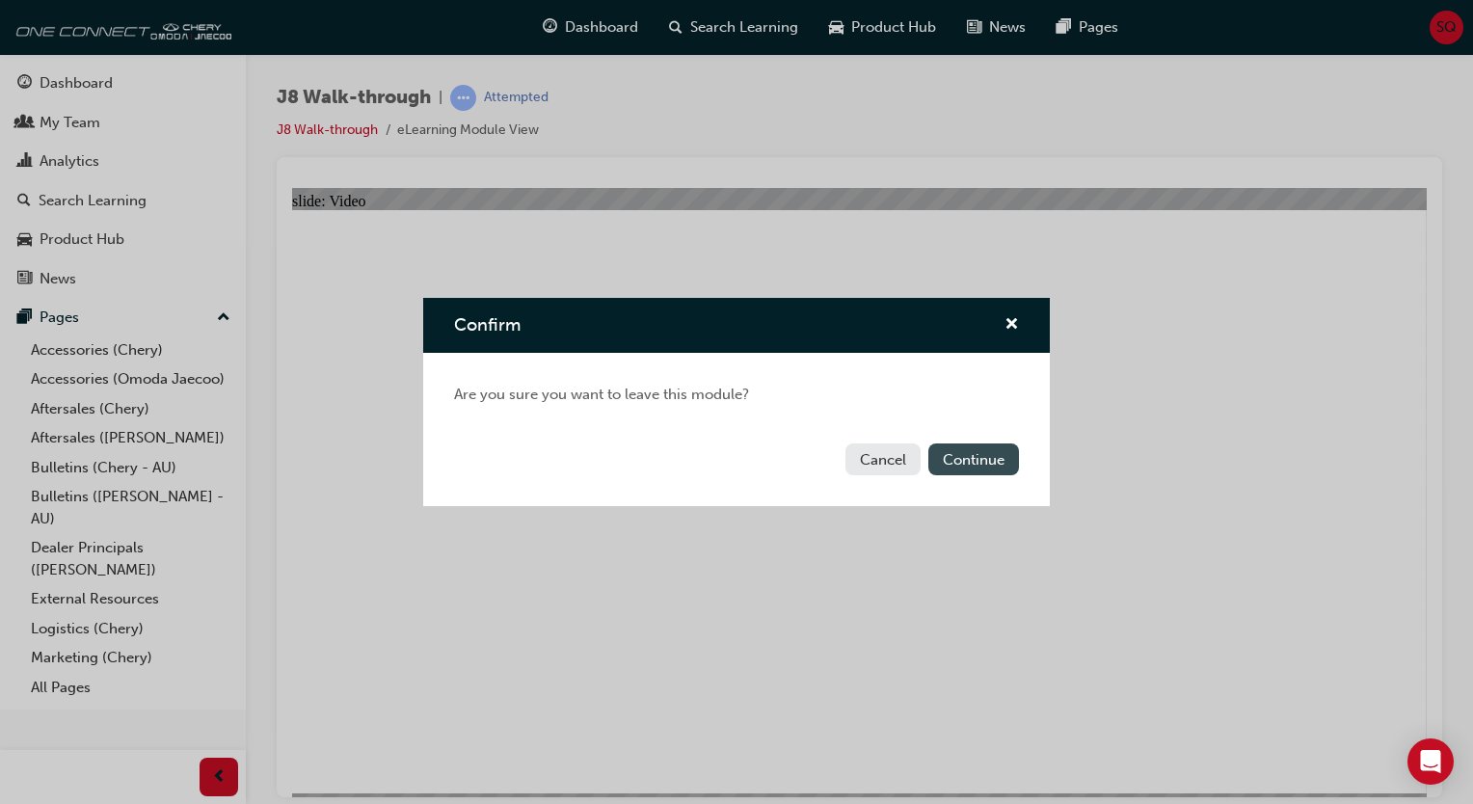
click at [980, 465] on button "Continue" at bounding box center [973, 459] width 91 height 32
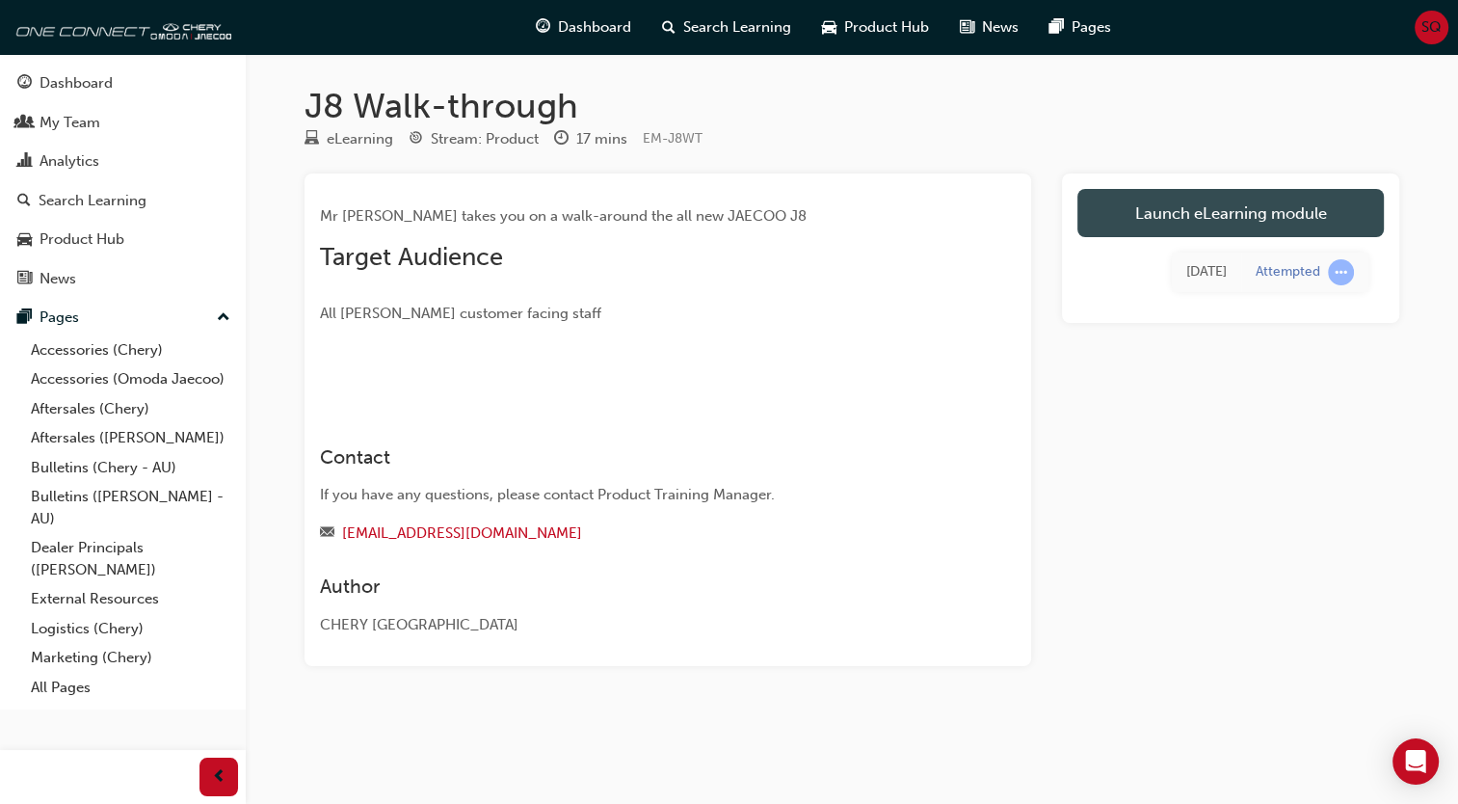
click at [1237, 218] on link "Launch eLearning module" at bounding box center [1230, 213] width 306 height 48
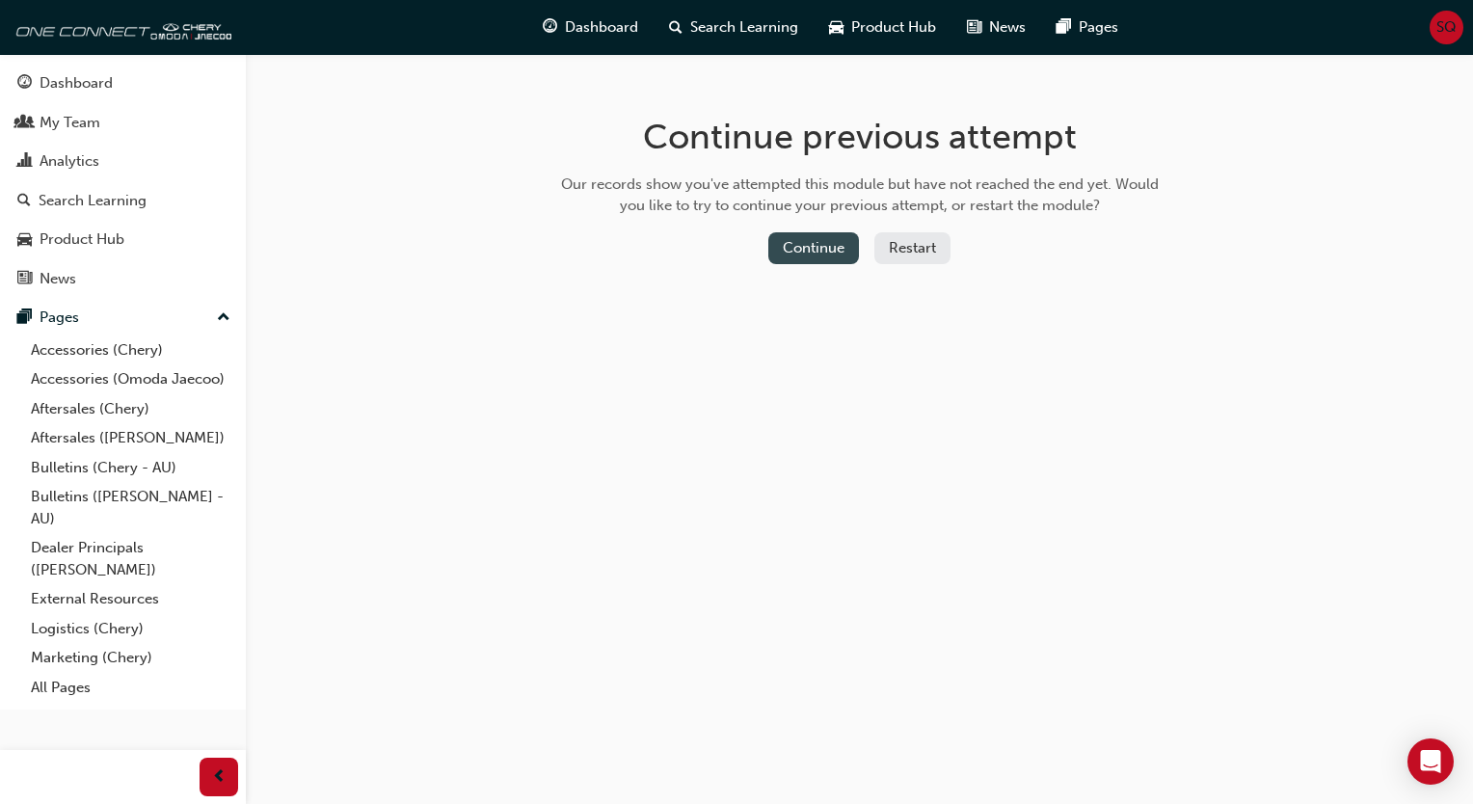
click at [831, 251] on button "Continue" at bounding box center [813, 248] width 91 height 32
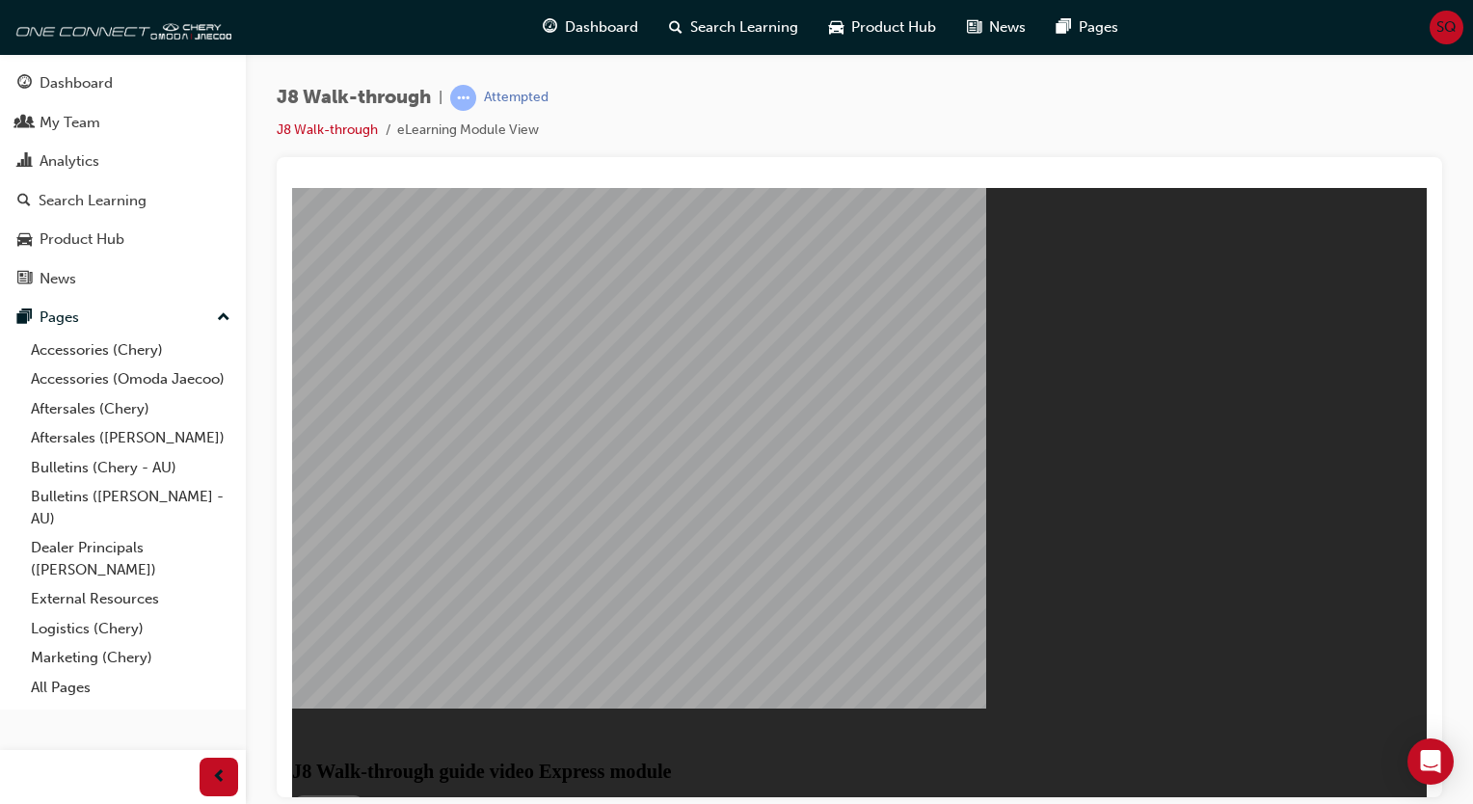
click at [365, 794] on button "Resume" at bounding box center [328, 805] width 73 height 23
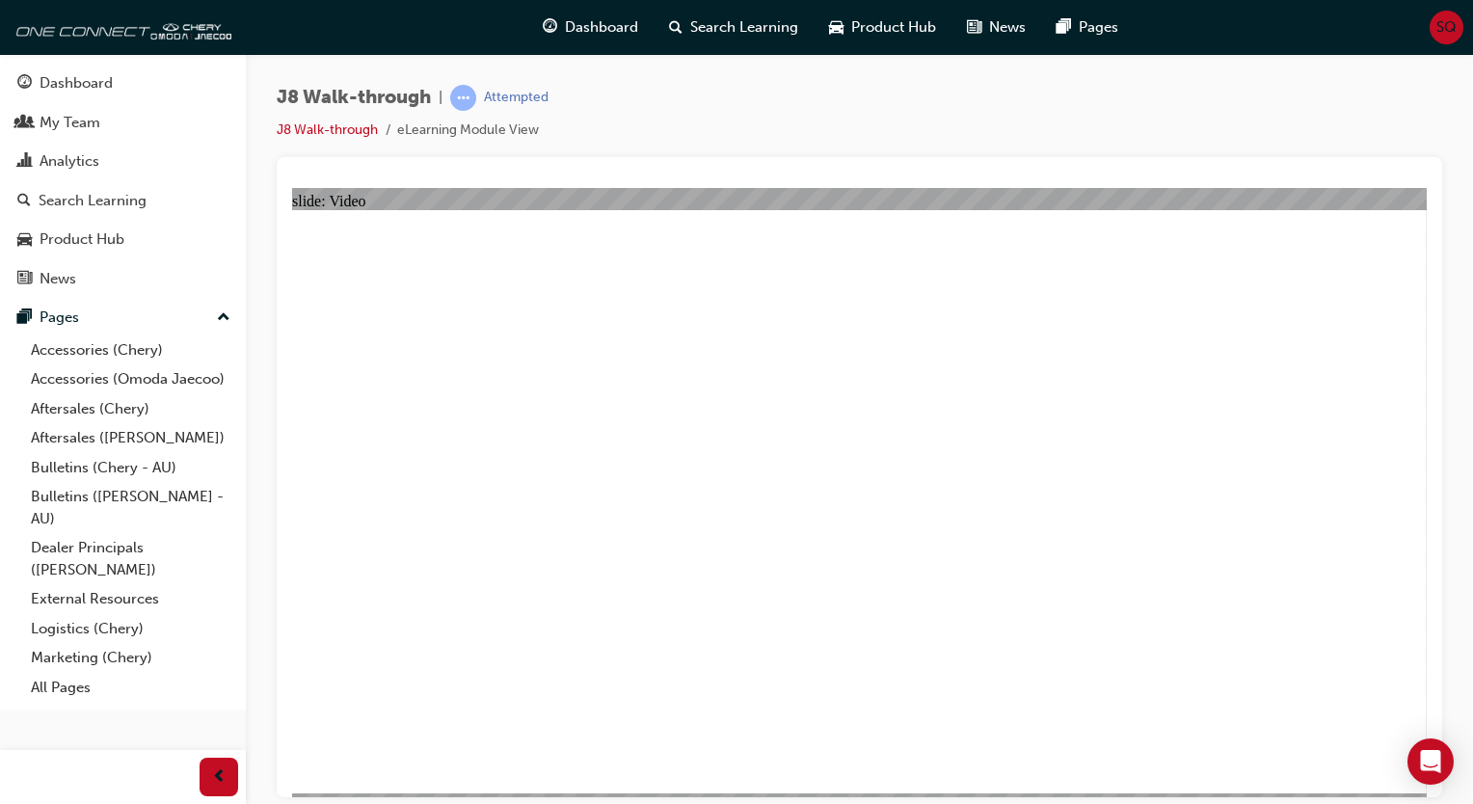
click at [721, 31] on span "Search Learning" at bounding box center [744, 27] width 108 height 22
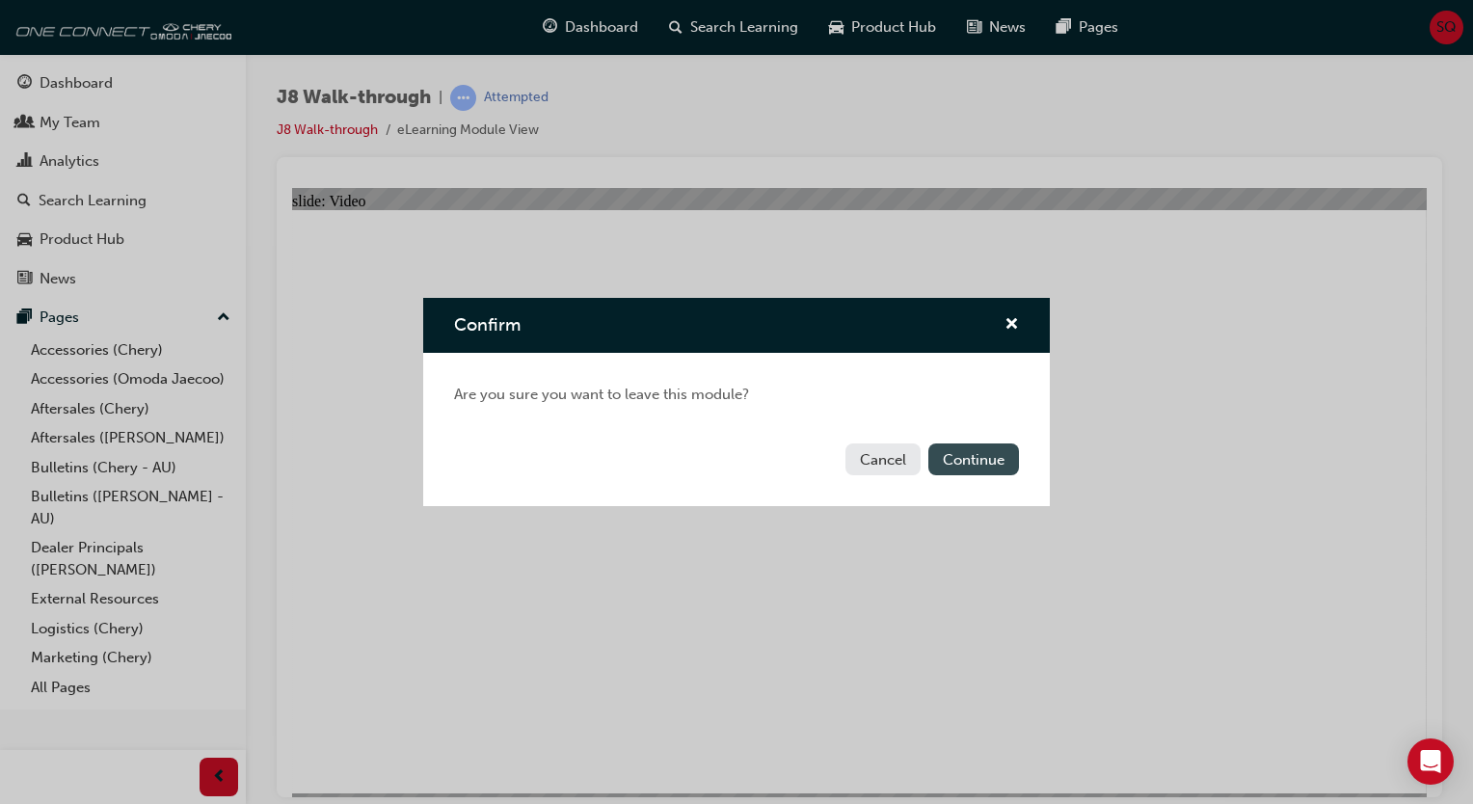
click at [981, 464] on button "Continue" at bounding box center [973, 459] width 91 height 32
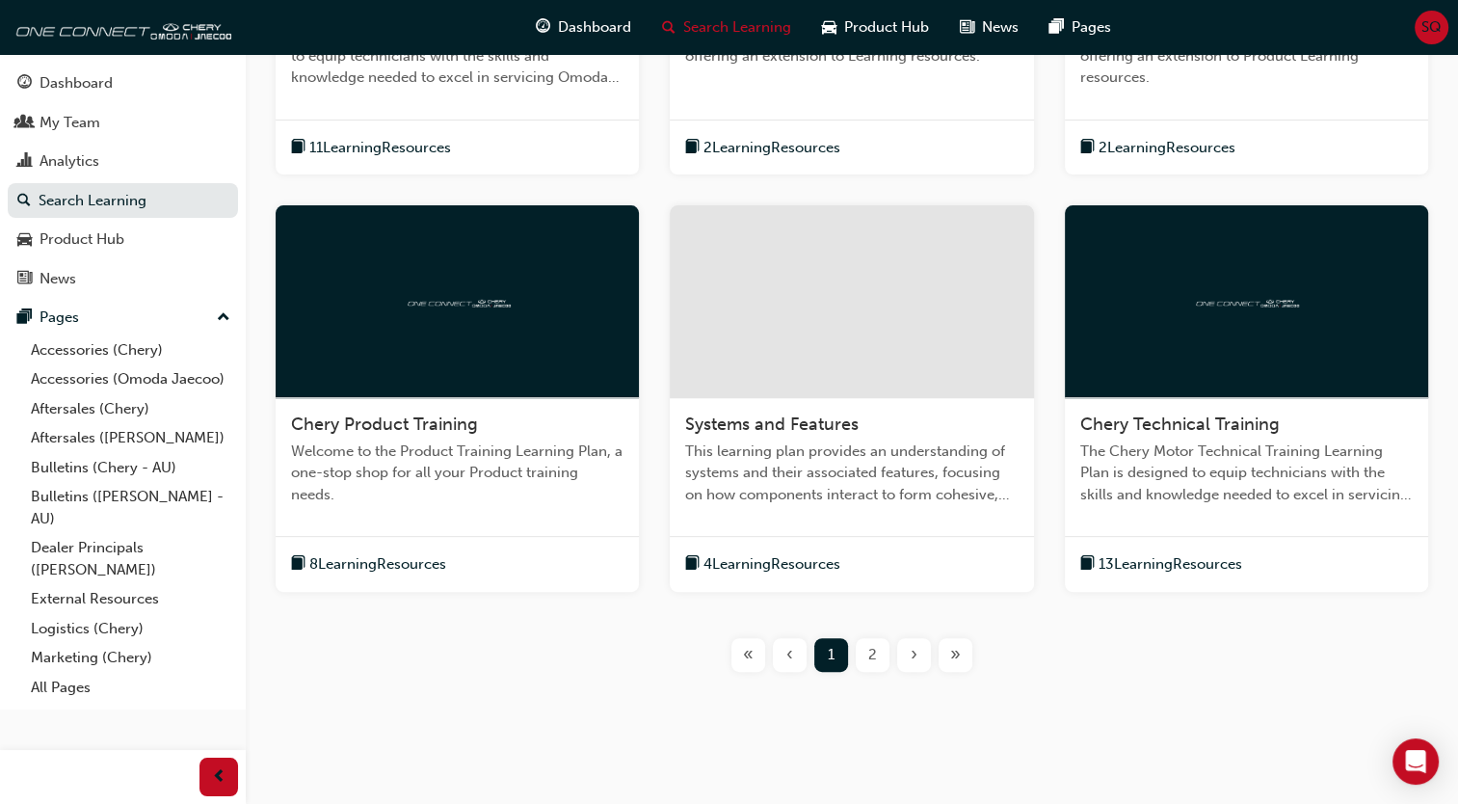
scroll to position [660, 0]
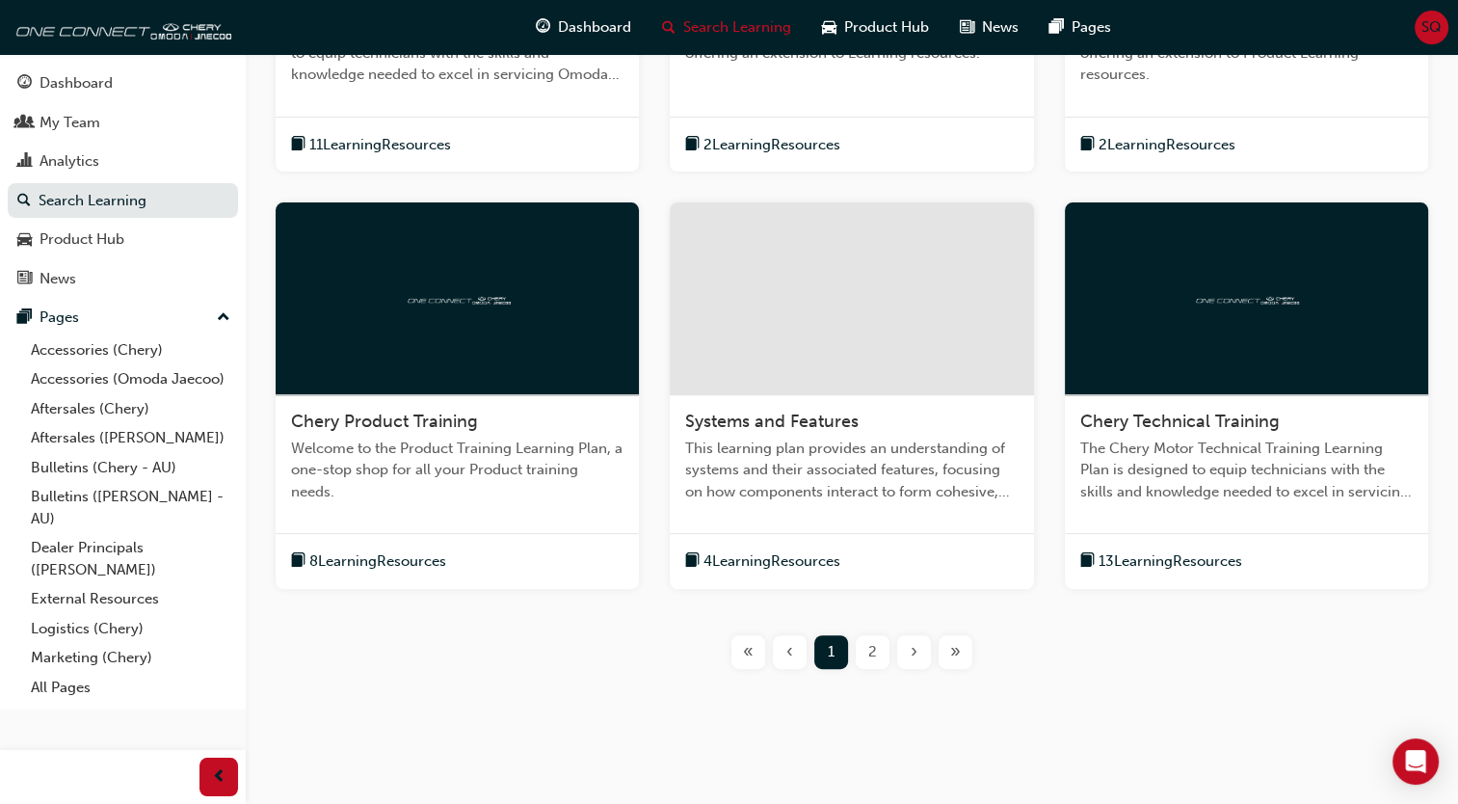
click at [499, 325] on div at bounding box center [457, 298] width 363 height 193
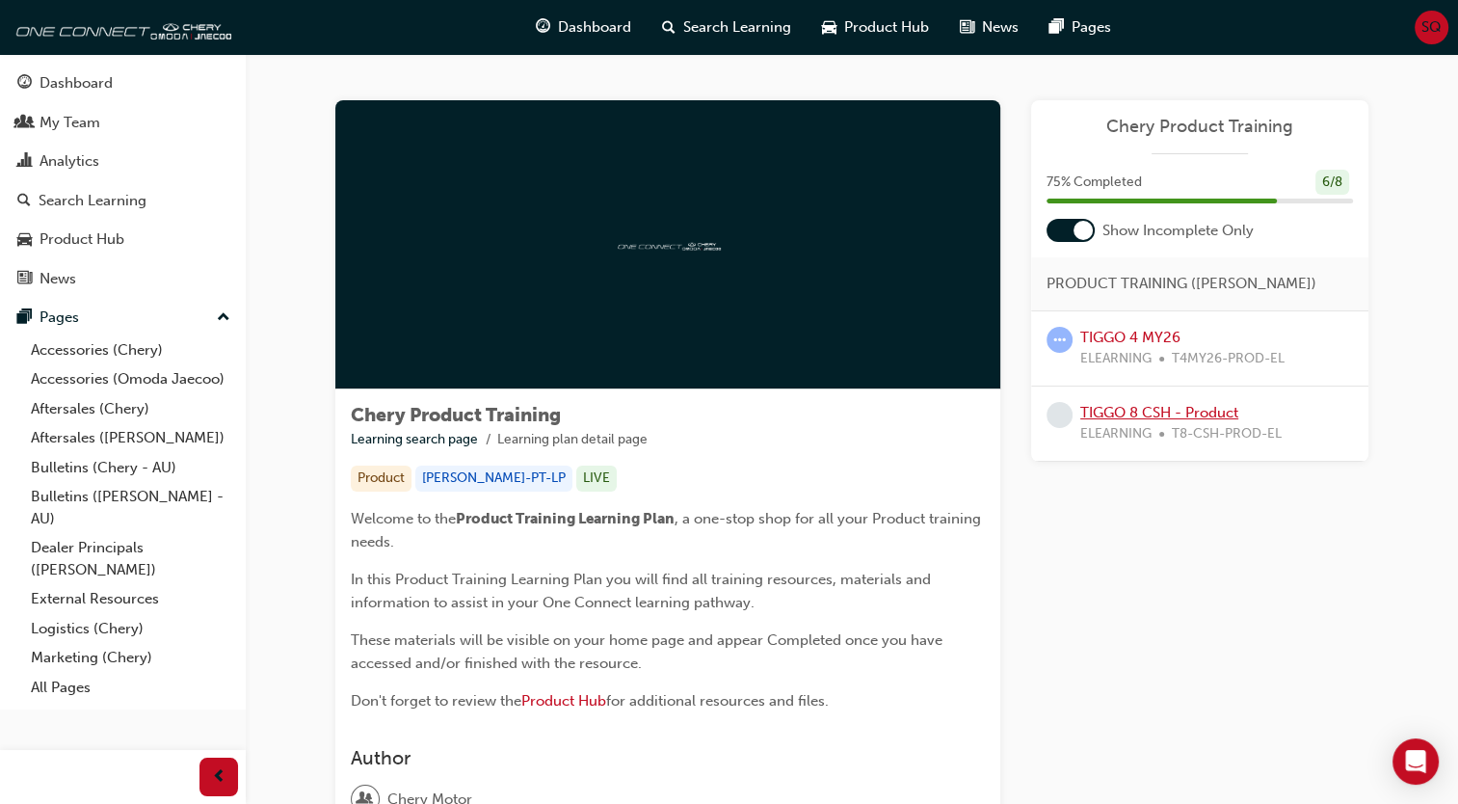
click at [1143, 412] on link "TIGGO 8 CSH - Product" at bounding box center [1159, 412] width 158 height 17
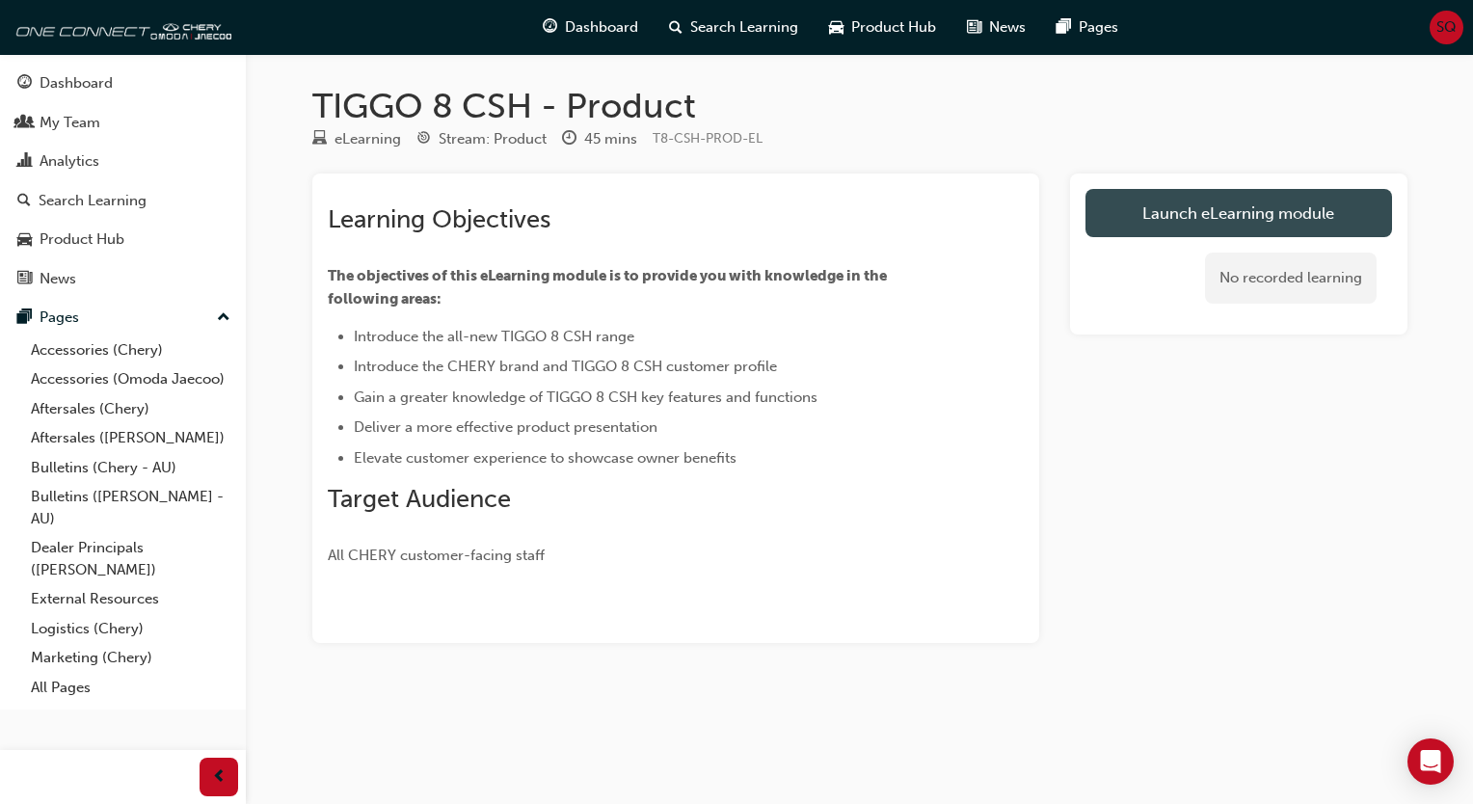
click at [1307, 215] on link "Launch eLearning module" at bounding box center [1238, 213] width 306 height 48
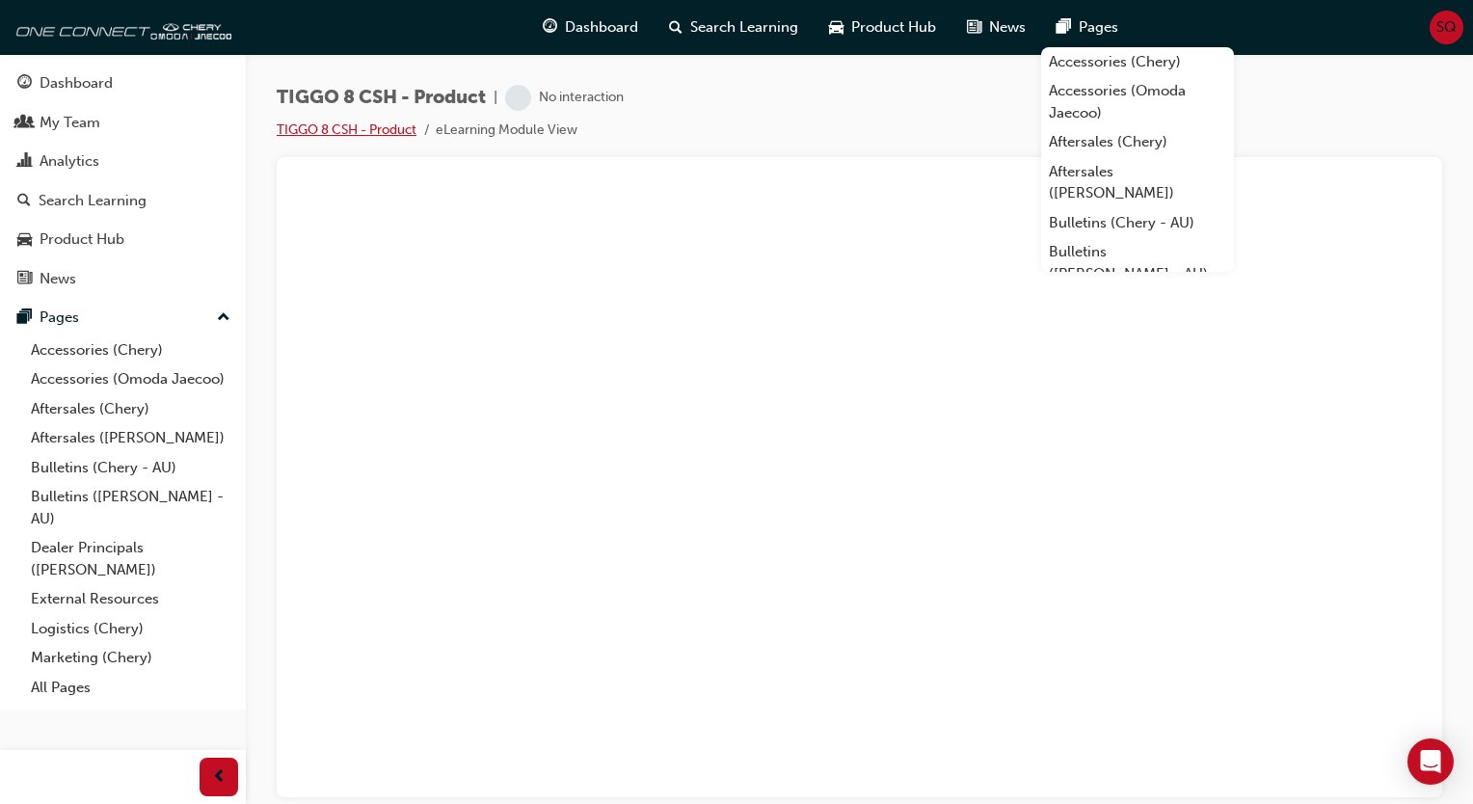
click at [389, 134] on link "TIGGO 8 CSH - Product" at bounding box center [347, 129] width 140 height 16
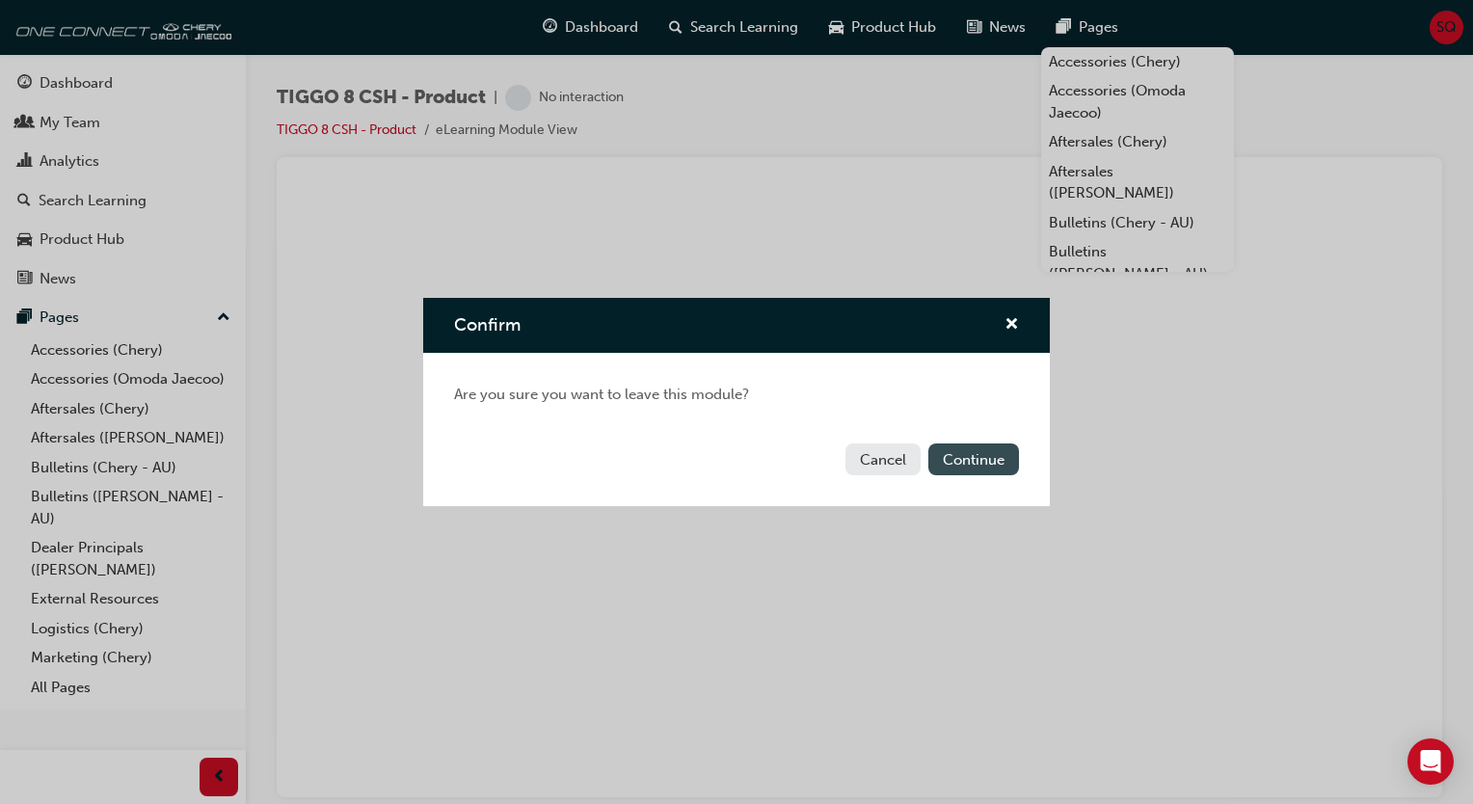
click at [968, 464] on button "Continue" at bounding box center [973, 459] width 91 height 32
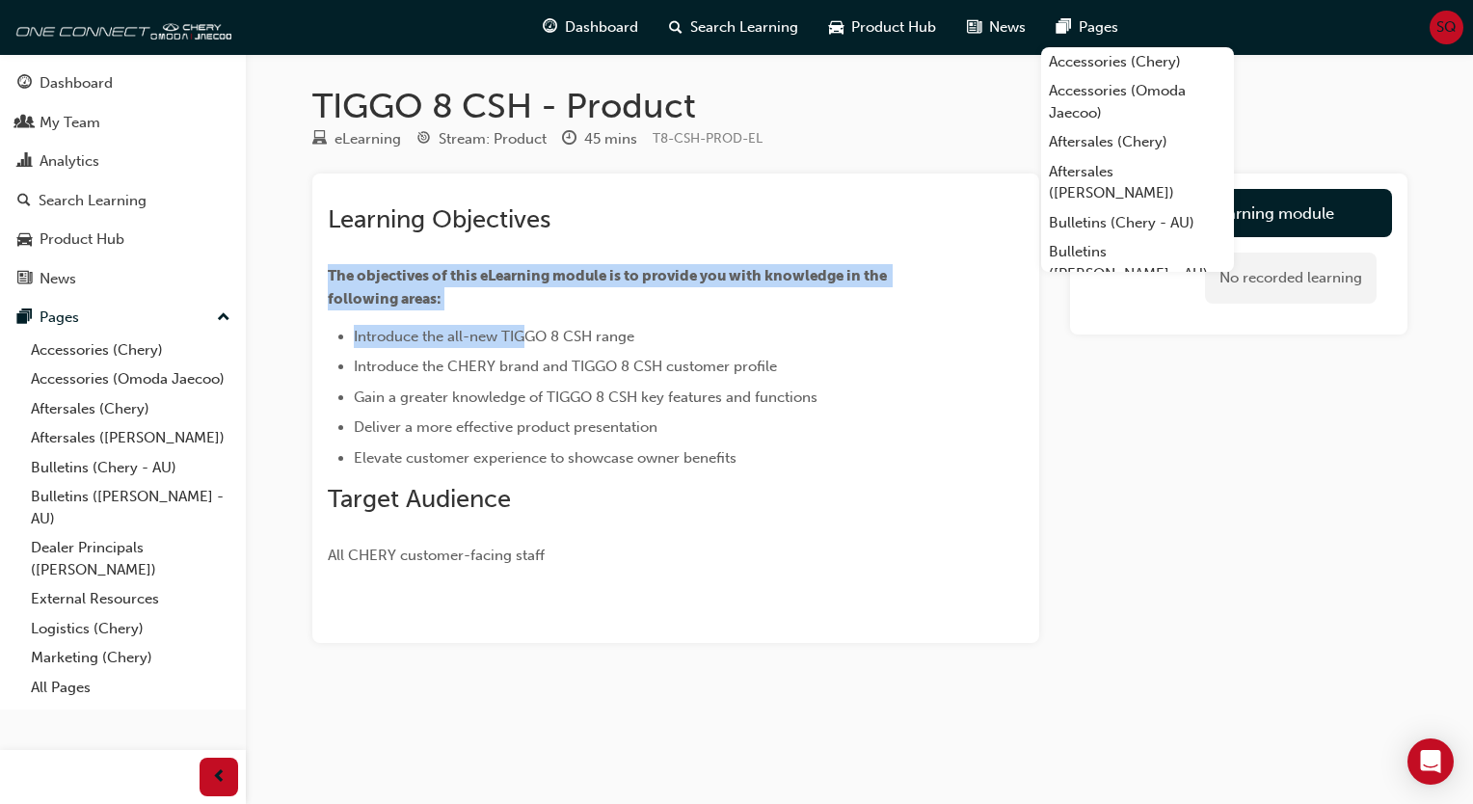
drag, startPoint x: 526, startPoint y: 320, endPoint x: 561, endPoint y: 212, distance: 113.4
click at [561, 212] on div "Learning Objectives The objectives of this eLearning module is to provide you w…" at bounding box center [641, 385] width 626 height 362
drag, startPoint x: 561, startPoint y: 212, endPoint x: 677, endPoint y: 251, distance: 121.9
click at [677, 251] on div "Learning Objectives The objectives of this eLearning module is to provide you w…" at bounding box center [641, 385] width 626 height 362
click at [894, 293] on p "The objectives of this eLearning module is to provide you with knowledge in the…" at bounding box center [641, 287] width 626 height 46
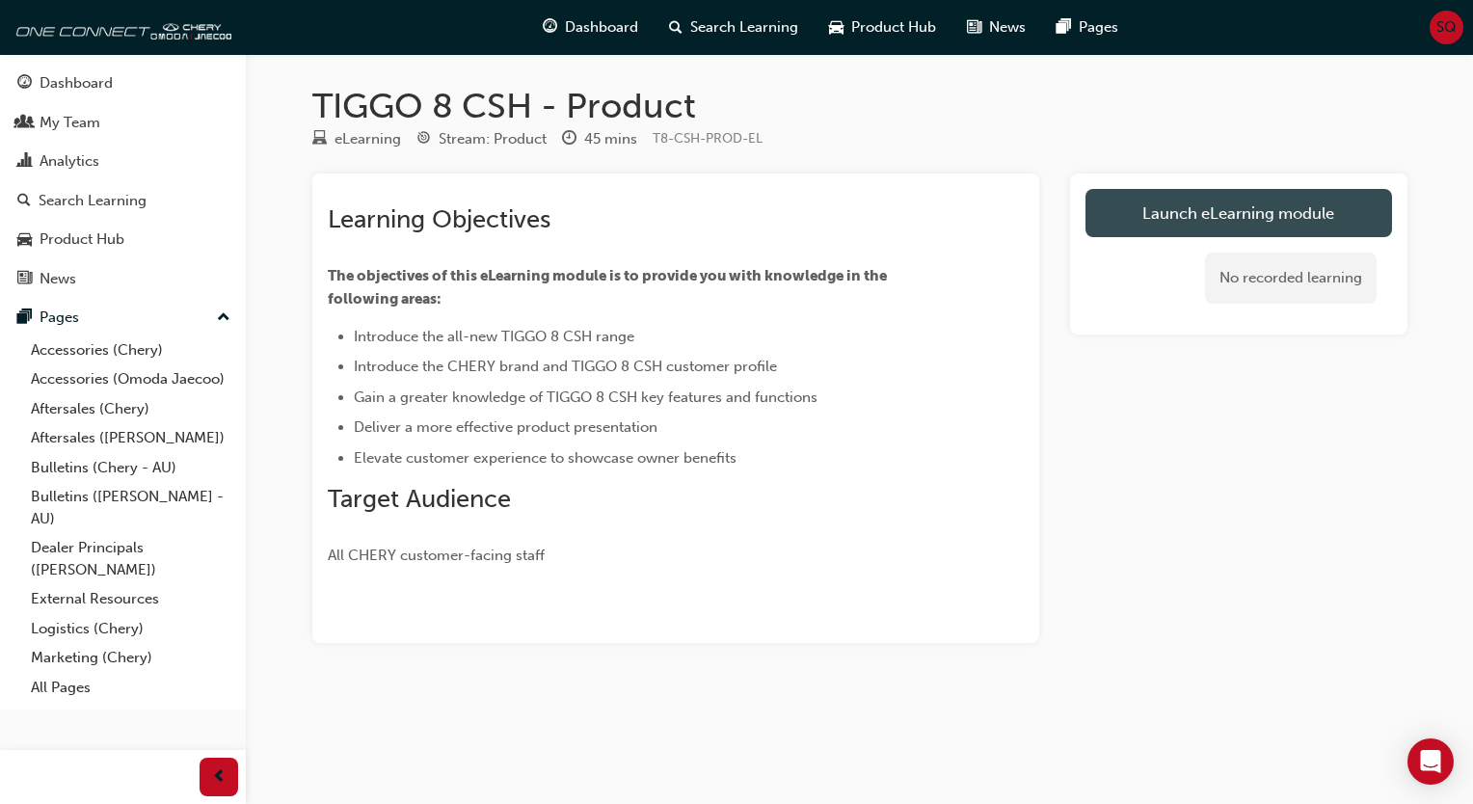
click at [1265, 226] on link "Launch eLearning module" at bounding box center [1238, 213] width 306 height 48
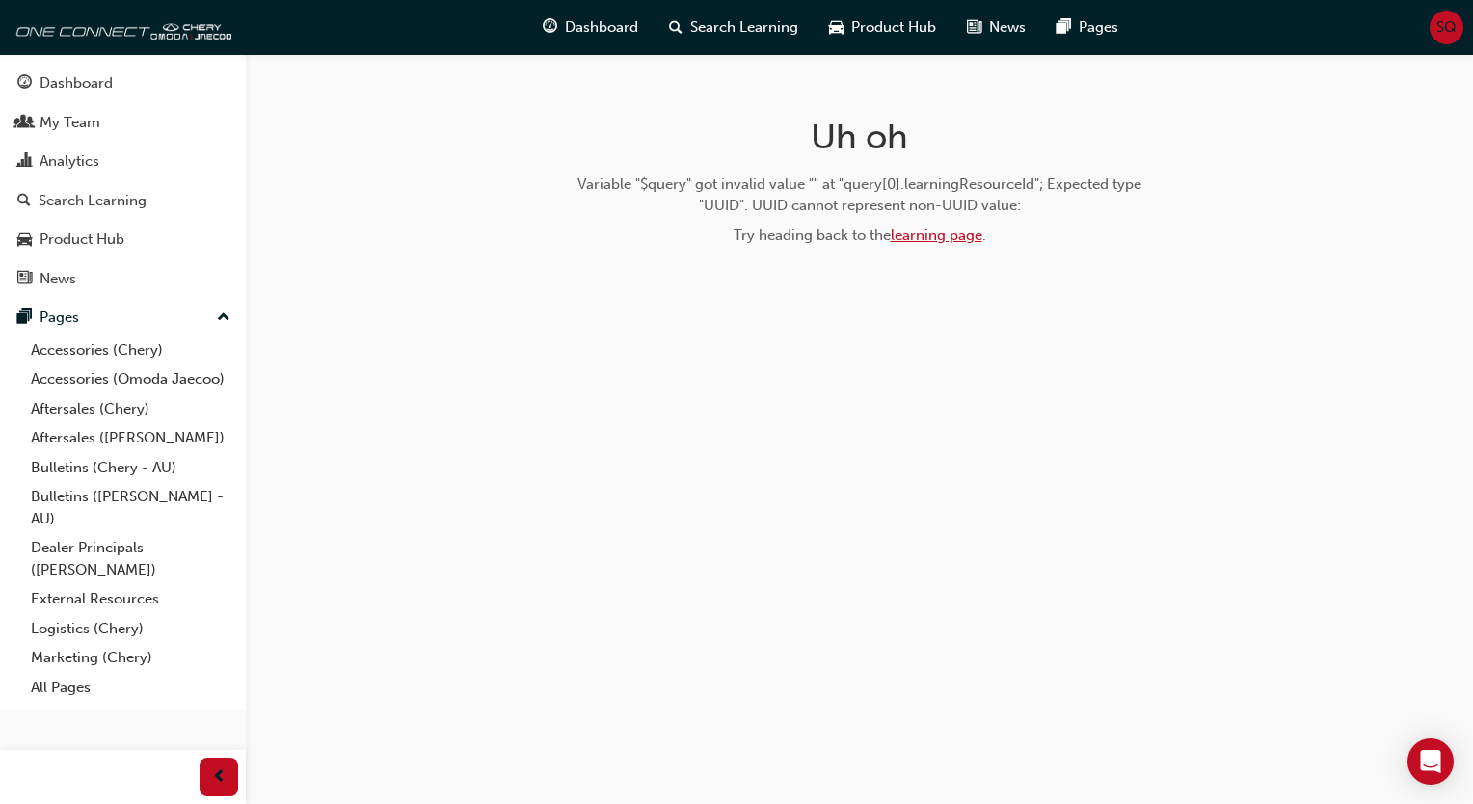
click at [951, 243] on link "learning page" at bounding box center [936, 234] width 92 height 17
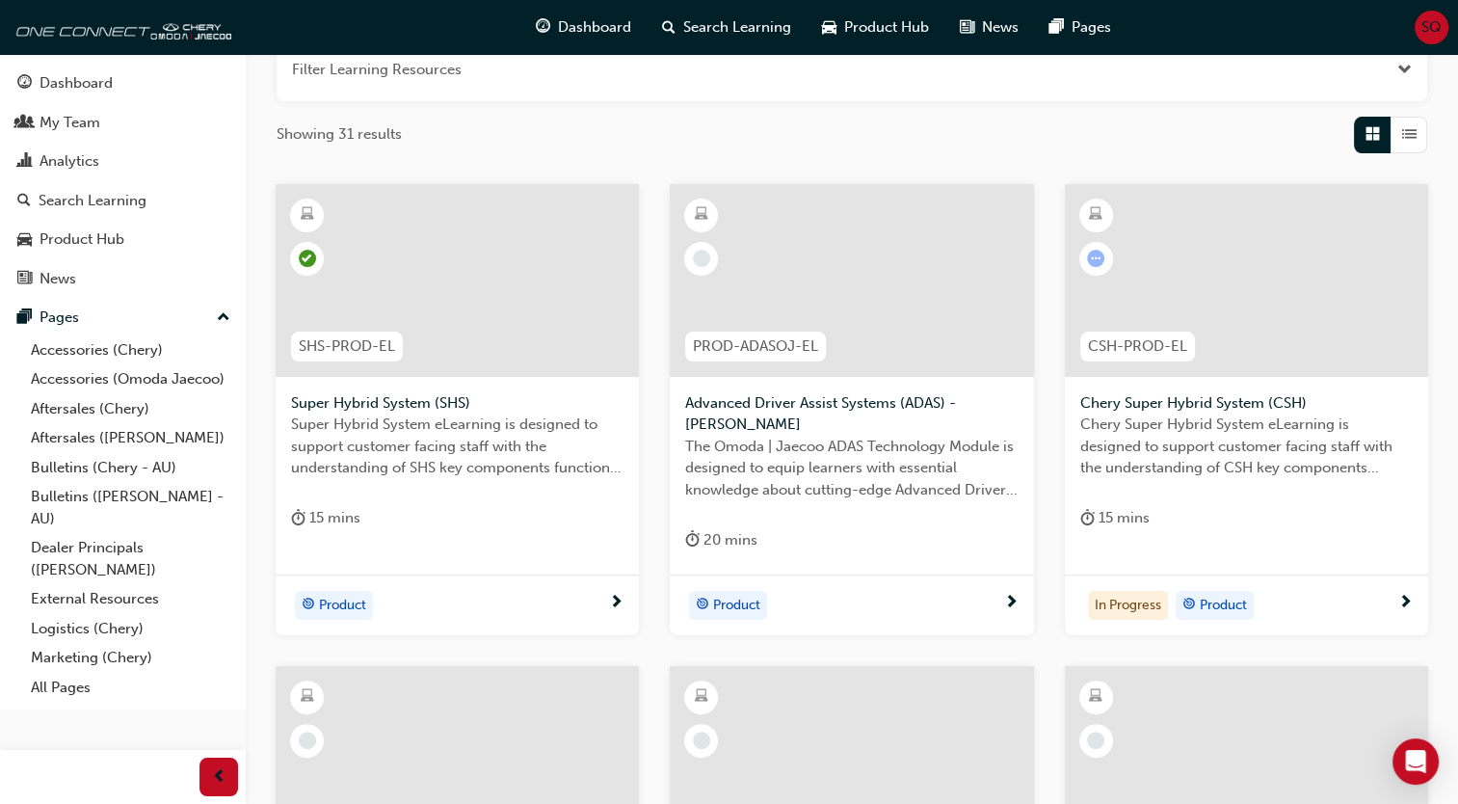
scroll to position [261, 0]
click at [707, 600] on span "target-icon" at bounding box center [702, 606] width 13 height 25
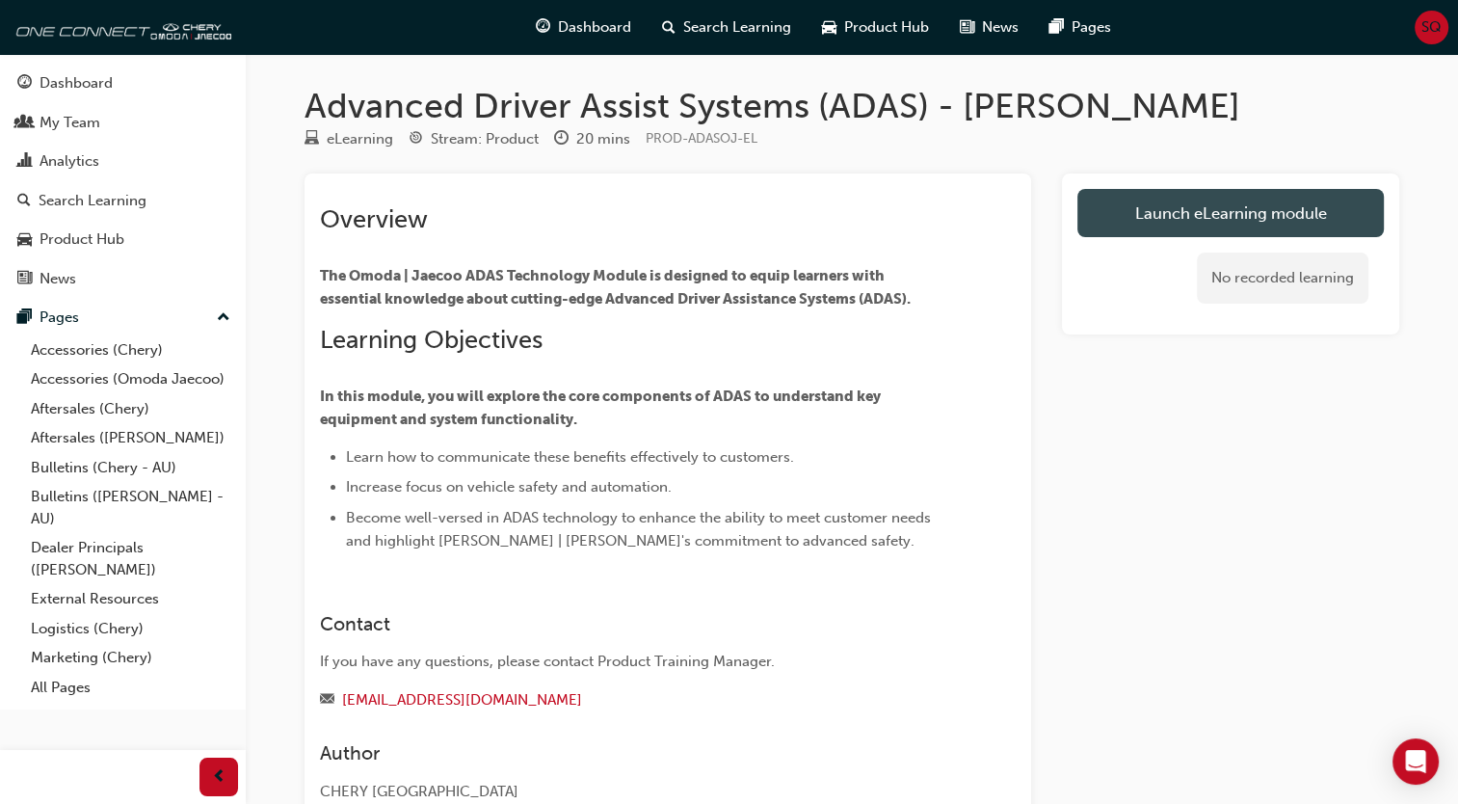
click at [1191, 199] on link "Launch eLearning module" at bounding box center [1230, 213] width 306 height 48
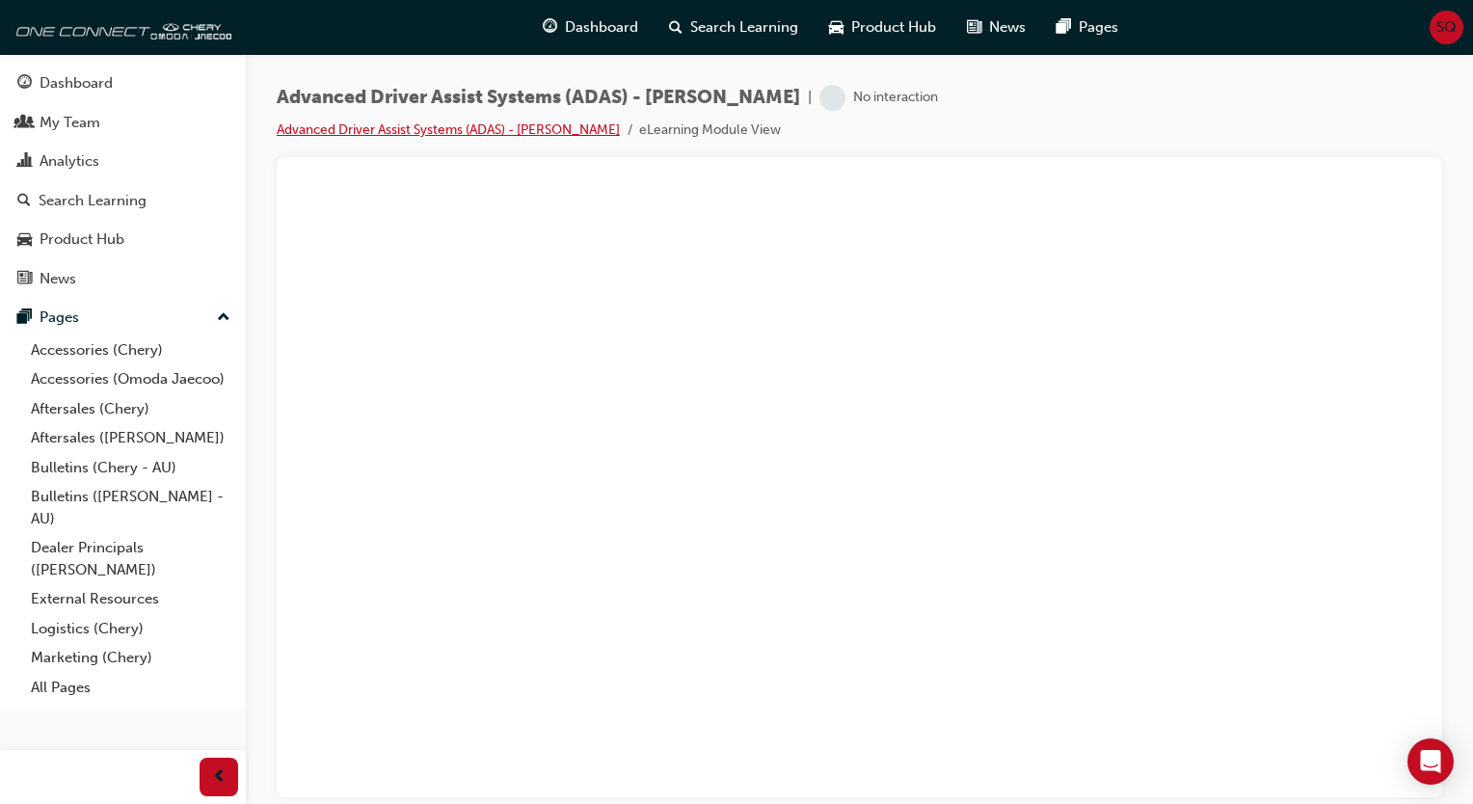
click at [541, 129] on link "Advanced Driver Assist Systems (ADAS) - [PERSON_NAME]" at bounding box center [448, 129] width 343 height 16
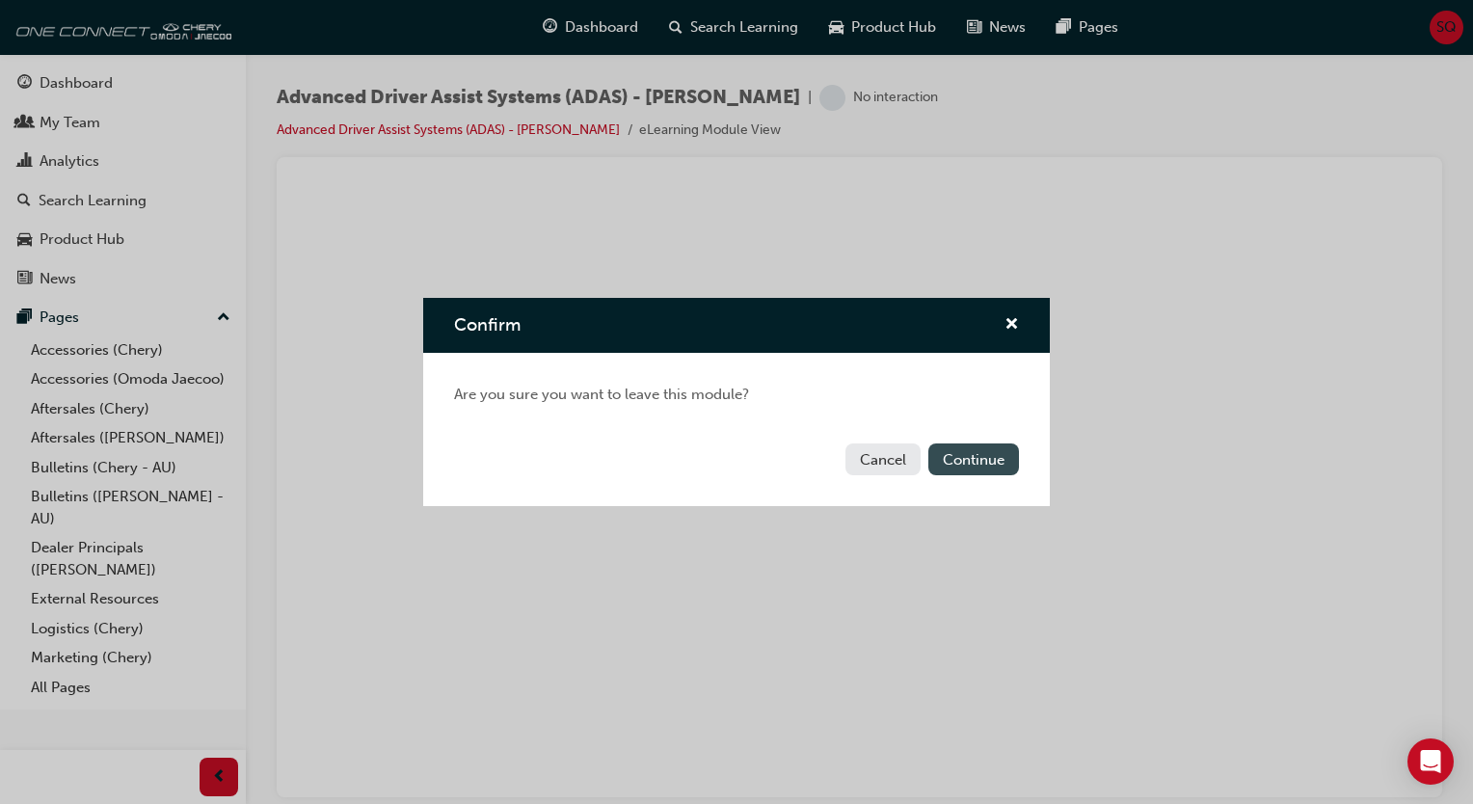
click at [996, 467] on button "Continue" at bounding box center [973, 459] width 91 height 32
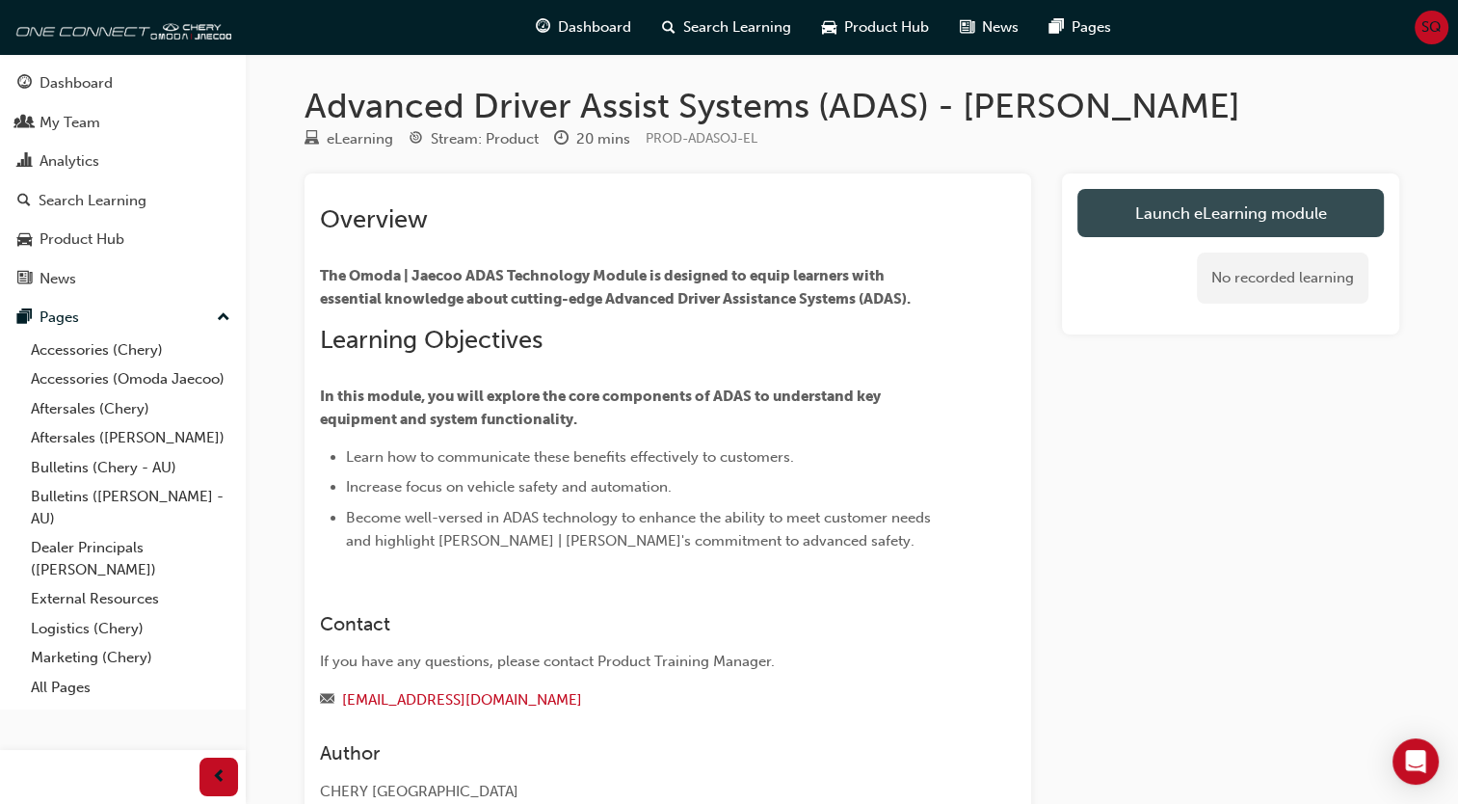
click at [1334, 209] on link "Launch eLearning module" at bounding box center [1230, 213] width 306 height 48
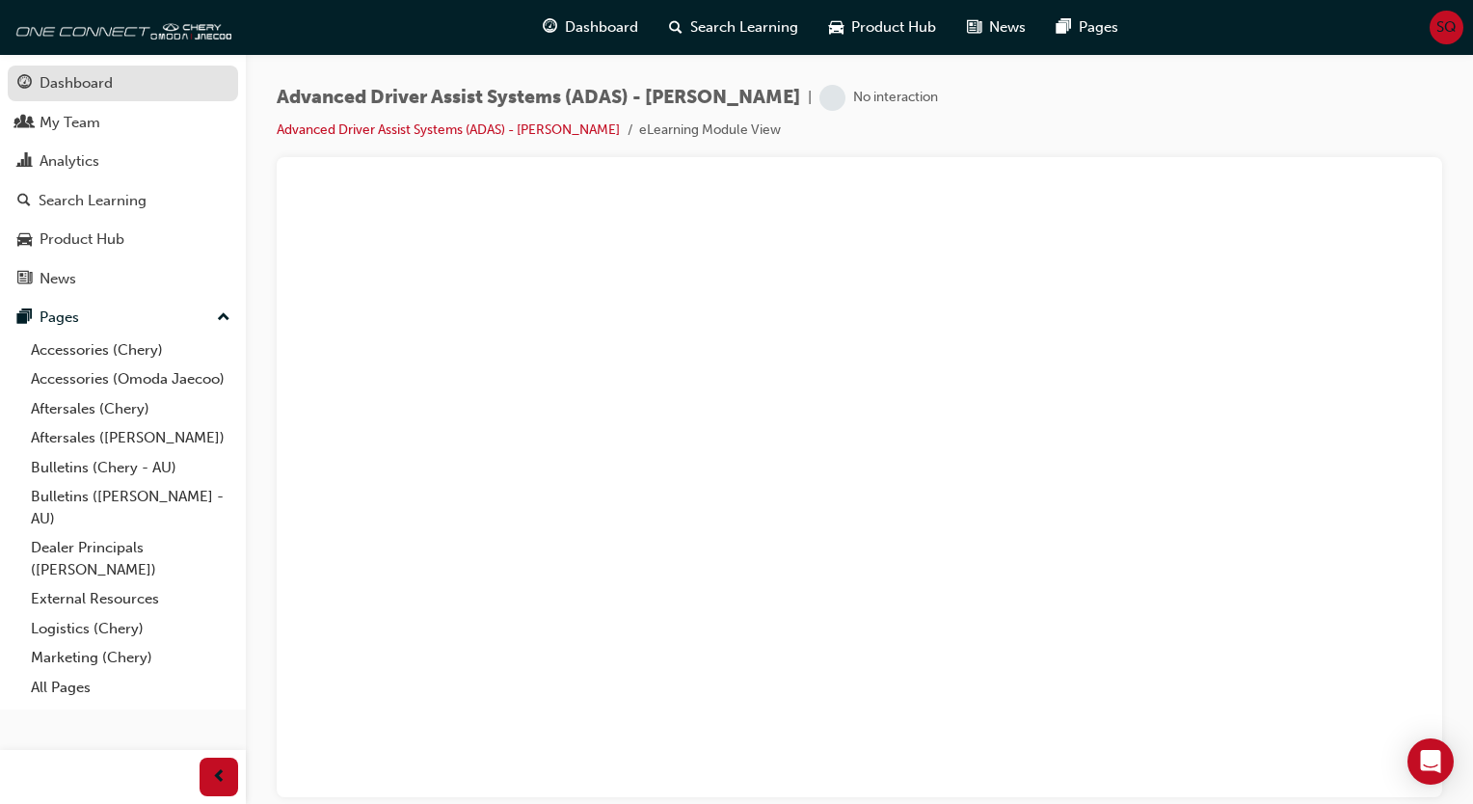
click at [73, 76] on div "Dashboard" at bounding box center [76, 83] width 73 height 22
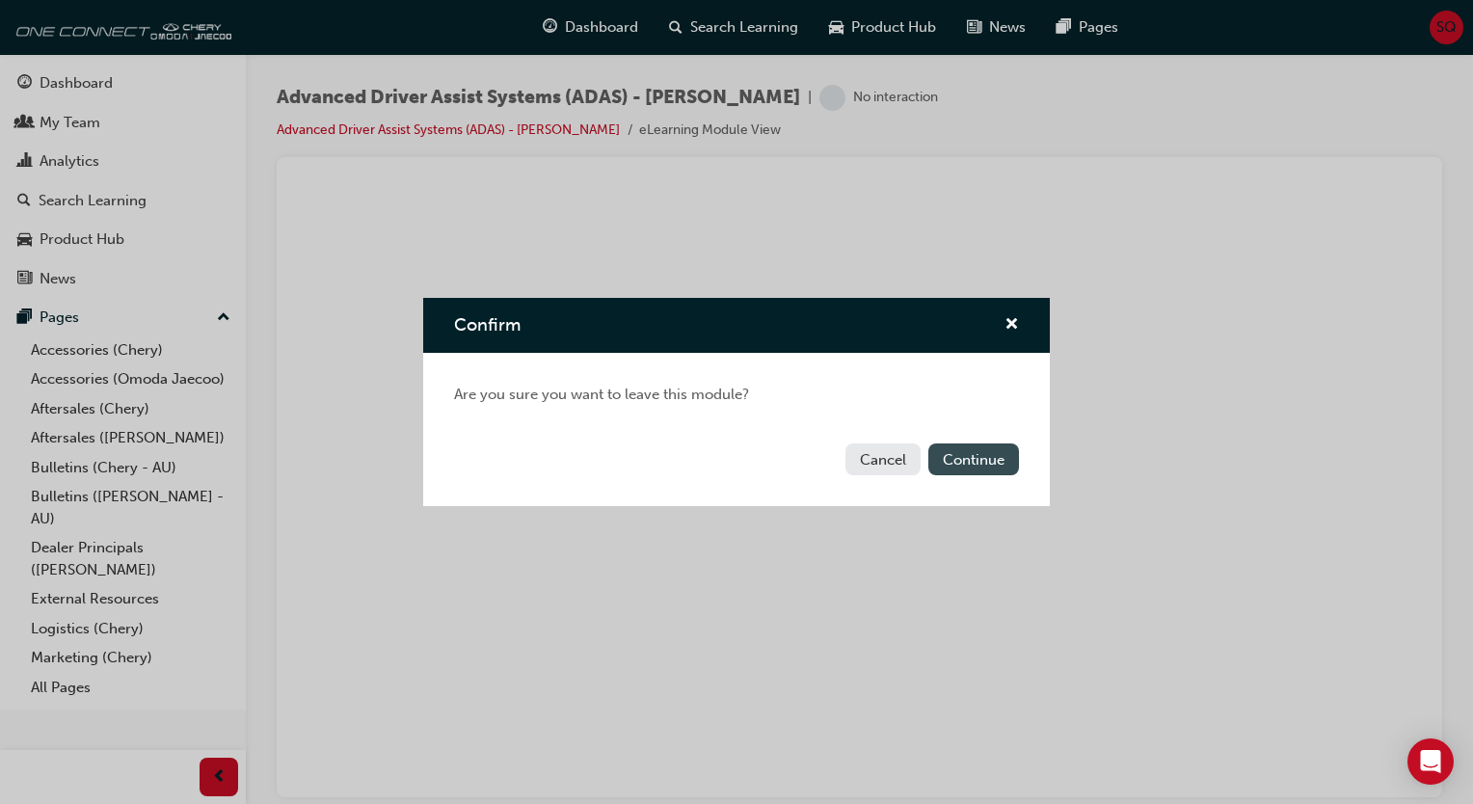
click at [1000, 471] on button "Continue" at bounding box center [973, 459] width 91 height 32
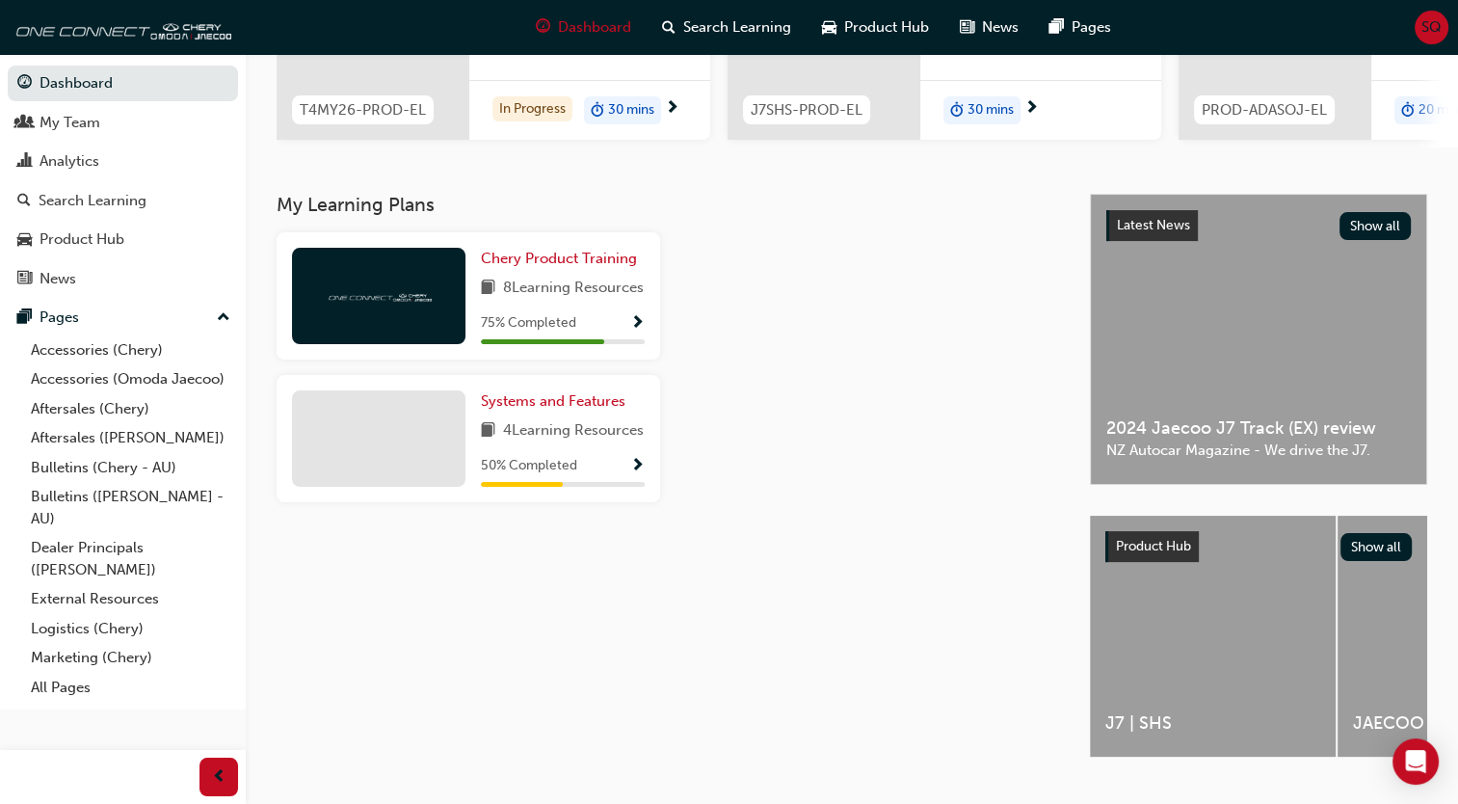
scroll to position [346, 0]
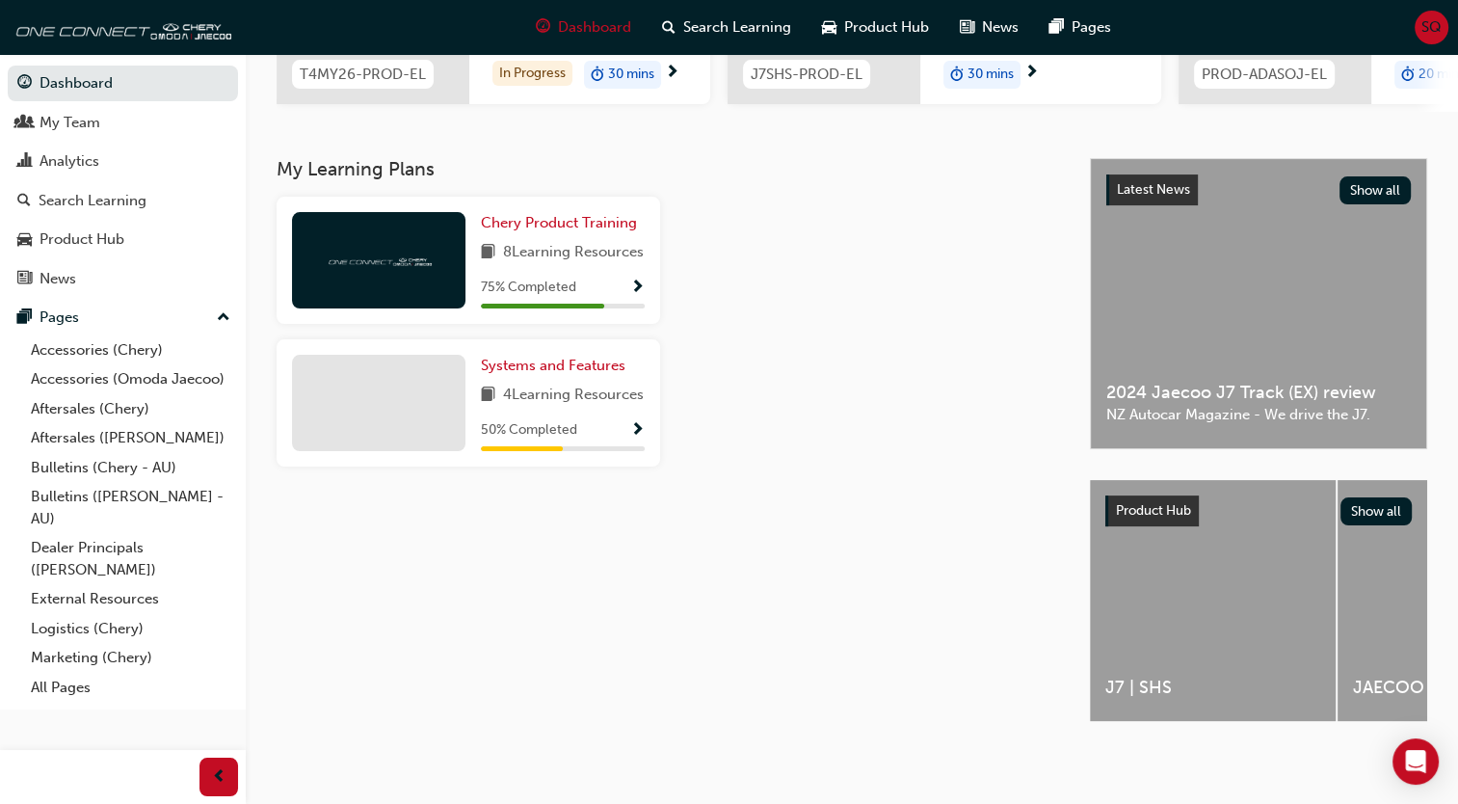
click at [572, 441] on span "50 % Completed" at bounding box center [529, 430] width 96 height 22
click at [640, 439] on span "Show Progress" at bounding box center [637, 430] width 14 height 17
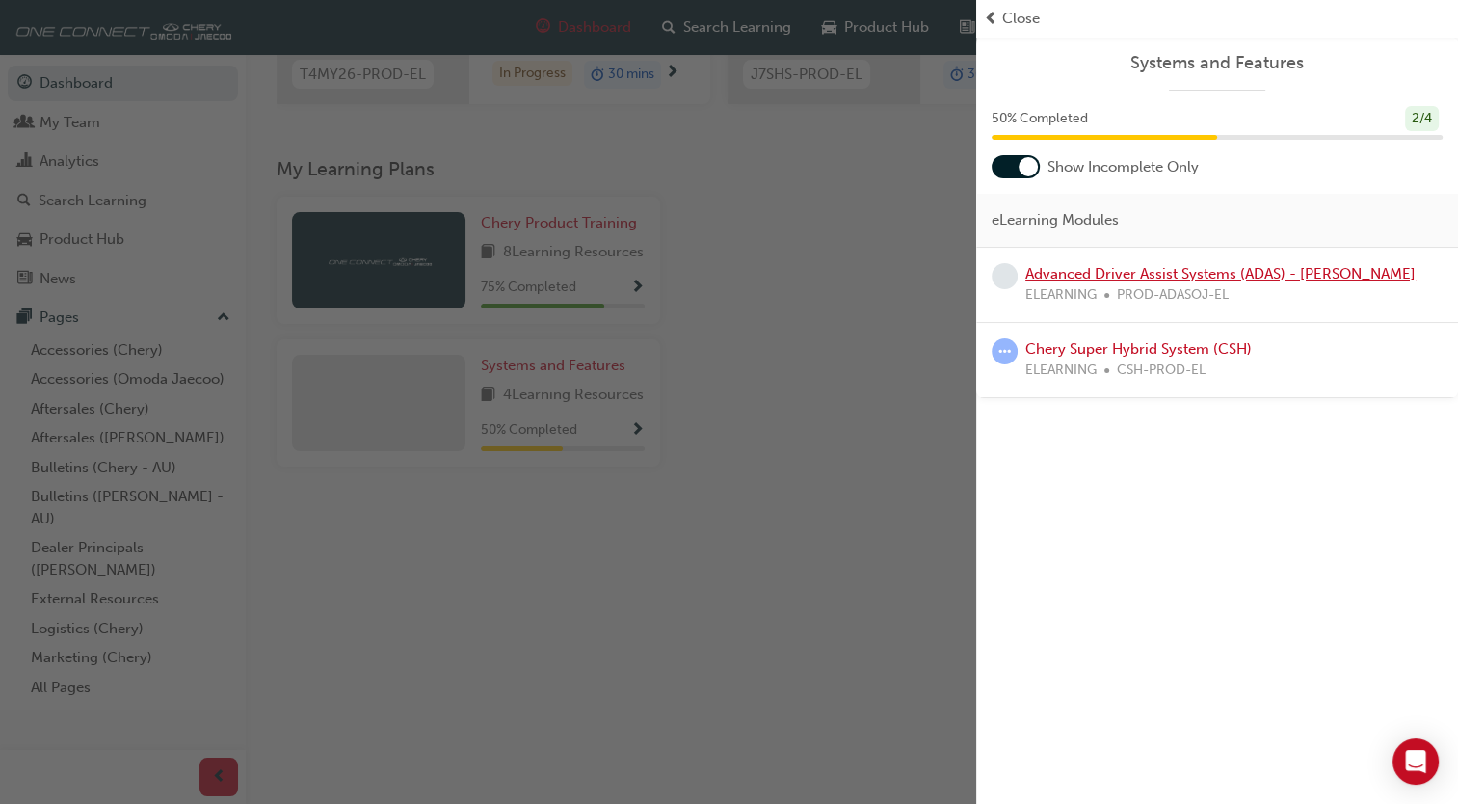
click at [1152, 274] on link "Advanced Driver Assist Systems (ADAS) - [PERSON_NAME]" at bounding box center [1220, 273] width 390 height 17
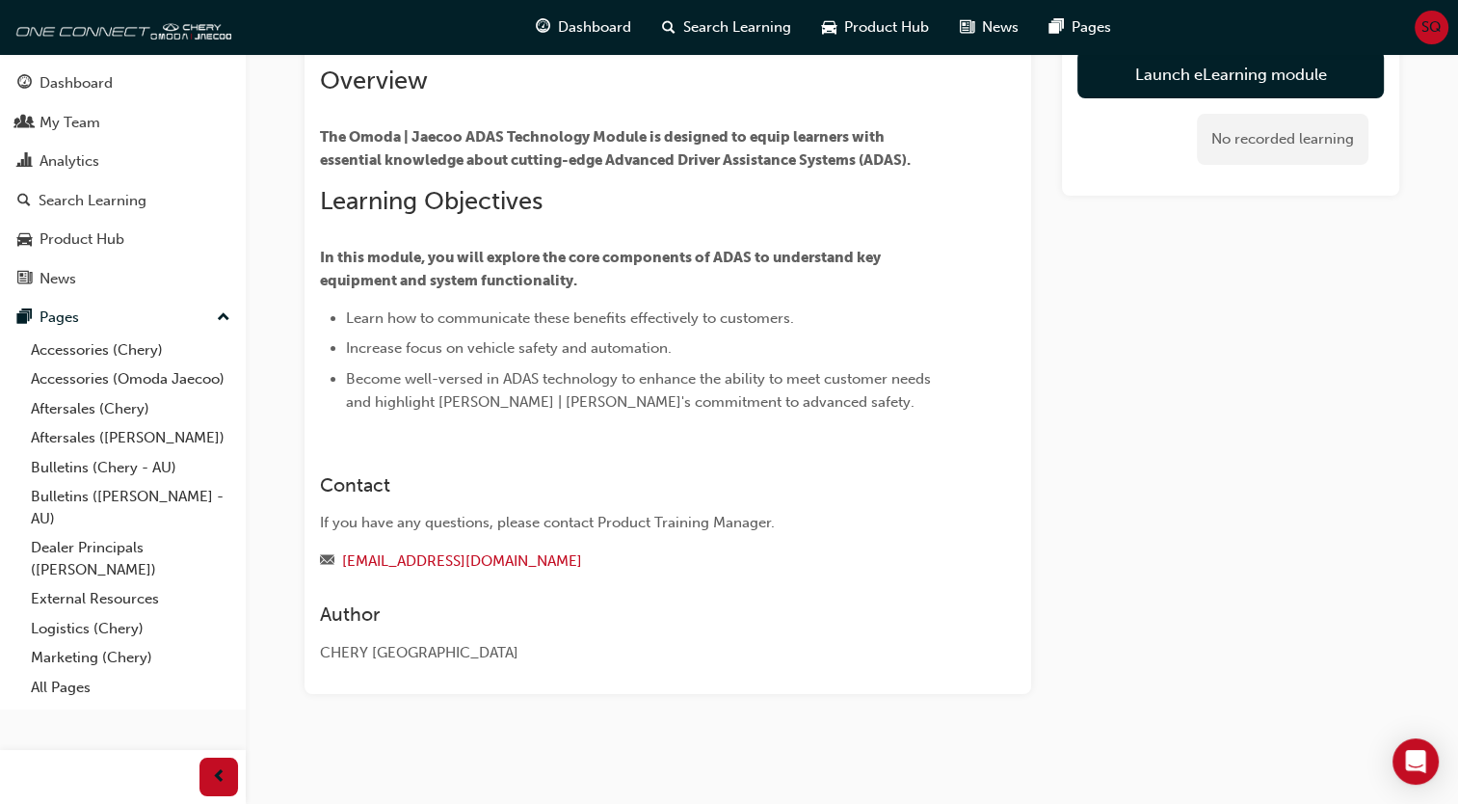
scroll to position [139, 0]
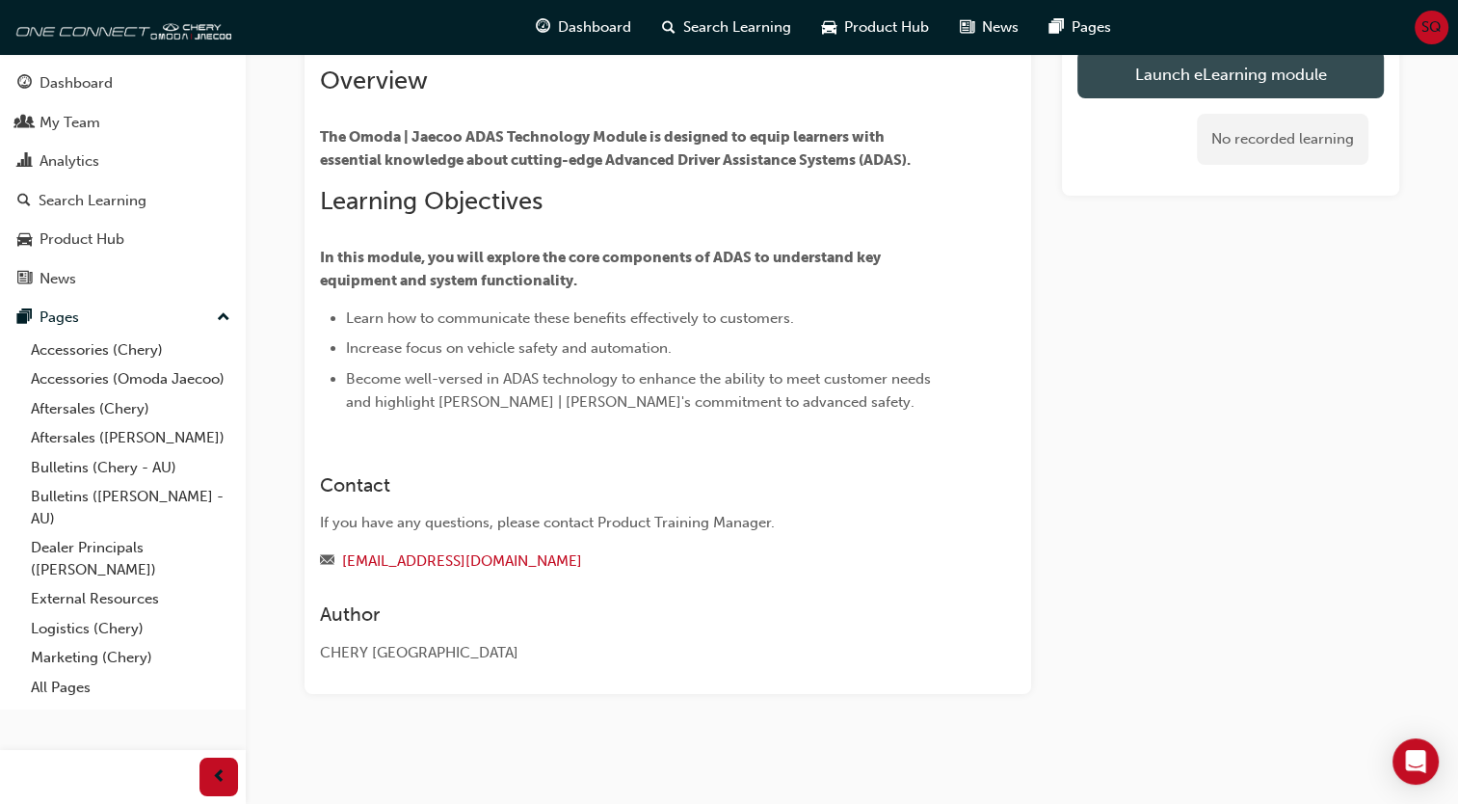
click at [1281, 66] on link "Launch eLearning module" at bounding box center [1230, 74] width 306 height 48
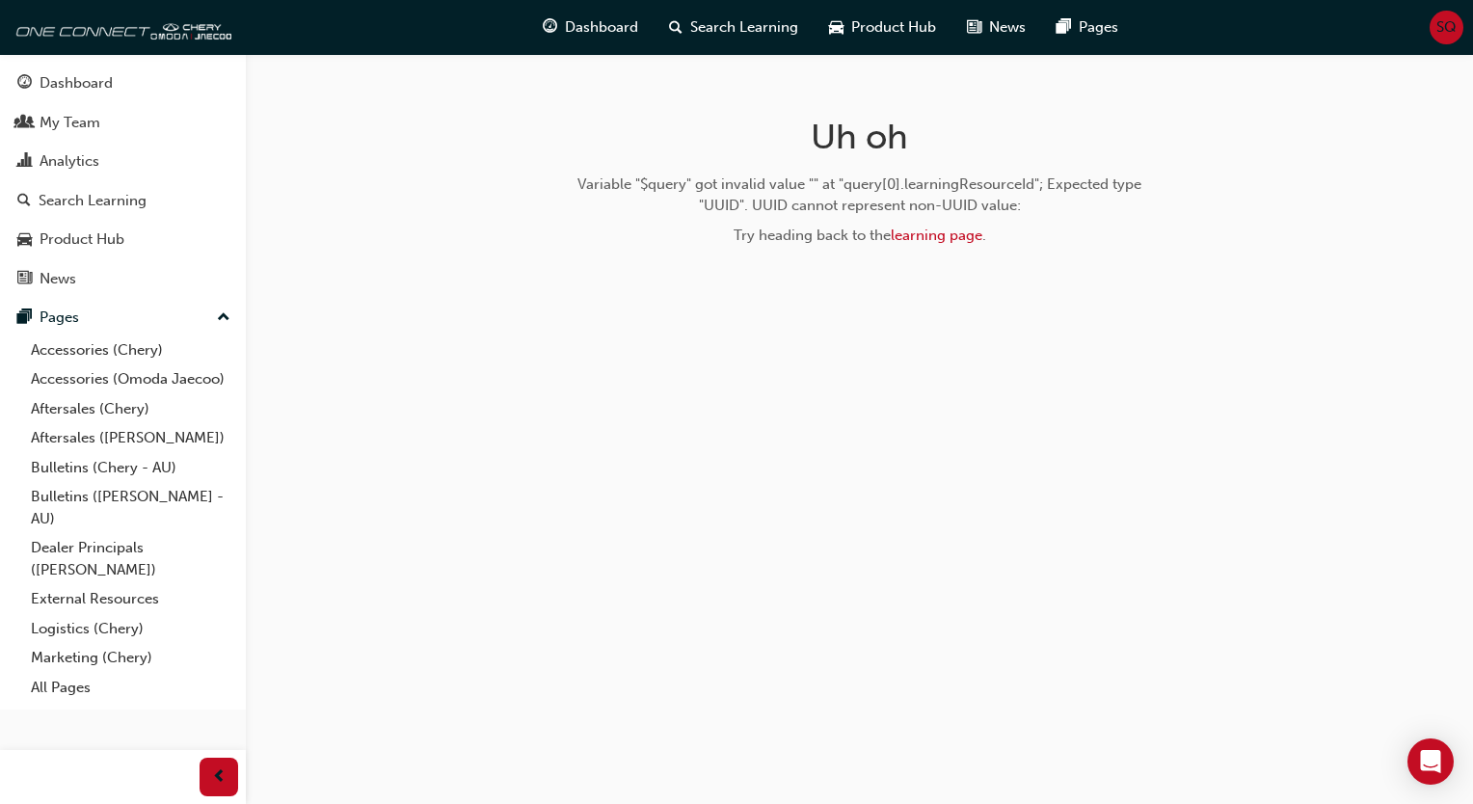
click at [960, 245] on div "Try heading back to the learning page ." at bounding box center [859, 236] width 611 height 22
click at [957, 238] on link "learning page" at bounding box center [936, 234] width 92 height 17
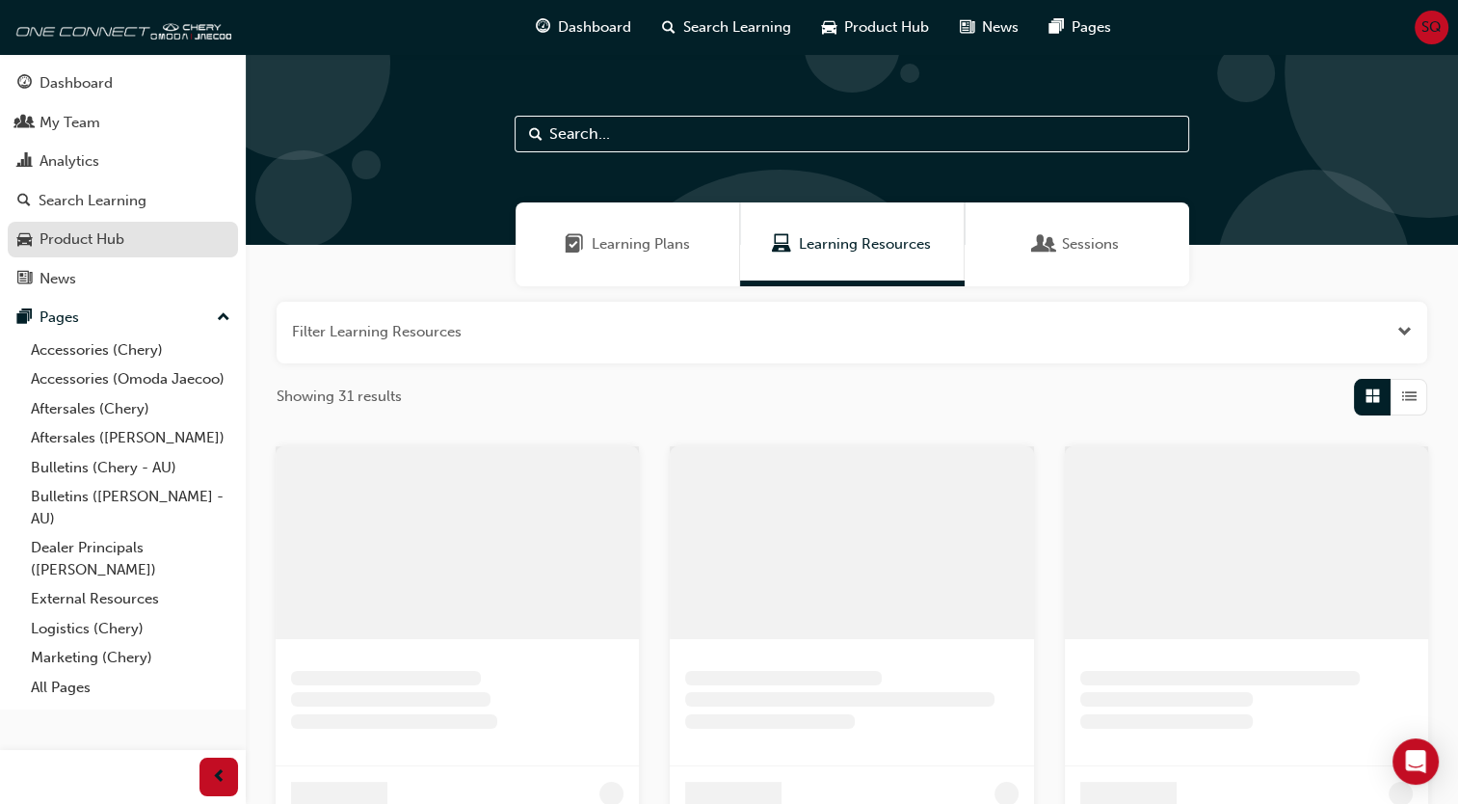
click at [117, 236] on div "Product Hub" at bounding box center [82, 239] width 85 height 22
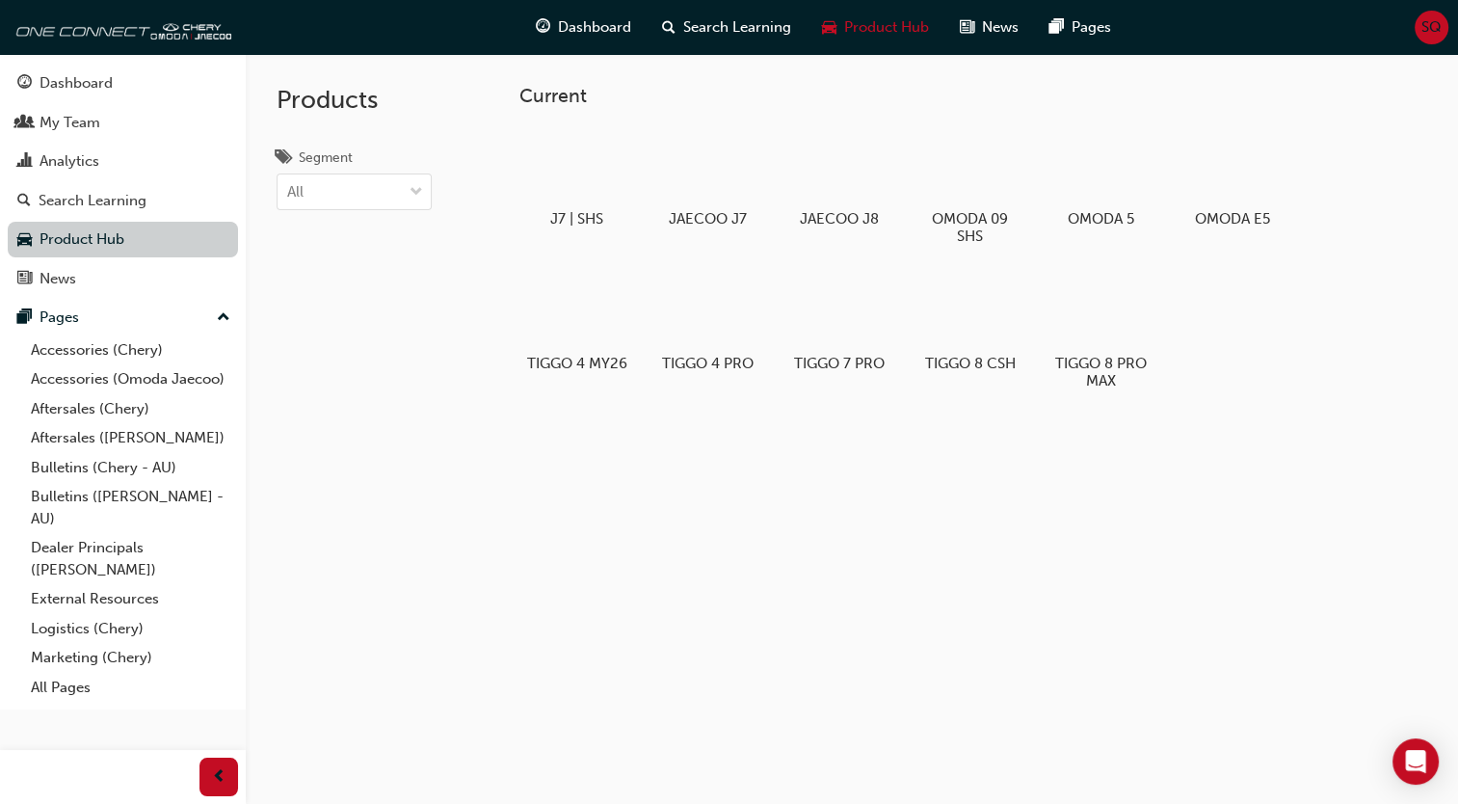
click at [117, 236] on link "Product Hub" at bounding box center [123, 240] width 230 height 36
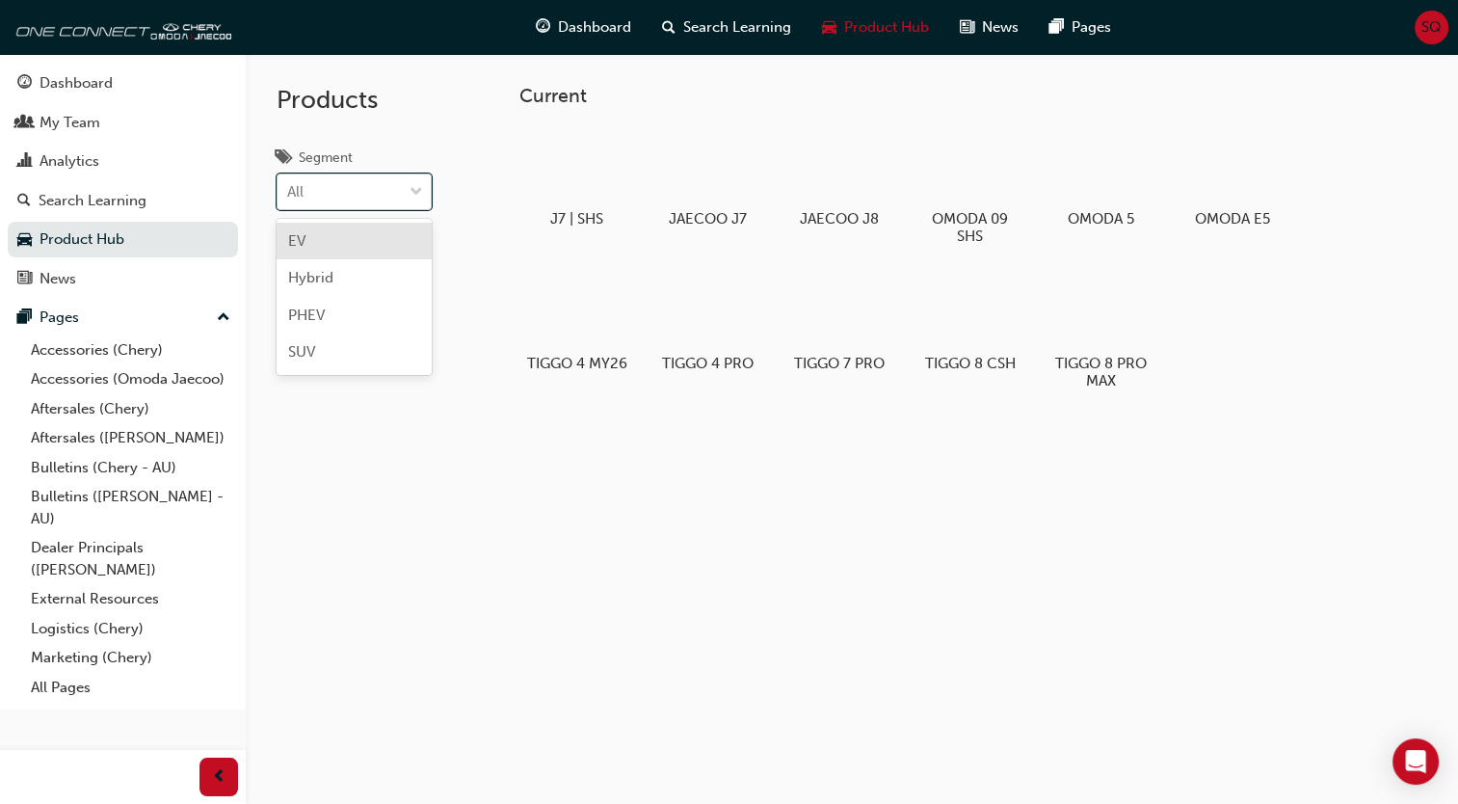
click at [372, 191] on div "All" at bounding box center [340, 192] width 124 height 34
click at [289, 191] on input "Segment option EV focused, 1 of 4. 4 results available. Use Up and Down to choo…" at bounding box center [288, 191] width 2 height 16
click at [364, 283] on div "Hybrid" at bounding box center [354, 278] width 155 height 38
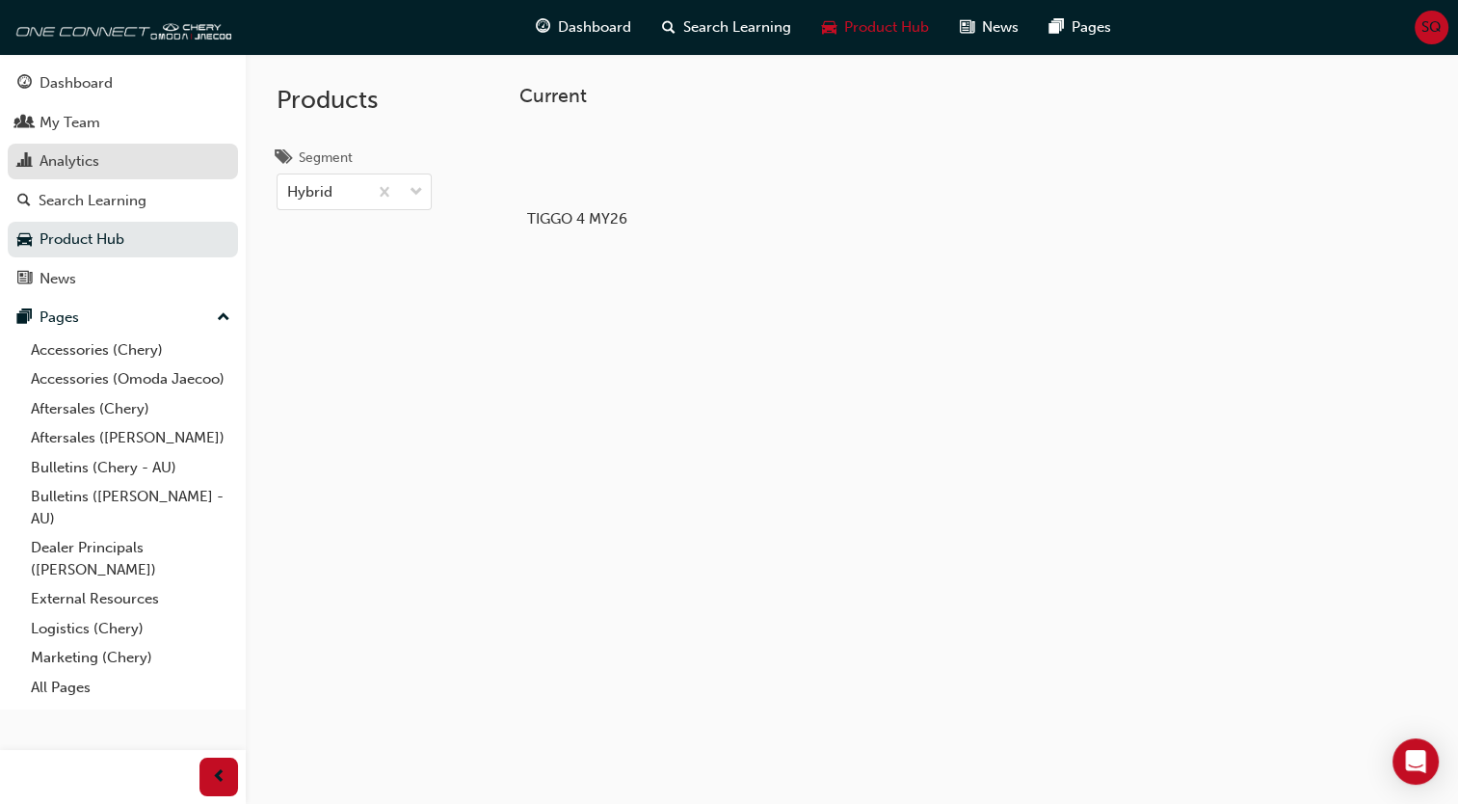
click at [104, 161] on div "Analytics" at bounding box center [122, 161] width 211 height 24
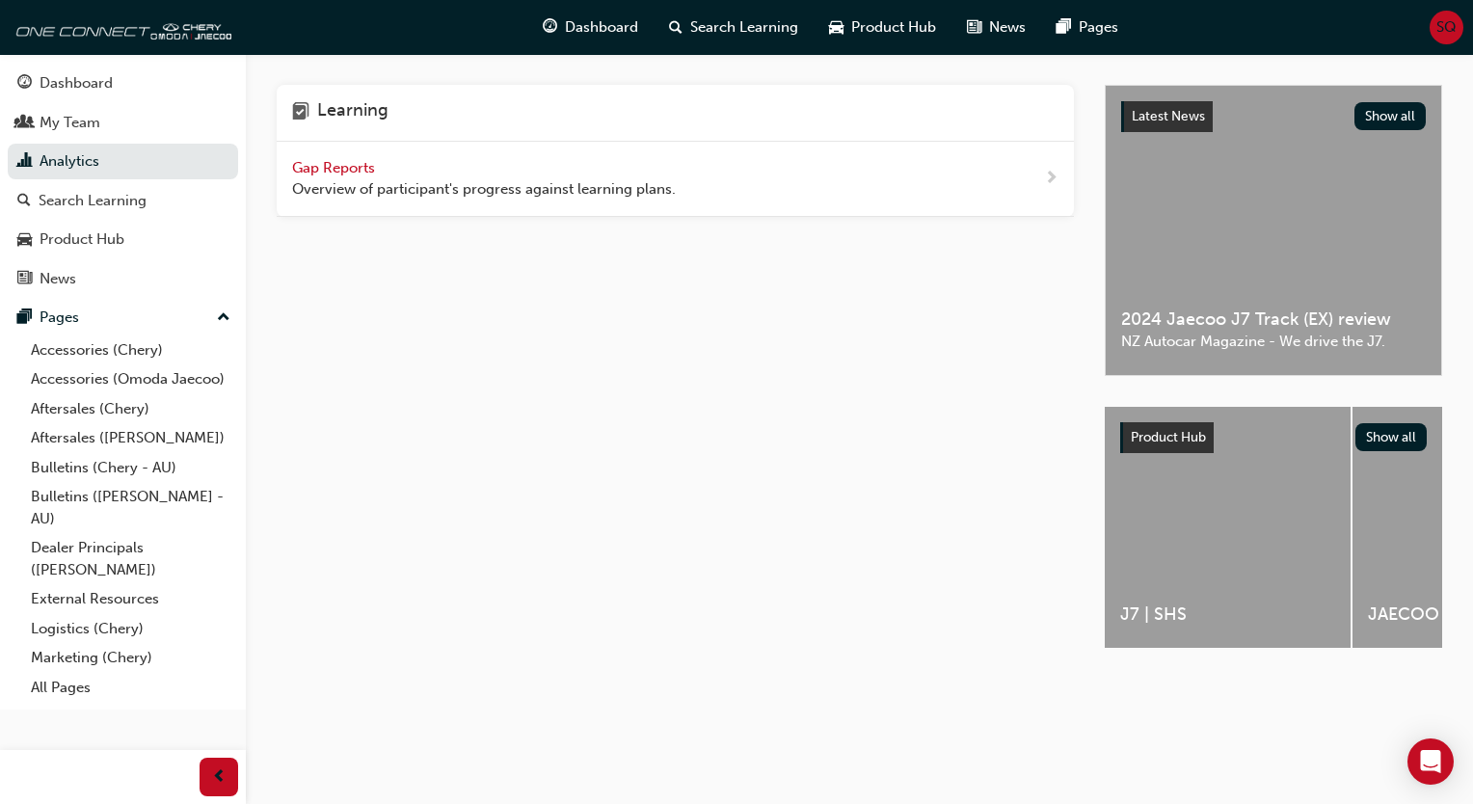
click at [1118, 218] on div "Latest News Show all 2024 Jaecoo J7 Track (EX) review NZ Autocar Magazine - We …" at bounding box center [1272, 230] width 335 height 289
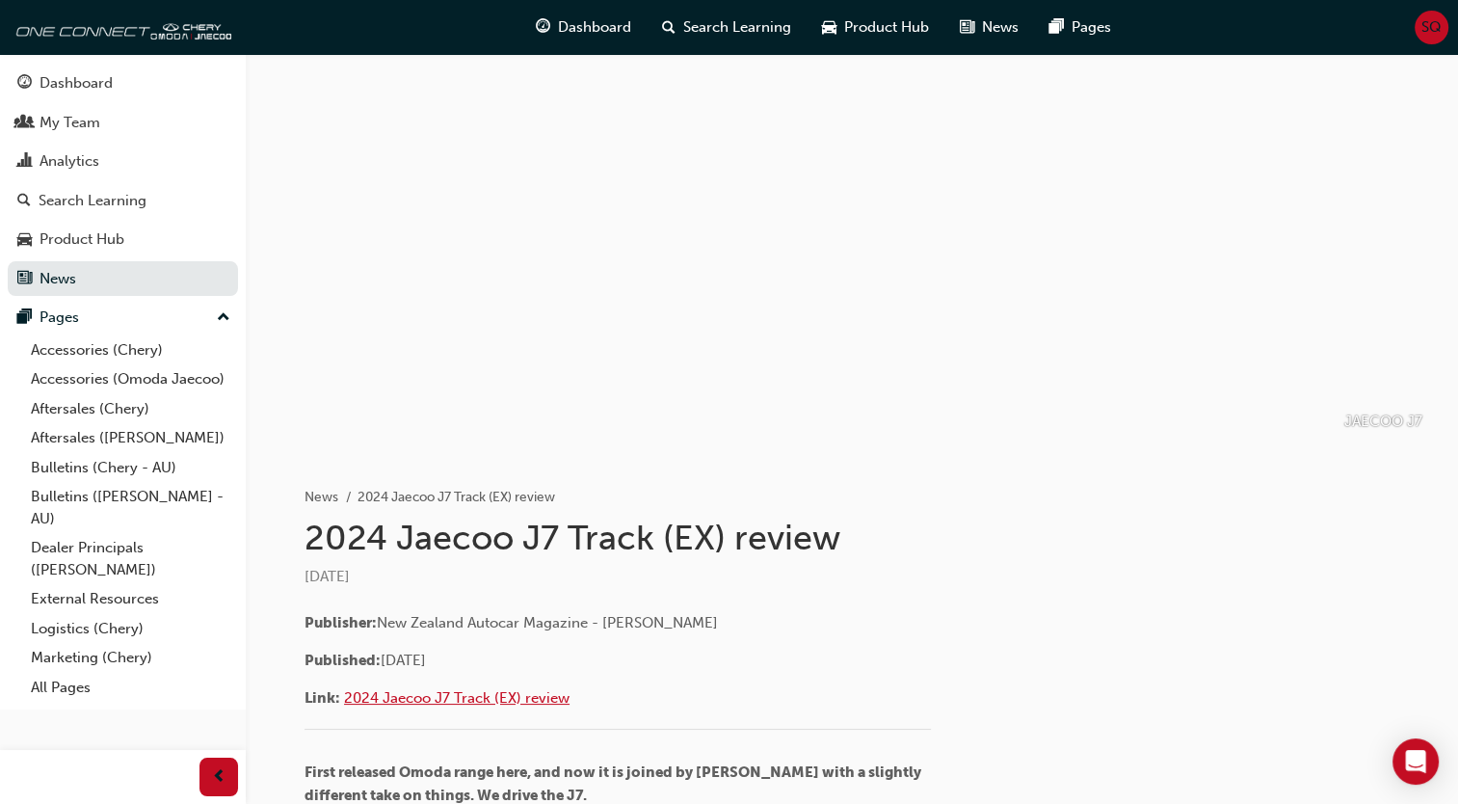
click at [415, 689] on span "2024 Jaecoo J7 Track (EX) review" at bounding box center [457, 697] width 226 height 17
click at [92, 120] on div "My Team" at bounding box center [70, 123] width 61 height 22
